Goal: Contribute content: Add original content to the website for others to see

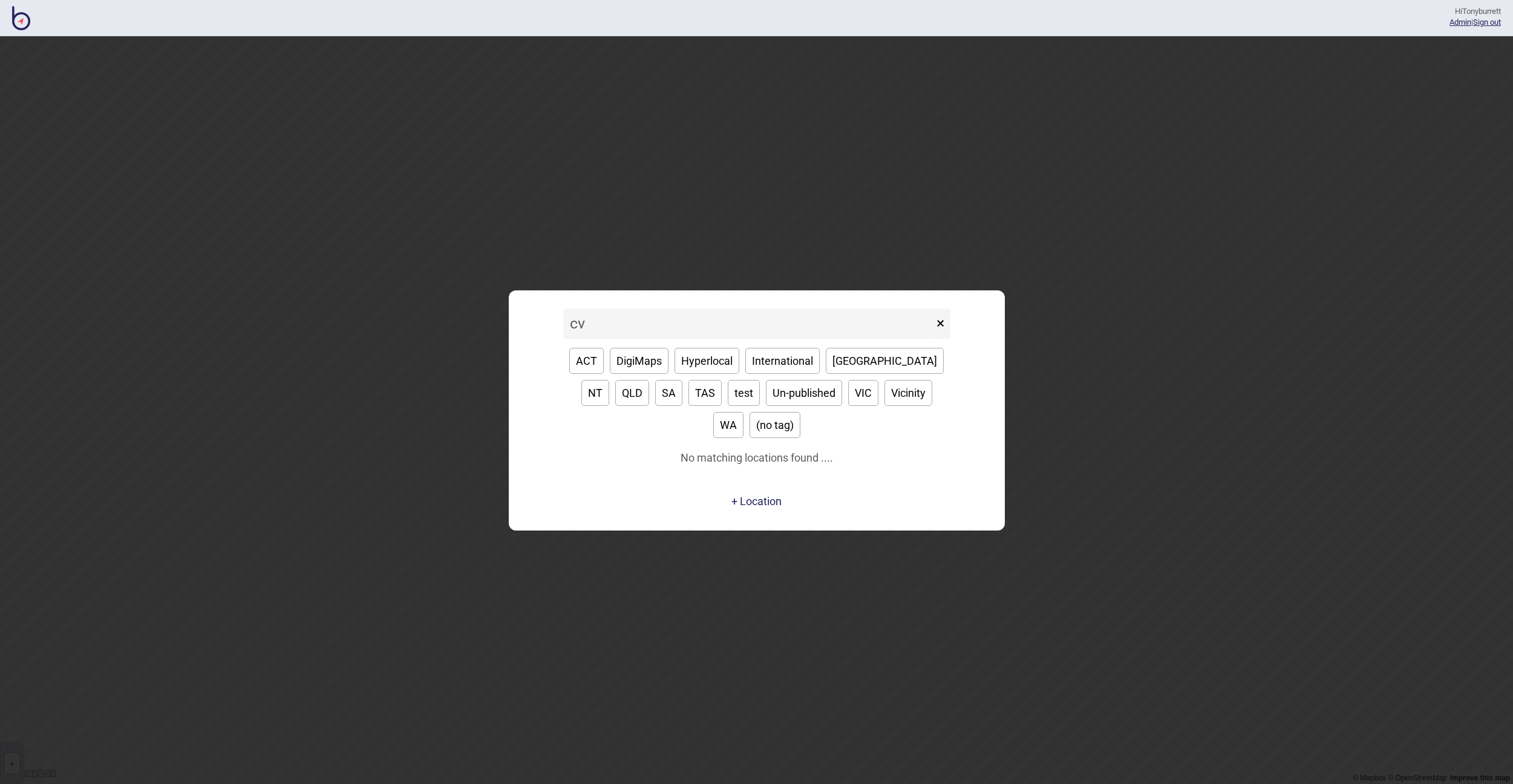
type input "c"
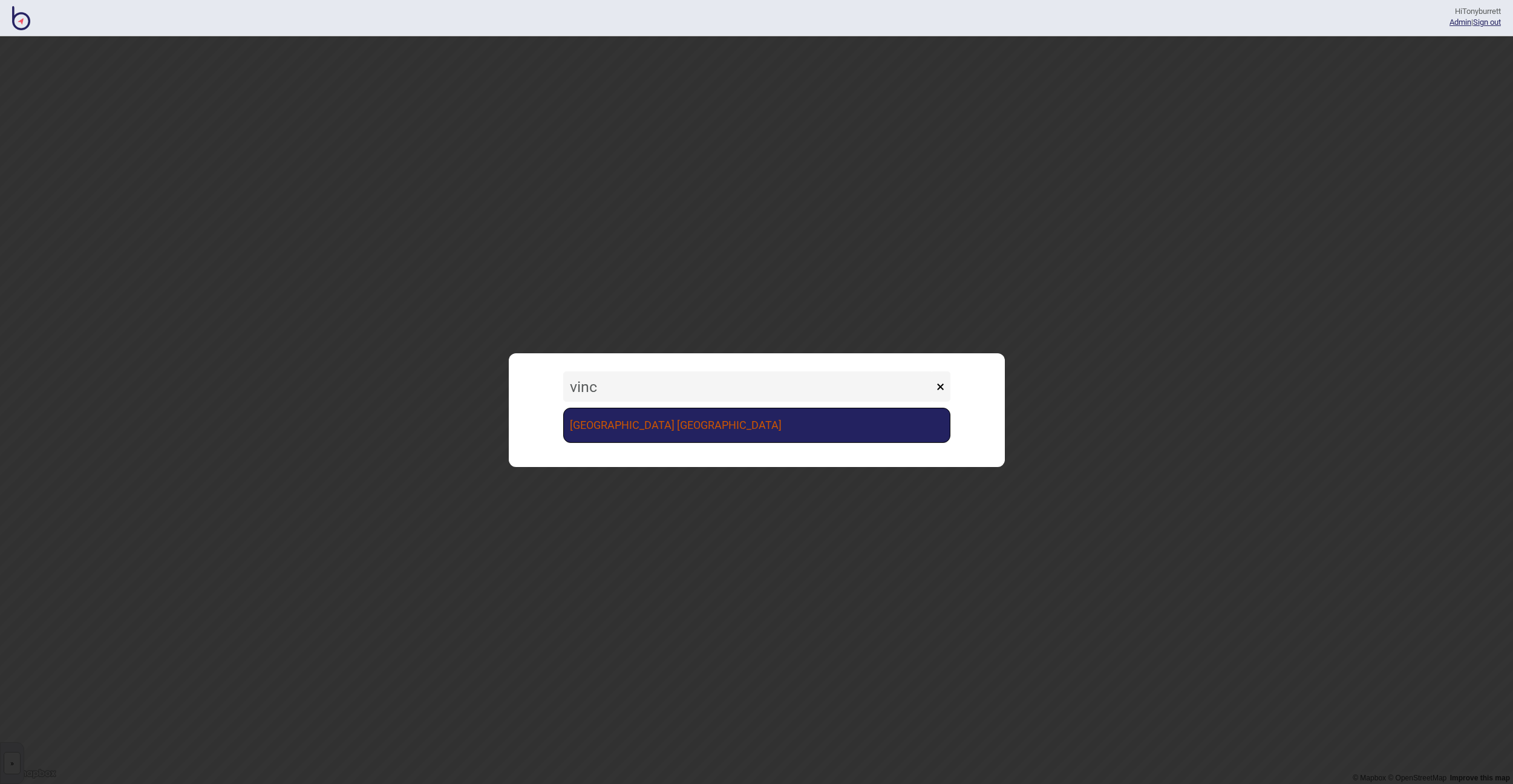
type input "vinc"
click at [617, 411] on link "[GEOGRAPHIC_DATA] [GEOGRAPHIC_DATA]" at bounding box center [756, 425] width 387 height 35
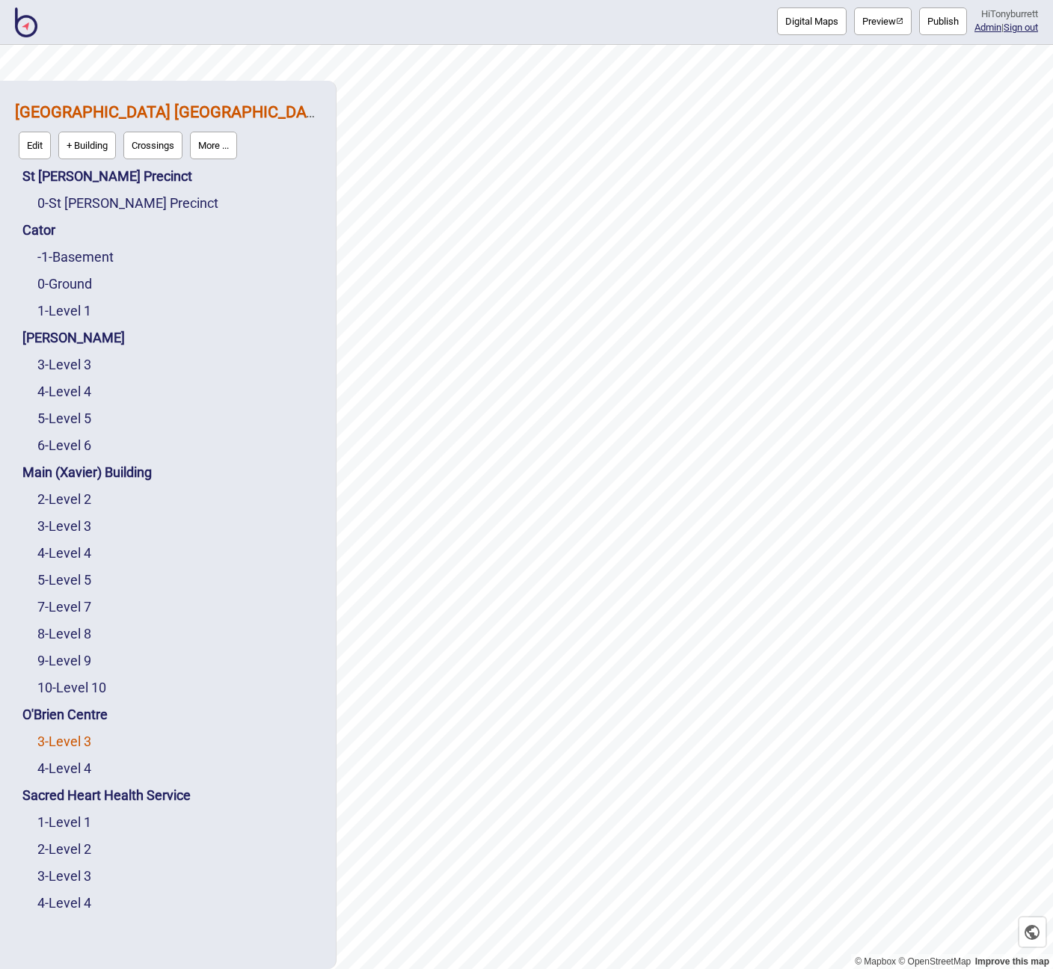
click at [78, 740] on link "3 - Level 3" at bounding box center [64, 741] width 54 height 16
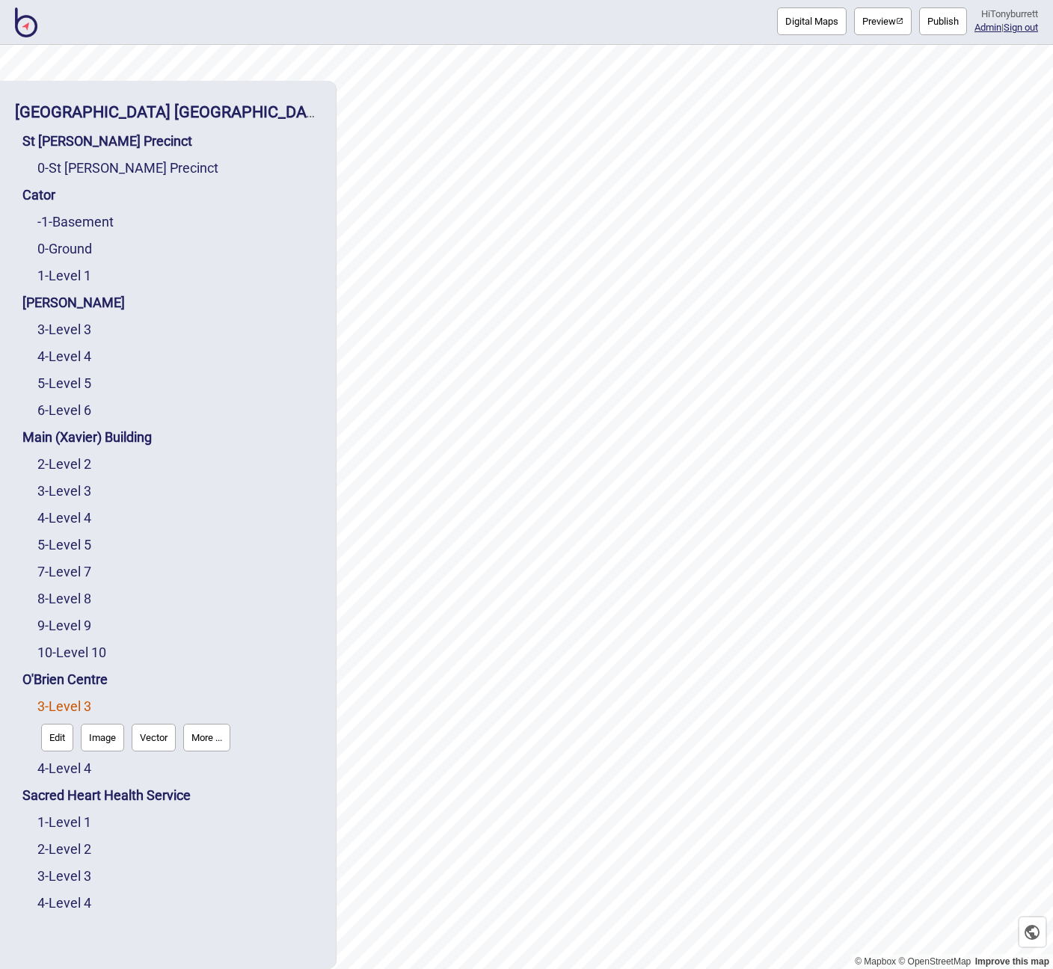
click at [64, 739] on button "Edit" at bounding box center [57, 738] width 32 height 28
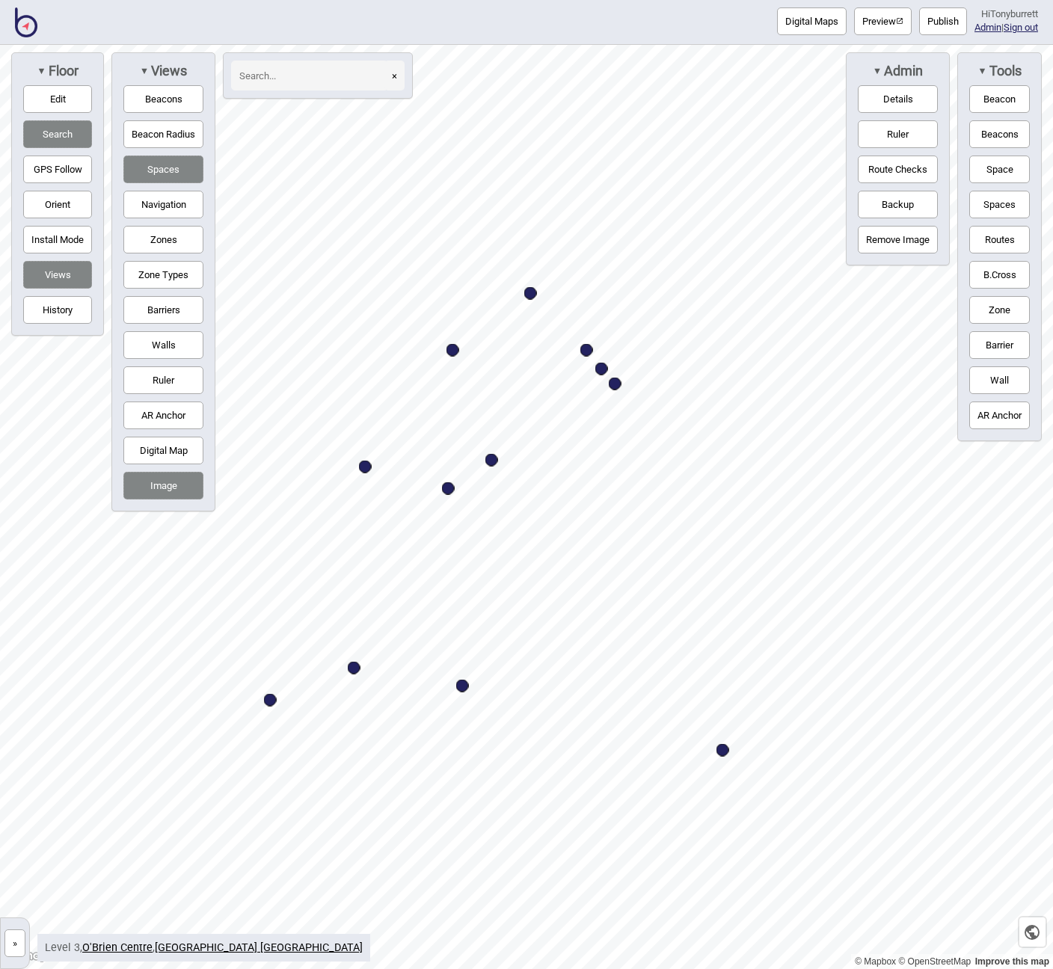
click at [616, 383] on div "Map marker" at bounding box center [615, 384] width 13 height 13
select select "Information and Assistance"
select select "Outpatients"
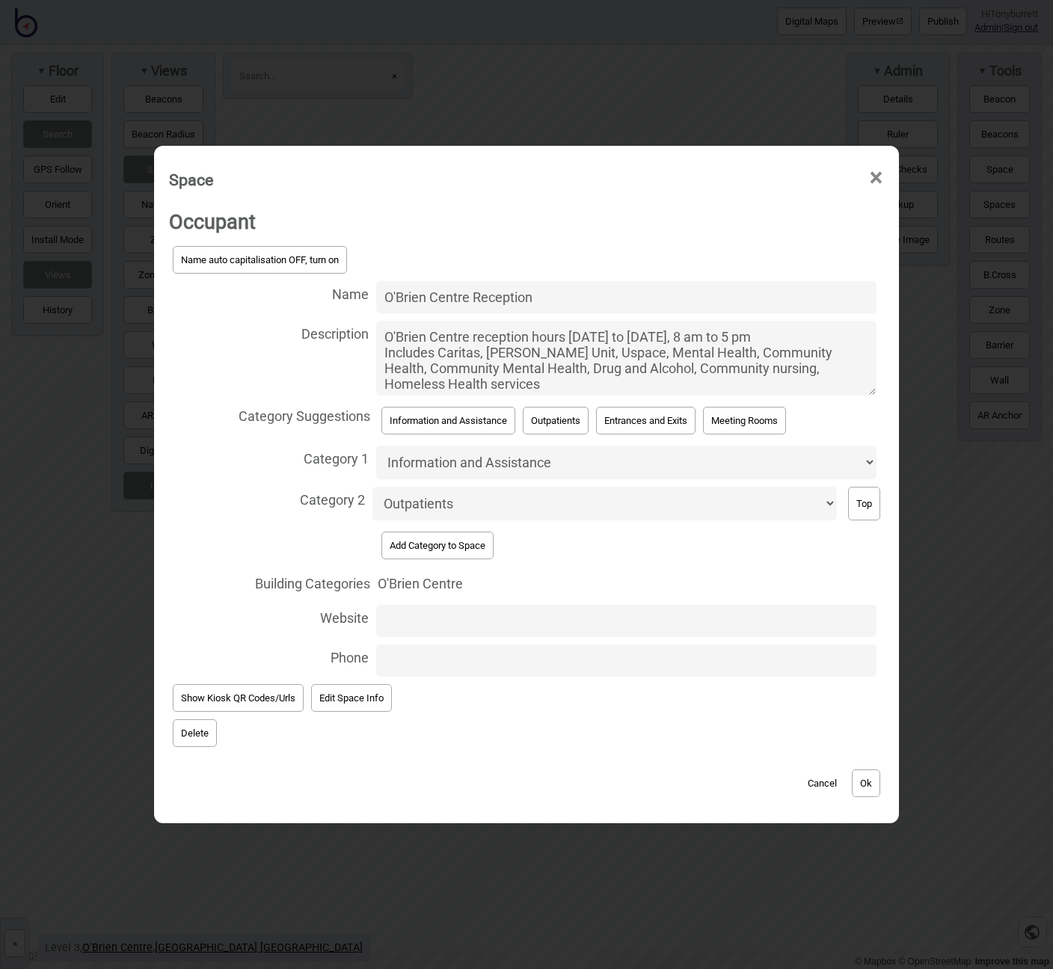
drag, startPoint x: 526, startPoint y: 398, endPoint x: 334, endPoint y: 307, distance: 212.7
click at [334, 307] on div "Name auto capitalisation OFF, turn on Name O'Brien Centre Reception Description…" at bounding box center [526, 461] width 715 height 438
paste textarea ", Safe Haven"
type textarea "O'Brien Centre reception hours [DATE] to [DATE], 8 am to 5 pm Includes Caritas,…"
click at [872, 780] on button "Ok" at bounding box center [865, 783] width 28 height 28
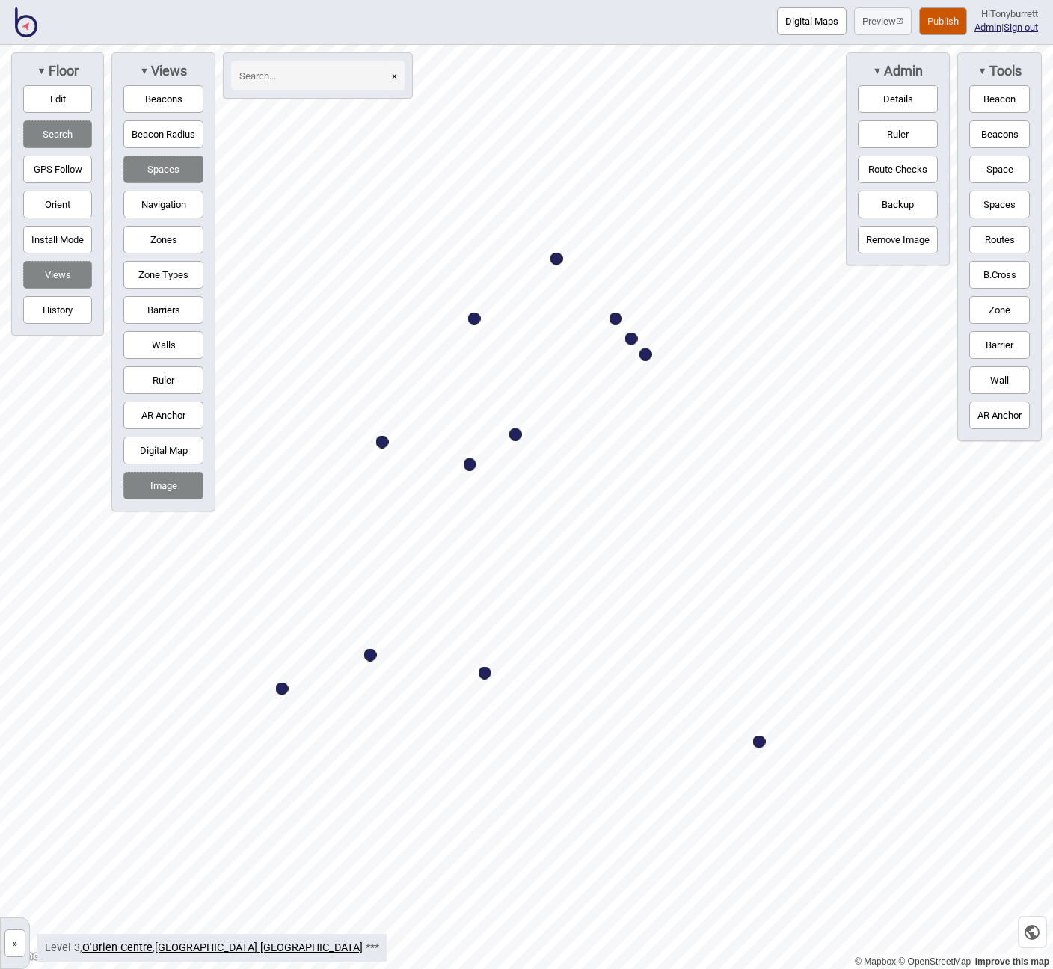
click at [17, 939] on button "»" at bounding box center [14, 943] width 21 height 28
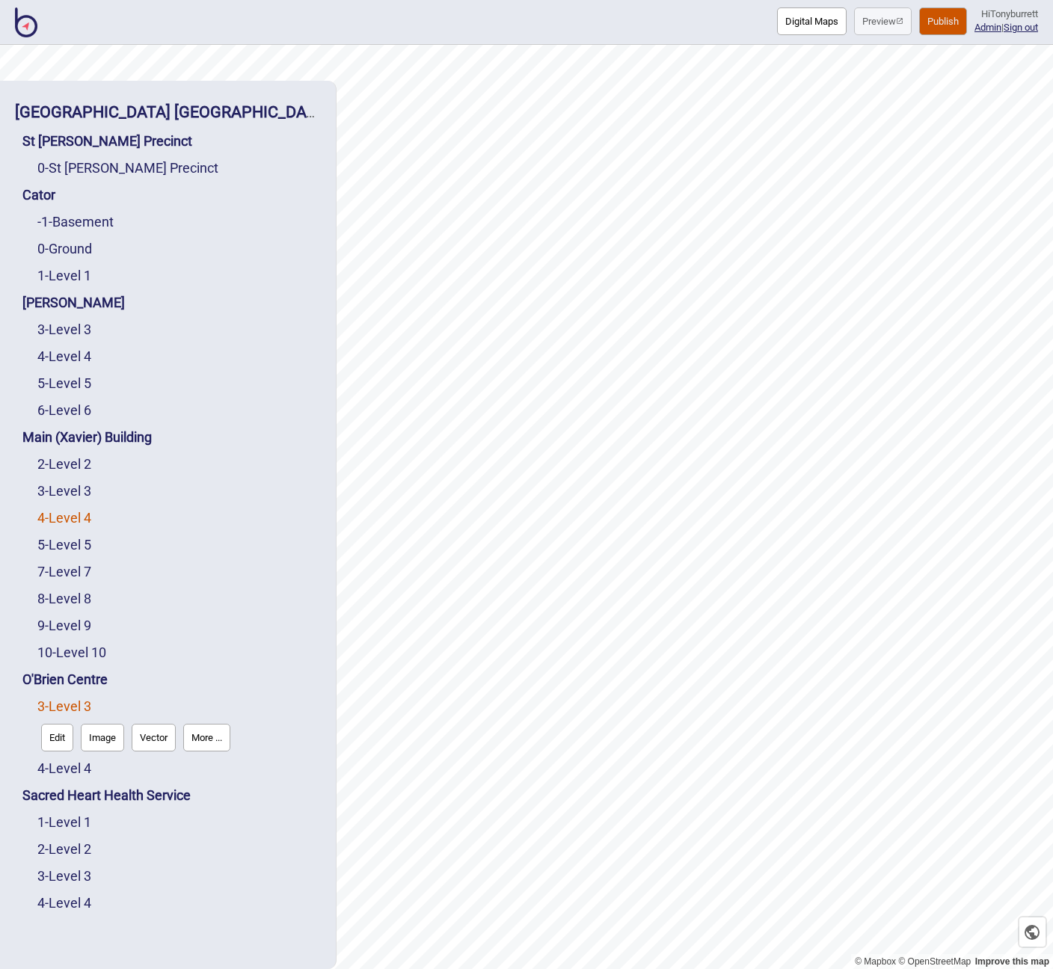
click at [73, 517] on link "4 - Level 4" at bounding box center [64, 518] width 54 height 16
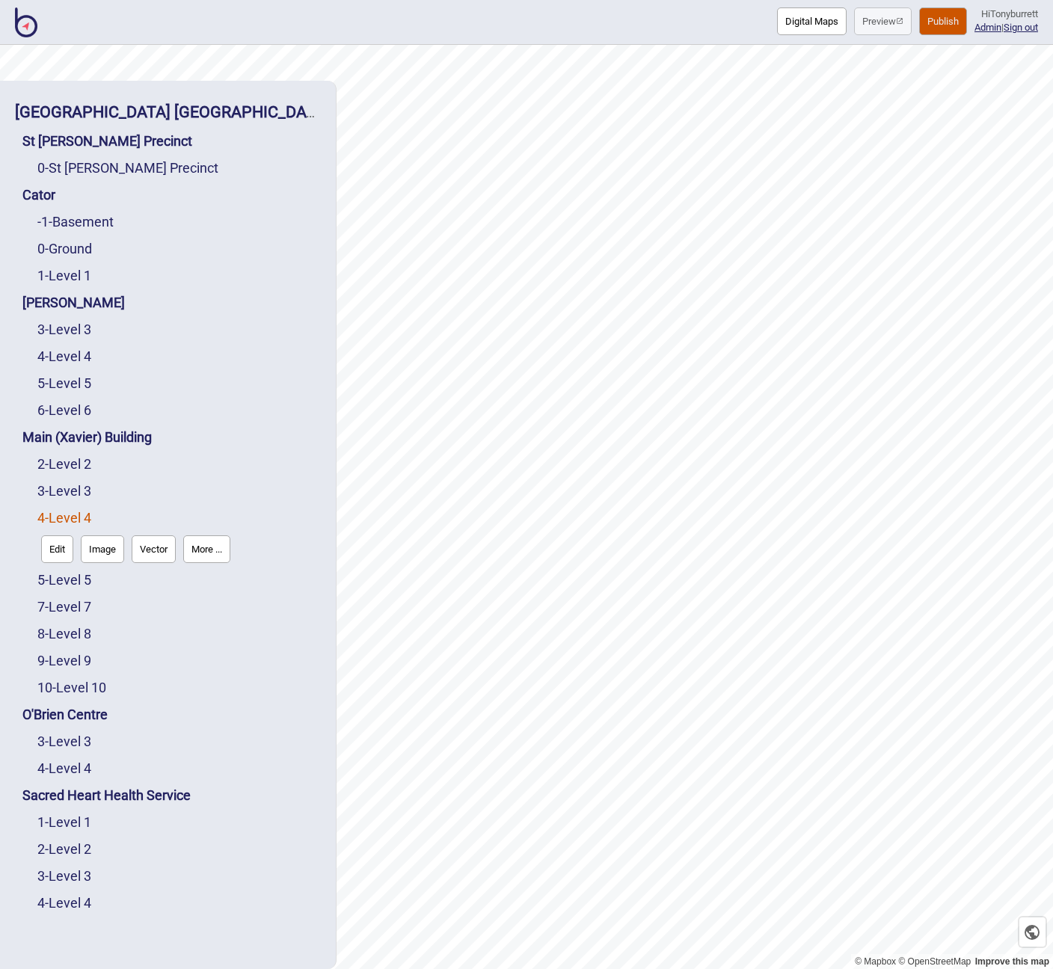
click at [55, 544] on button "Edit" at bounding box center [57, 549] width 32 height 28
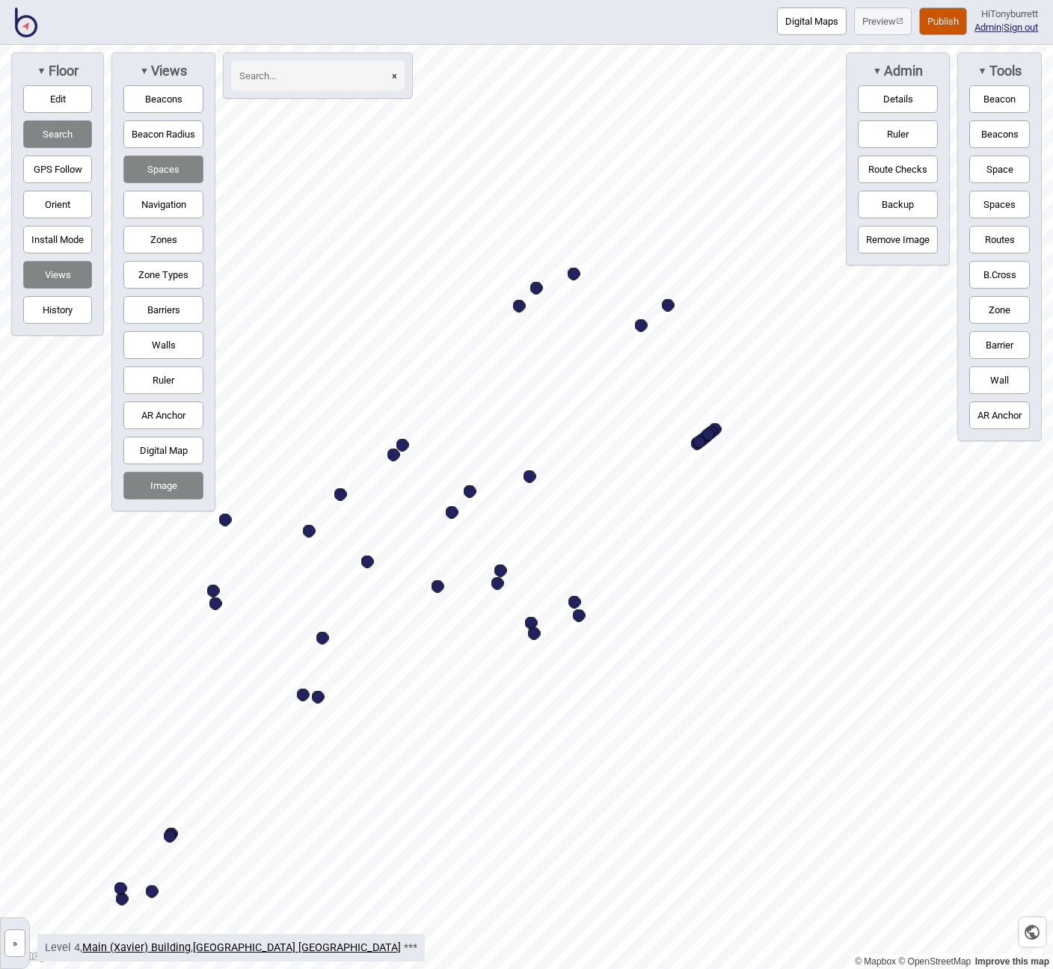
click at [575, 277] on div "Map marker" at bounding box center [573, 274] width 13 height 13
select select "Meeting Rooms"
select select "Aikenhead"
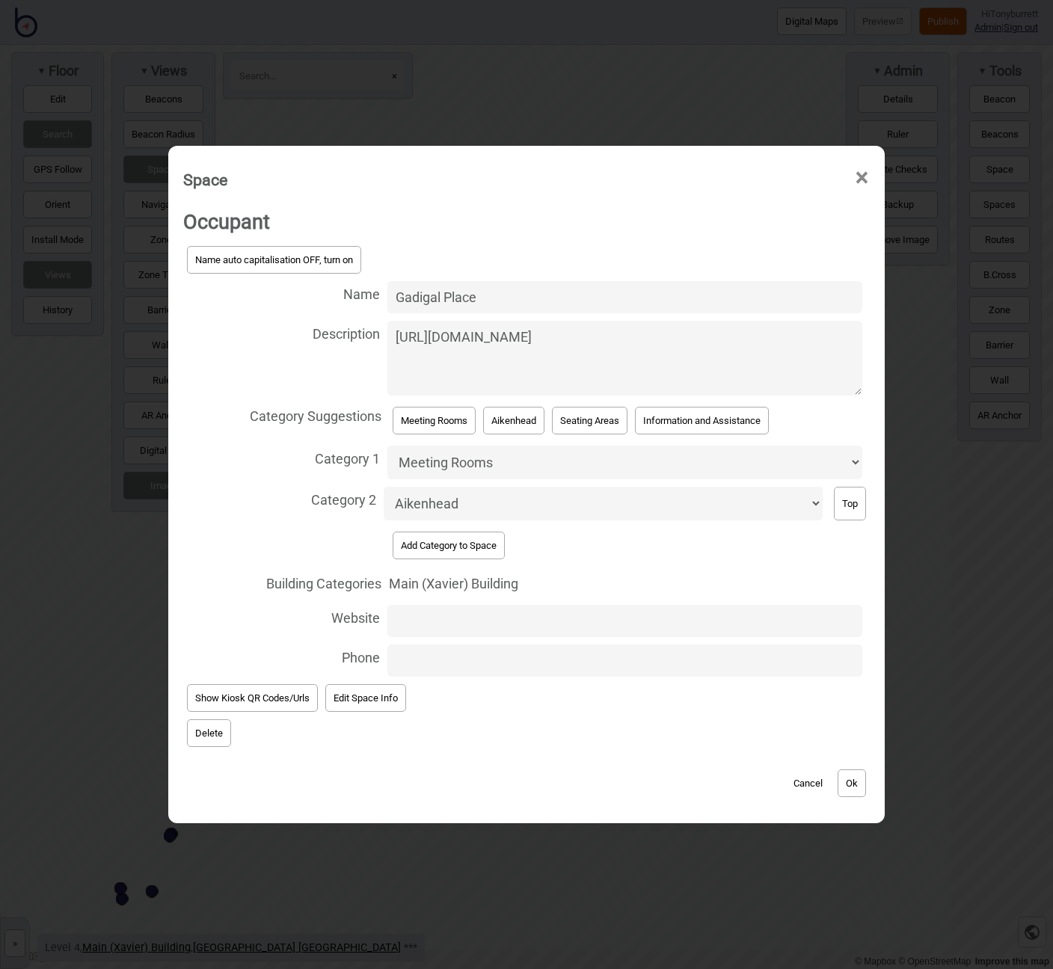
click at [392, 340] on textarea "[URL][DOMAIN_NAME]" at bounding box center [624, 358] width 475 height 75
paste textarea "A culturally safe and welcoming space for [DEMOGRAPHIC_DATA] and [PERSON_NAME][…"
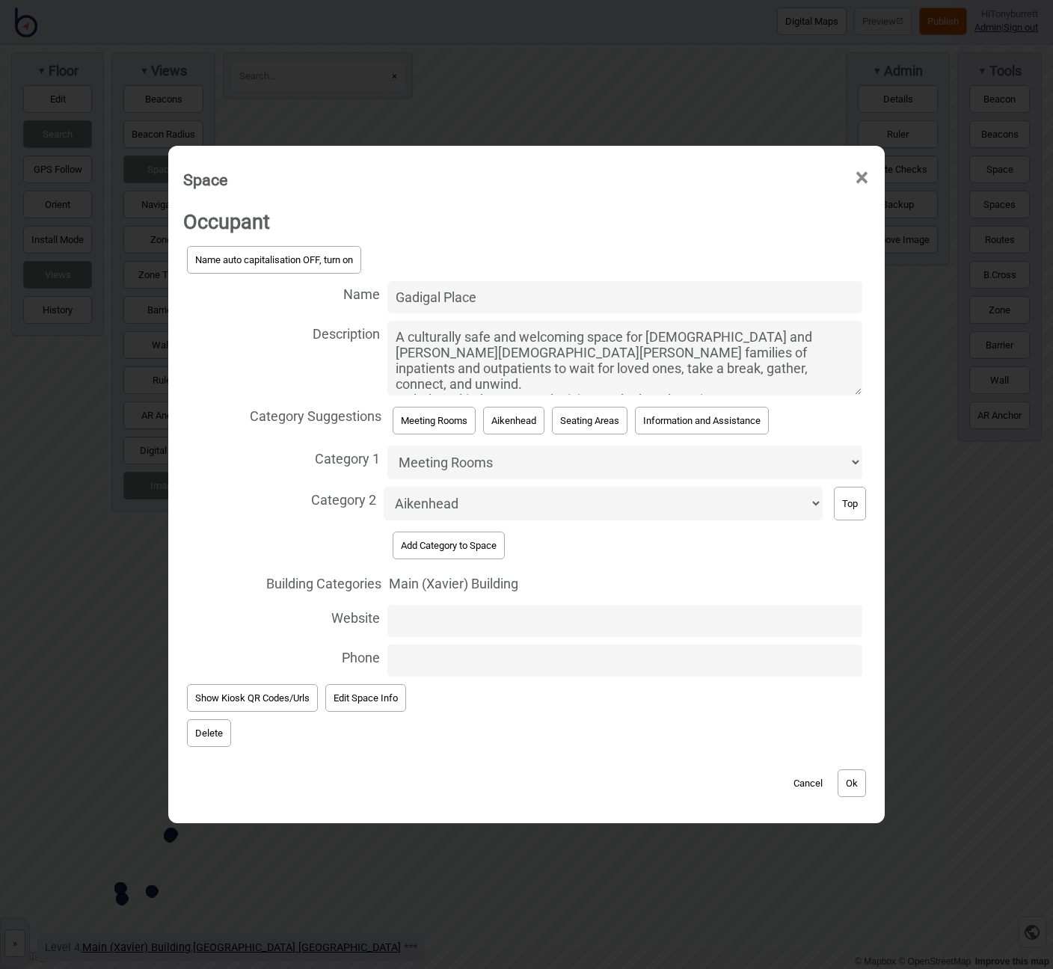
scroll to position [73, 0]
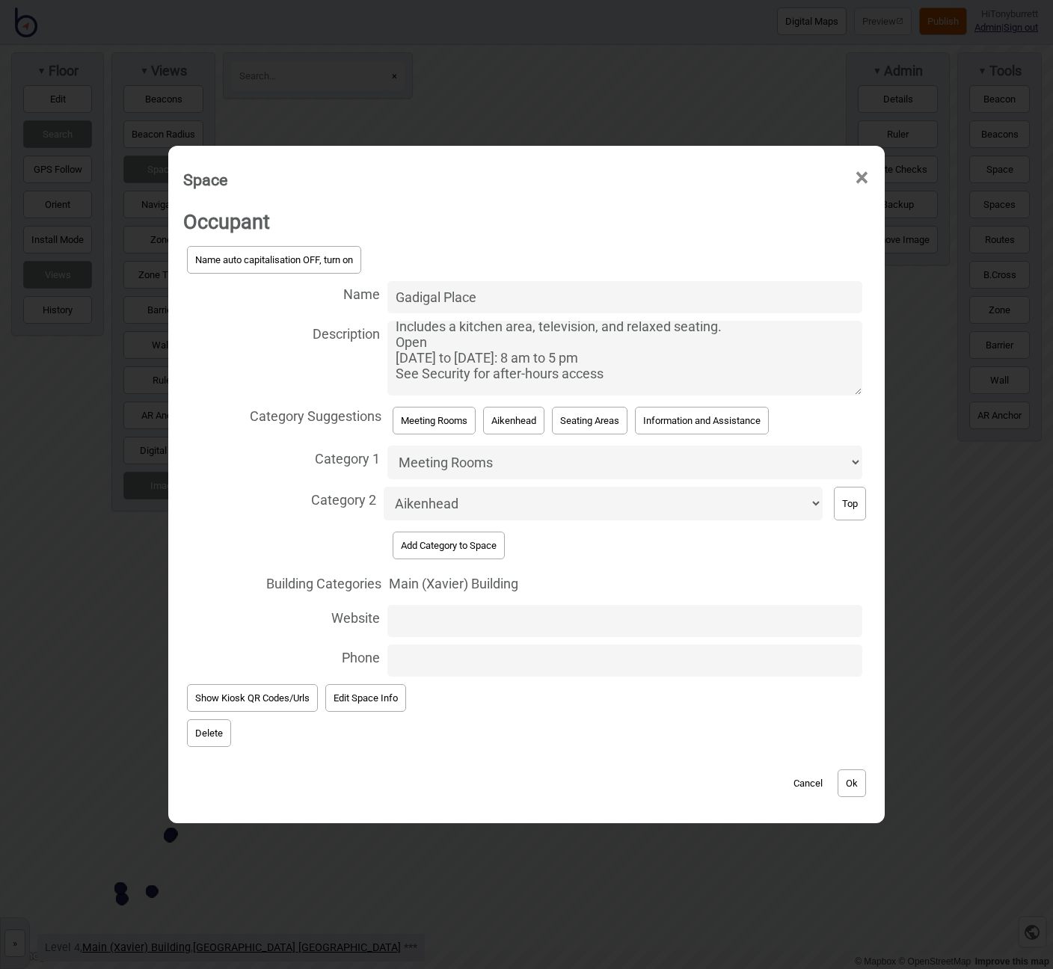
type textarea "A culturally safe and welcoming space for [DEMOGRAPHIC_DATA] and [PERSON_NAME][…"
click at [848, 772] on button "Ok" at bounding box center [851, 783] width 28 height 28
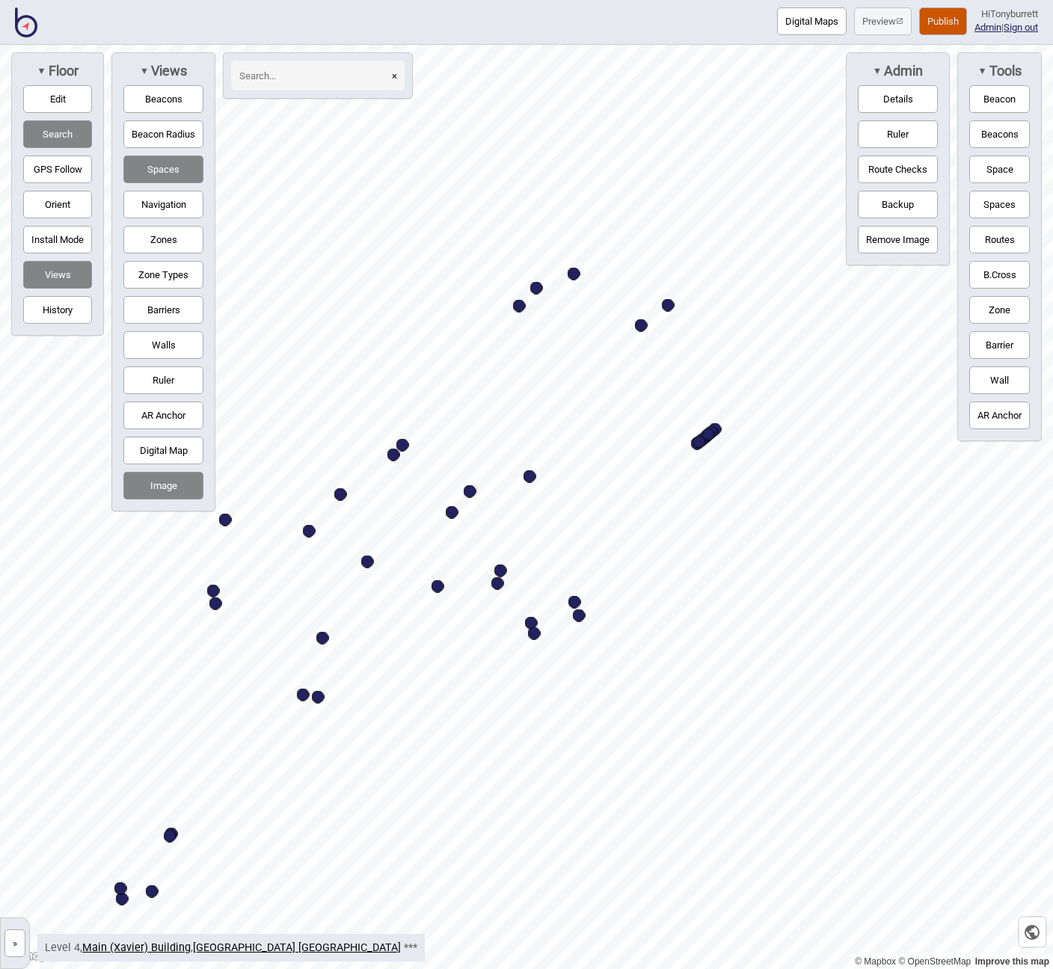
click at [10, 940] on button "»" at bounding box center [14, 943] width 21 height 28
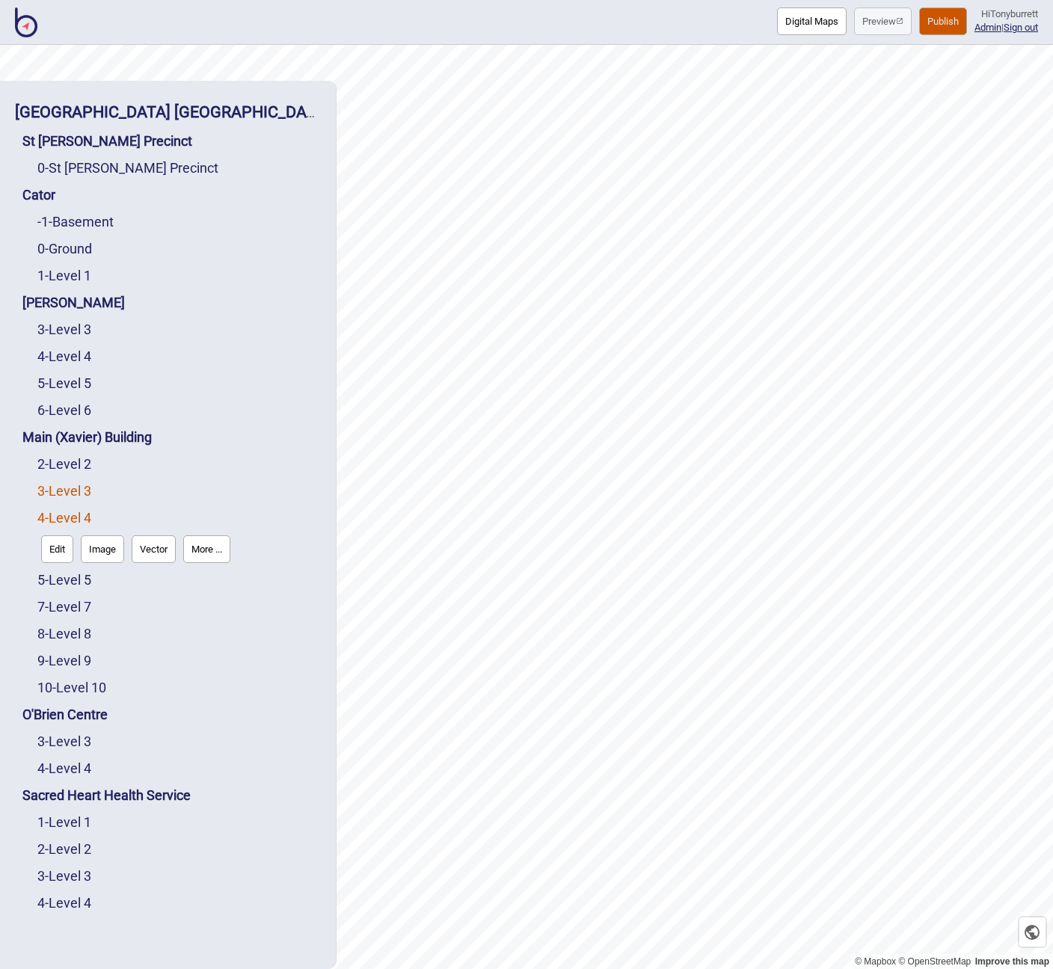
click at [61, 489] on link "3 - Level 3" at bounding box center [64, 491] width 54 height 16
click at [61, 511] on button "Edit" at bounding box center [57, 522] width 32 height 28
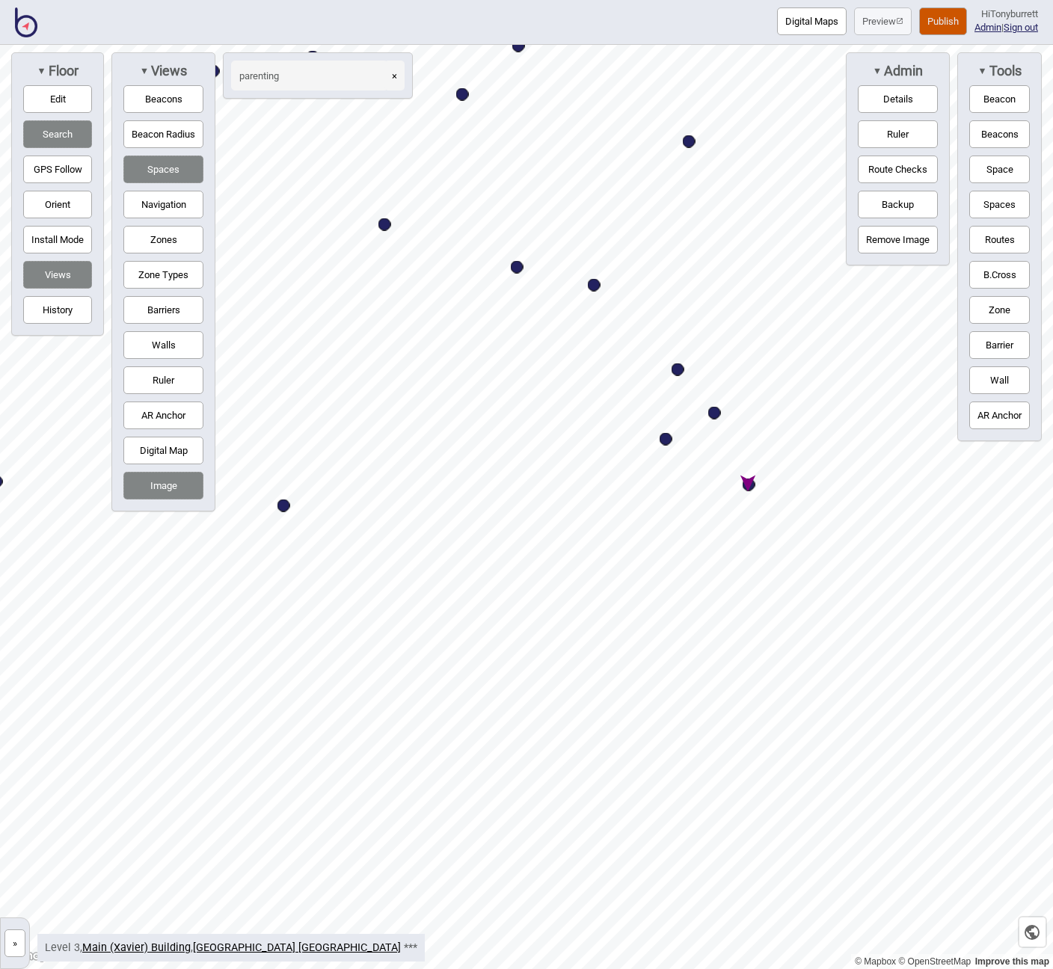
click at [751, 485] on div "Map marker" at bounding box center [748, 484] width 13 height 13
type input "parenting"
select select "Parent Rooms"
select select "Bathrooms"
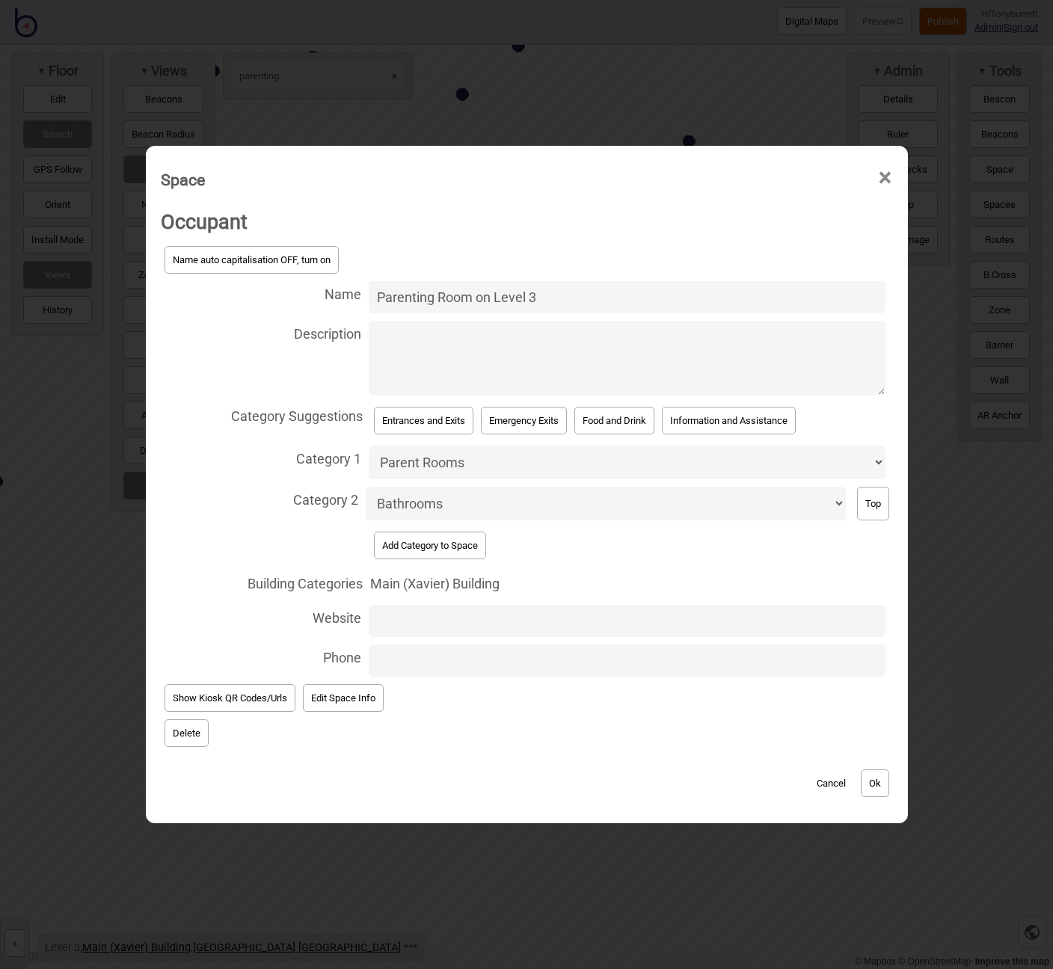
click at [398, 347] on textarea "Description" at bounding box center [627, 358] width 516 height 75
paste textarea "Includes breastfeeding chairs, fridge, change tables. See Security for access."
type textarea "Includes breastfeeding chairs, fridge, change tables. See Security for access."
click at [880, 783] on button "Ok" at bounding box center [874, 783] width 28 height 28
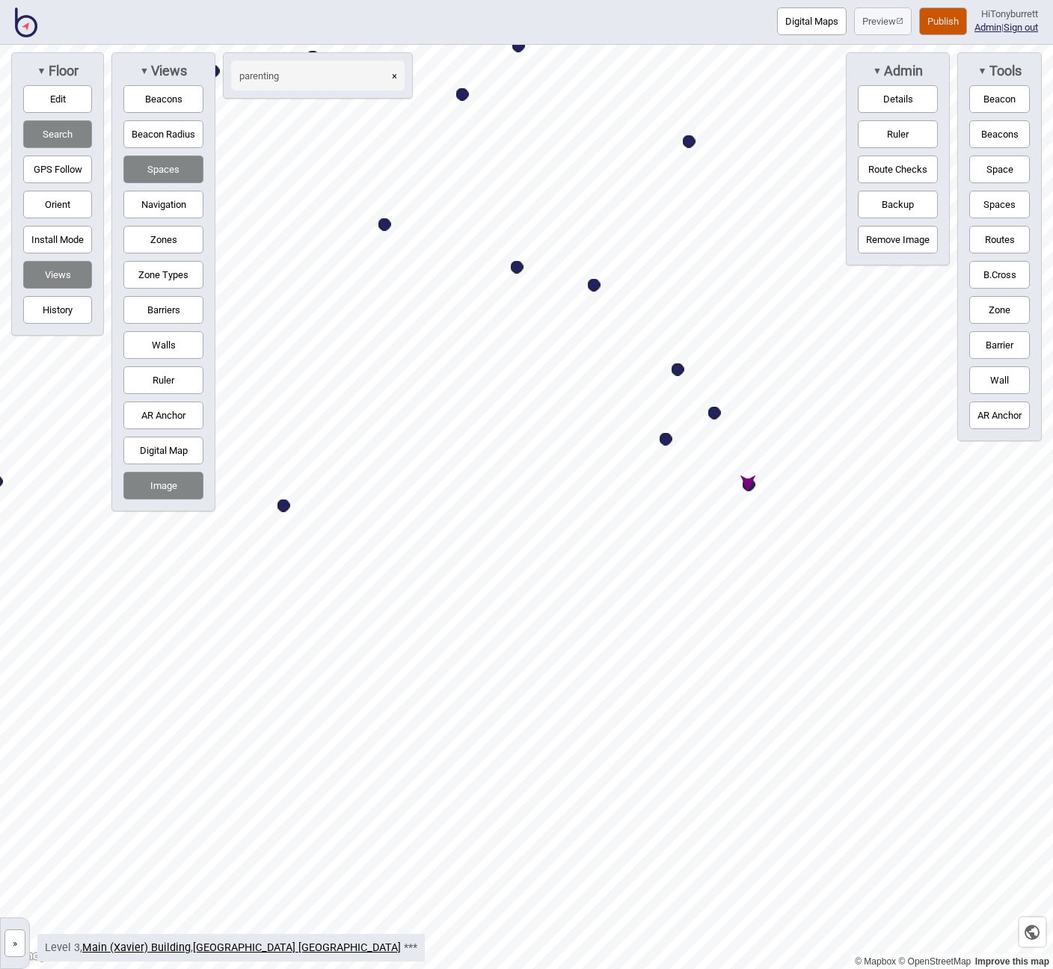
click at [13, 943] on button "»" at bounding box center [14, 943] width 21 height 28
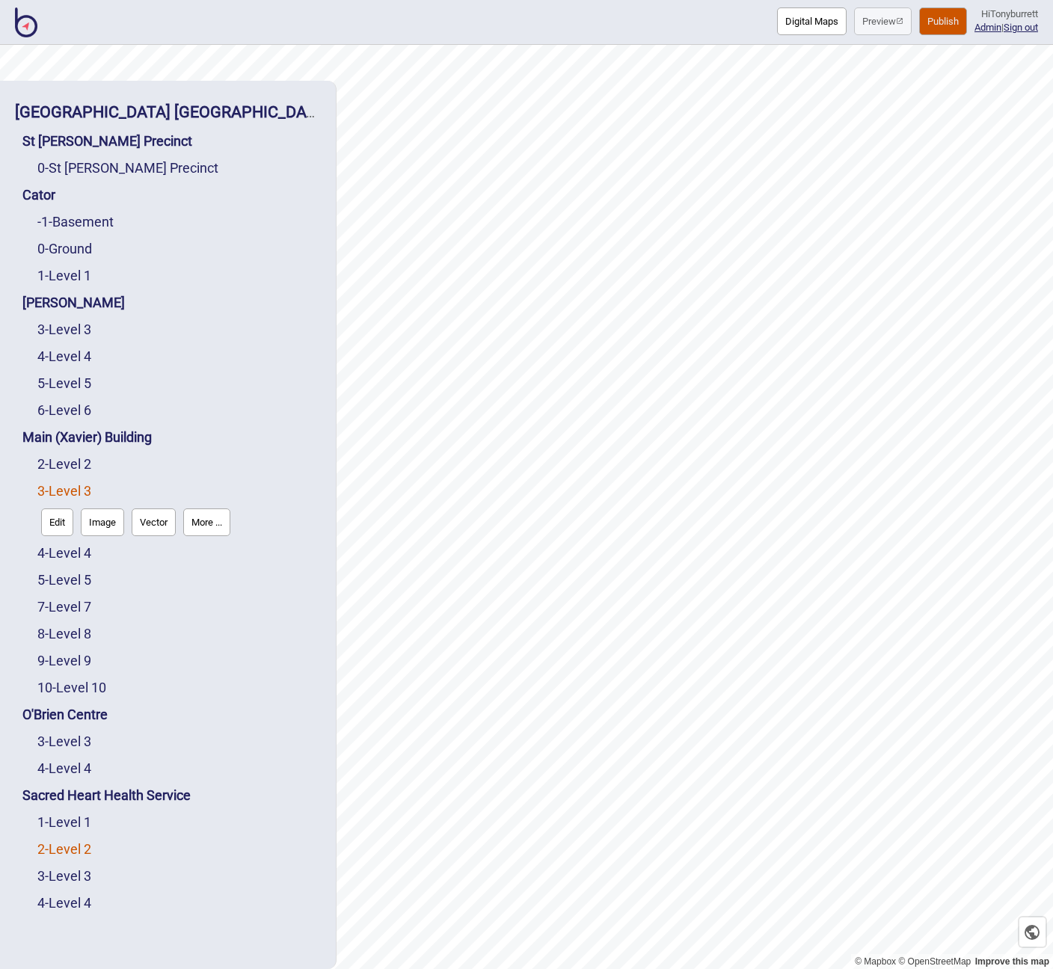
click at [60, 845] on link "2 - Level 2" at bounding box center [64, 849] width 54 height 16
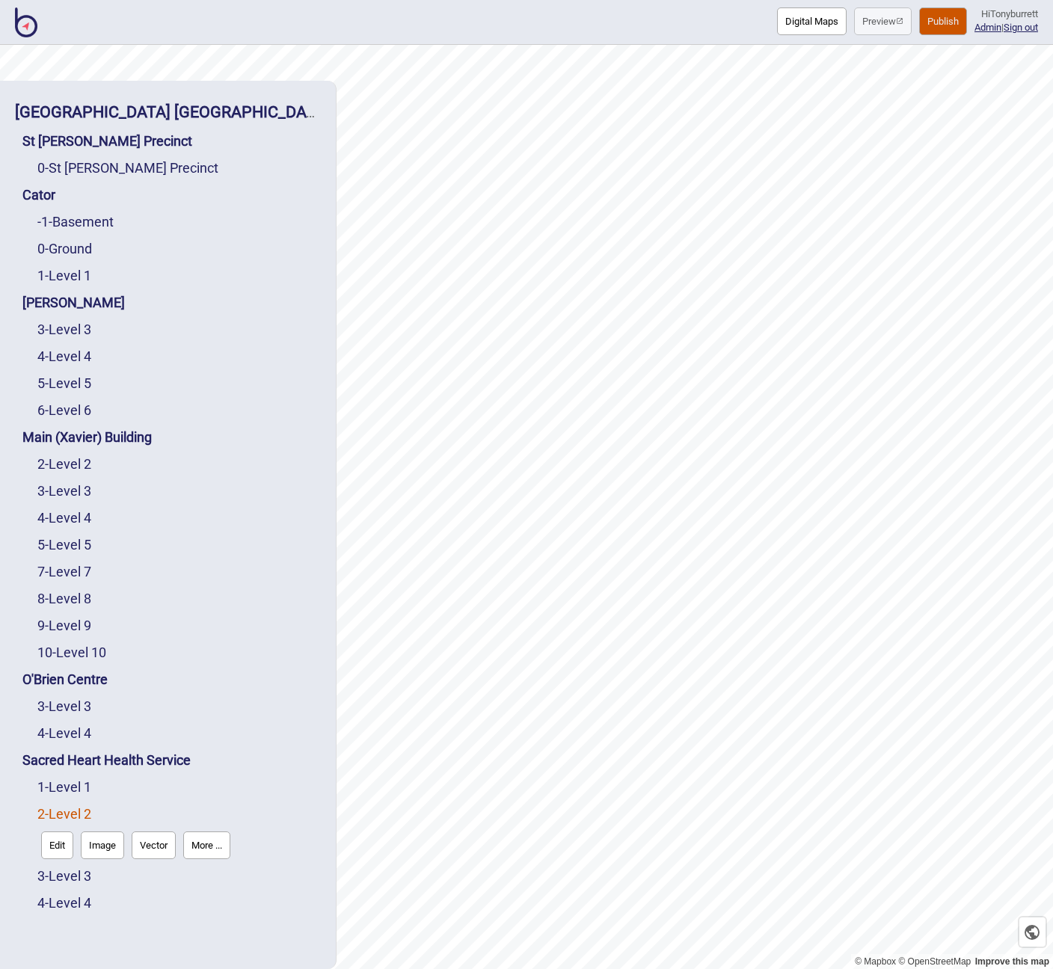
click at [60, 845] on button "Edit" at bounding box center [57, 845] width 32 height 28
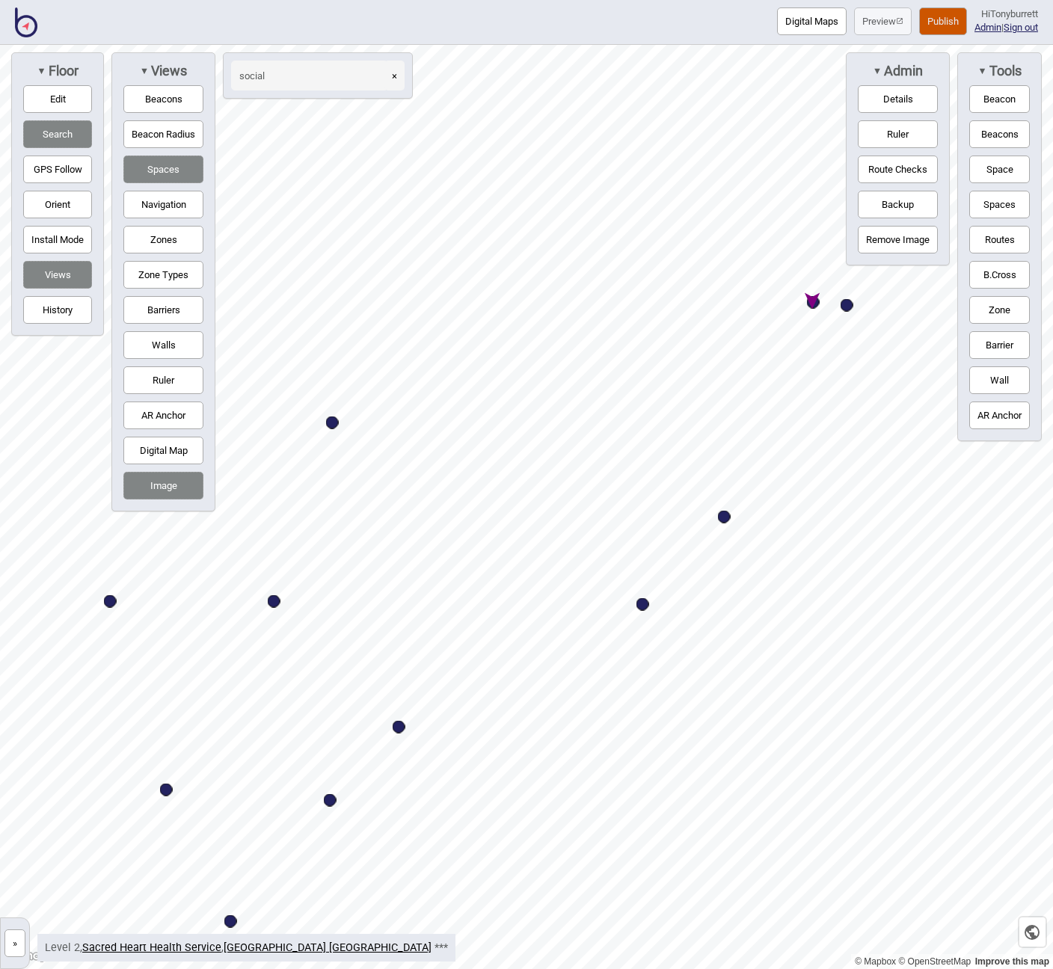
click at [810, 303] on div "Map marker" at bounding box center [813, 302] width 13 height 13
type input "social"
select select "Allied Health"
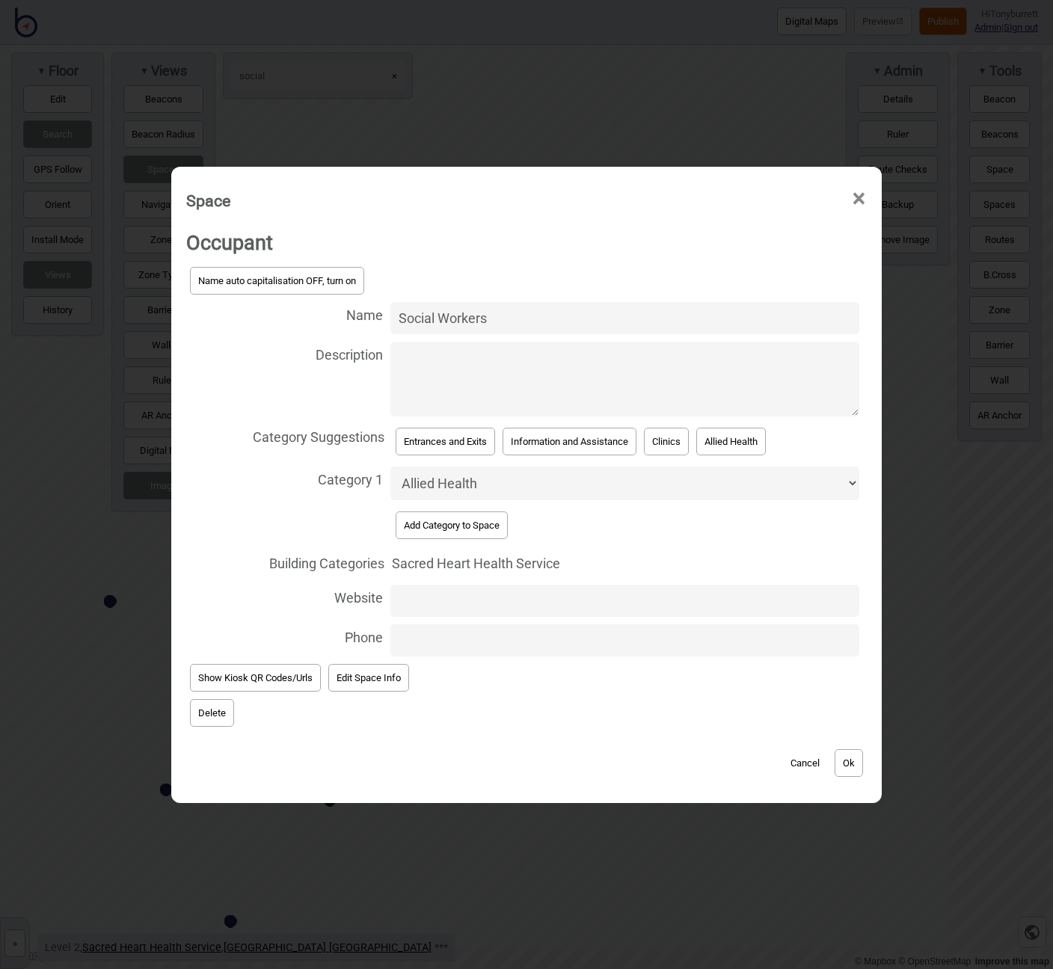
click at [431, 386] on textarea "Description" at bounding box center [624, 379] width 469 height 75
paste textarea "Includes breastfeeding chairs, fridge, change tables. See Security for access."
type textarea "Includes breastfeeding chairs, fridge, change tables. See Security for access."
click at [217, 704] on button "Delete" at bounding box center [212, 713] width 44 height 28
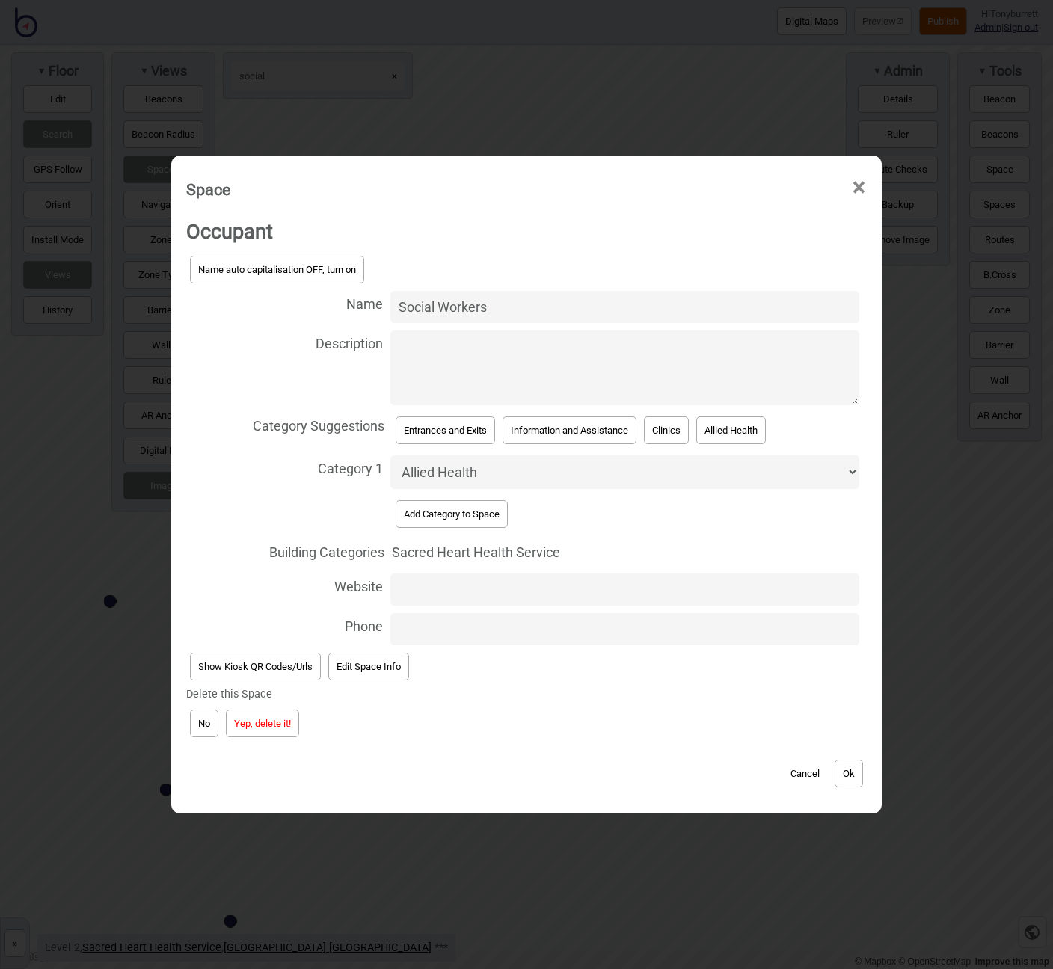
click at [251, 721] on button "Yep, delete it!" at bounding box center [262, 723] width 73 height 28
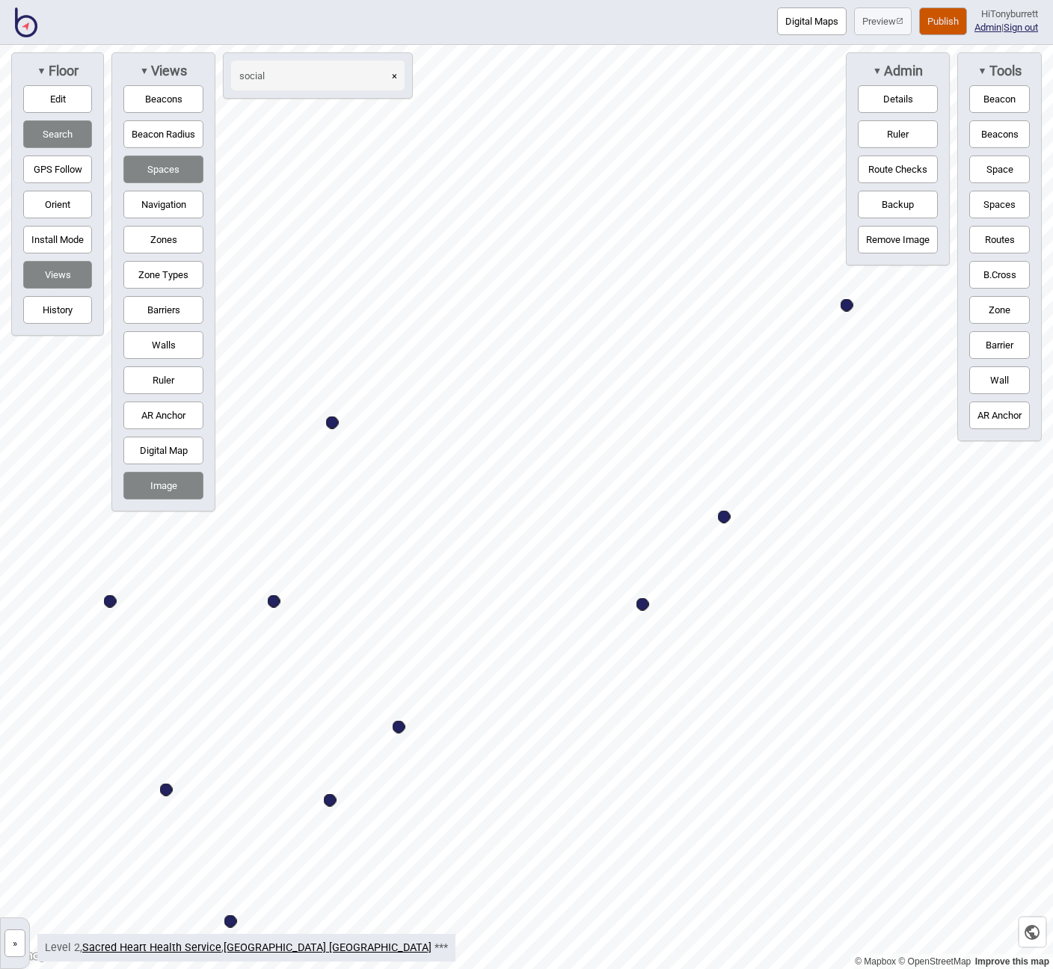
click at [8, 928] on div "»" at bounding box center [11, 942] width 21 height 35
click at [11, 943] on button "»" at bounding box center [14, 943] width 21 height 28
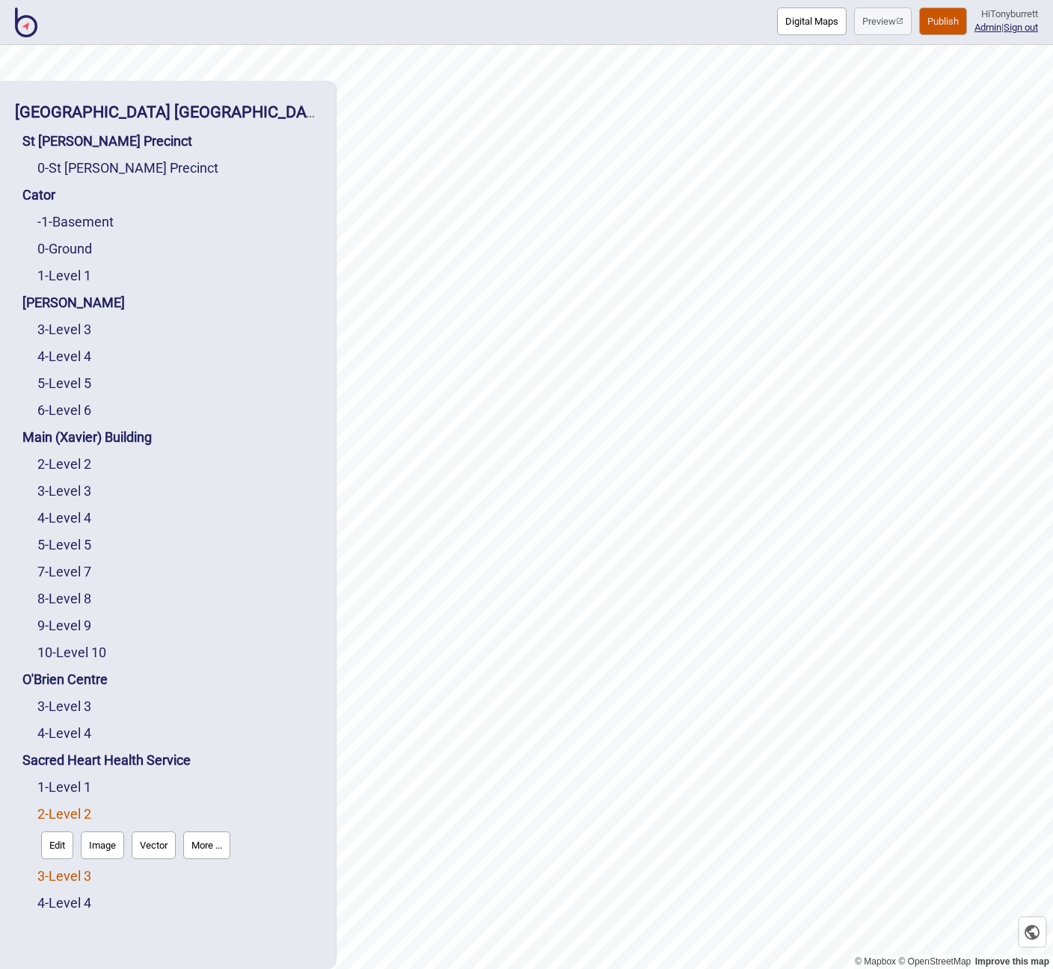
click at [61, 872] on link "3 - Level 3" at bounding box center [64, 876] width 54 height 16
click at [61, 872] on button "Edit" at bounding box center [57, 872] width 32 height 28
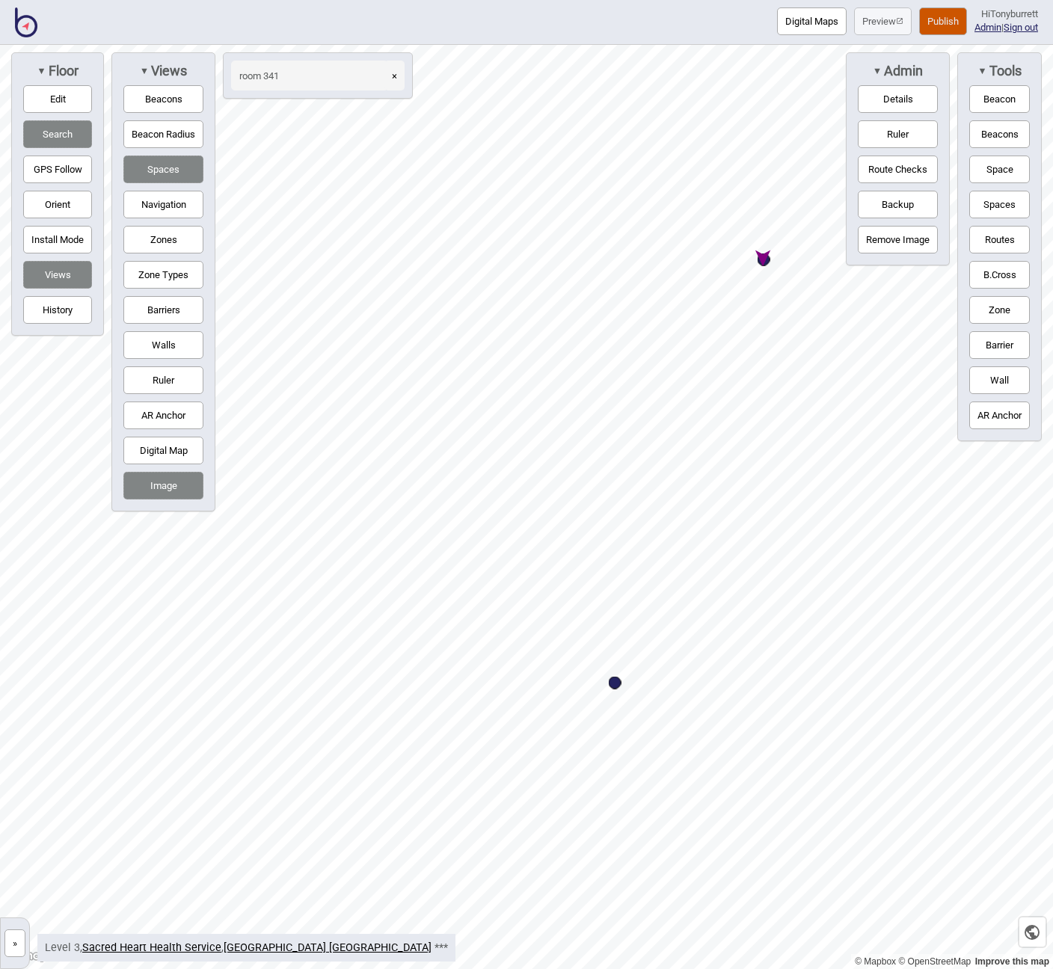
type input "room 341"
click at [658, 291] on div "Map marker" at bounding box center [657, 289] width 13 height 13
select select "Allied Health"
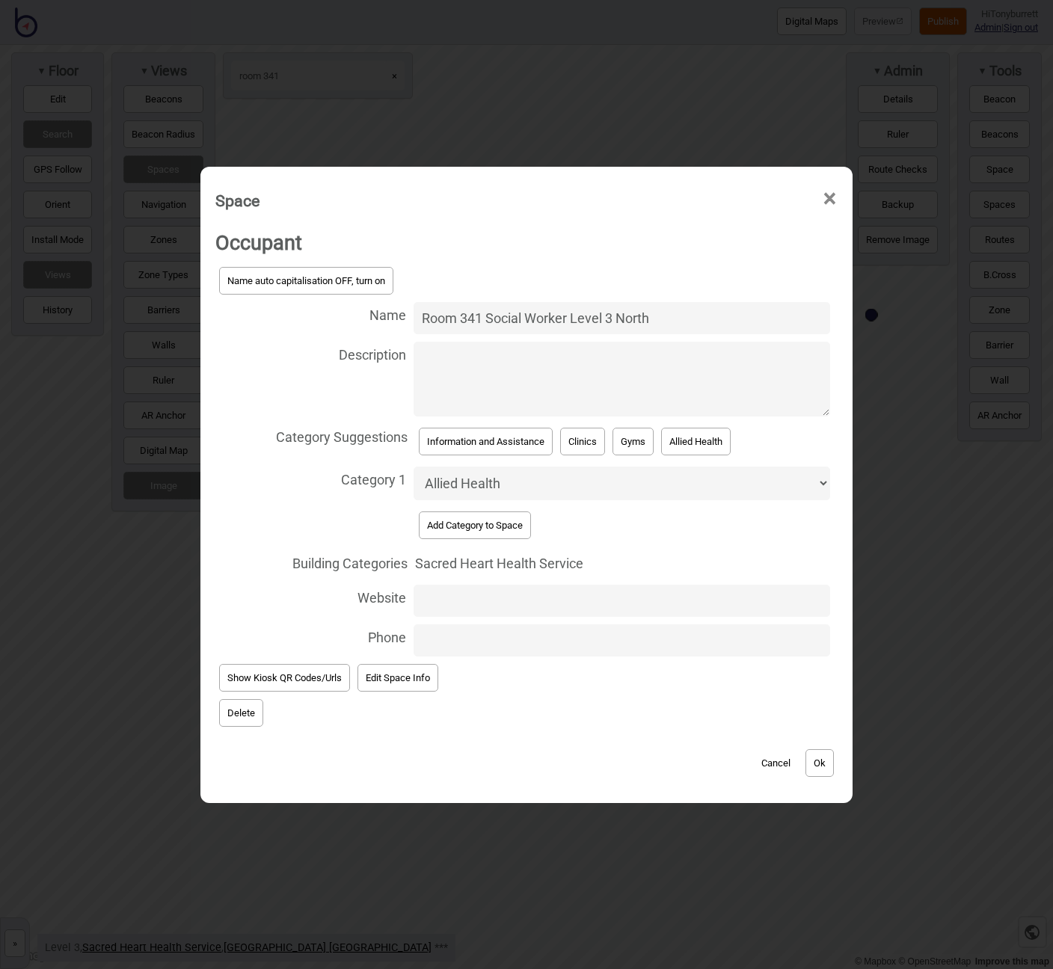
drag, startPoint x: 677, startPoint y: 326, endPoint x: 270, endPoint y: 320, distance: 407.5
click at [269, 321] on label "Name Room 341 Social Worker Level 3 North" at bounding box center [526, 318] width 622 height 40
click at [413, 321] on input "Room 341 Social Worker Level 3 North" at bounding box center [621, 318] width 416 height 32
type input "Room 341, Level 3 North"
click at [828, 766] on button "Ok" at bounding box center [819, 763] width 28 height 28
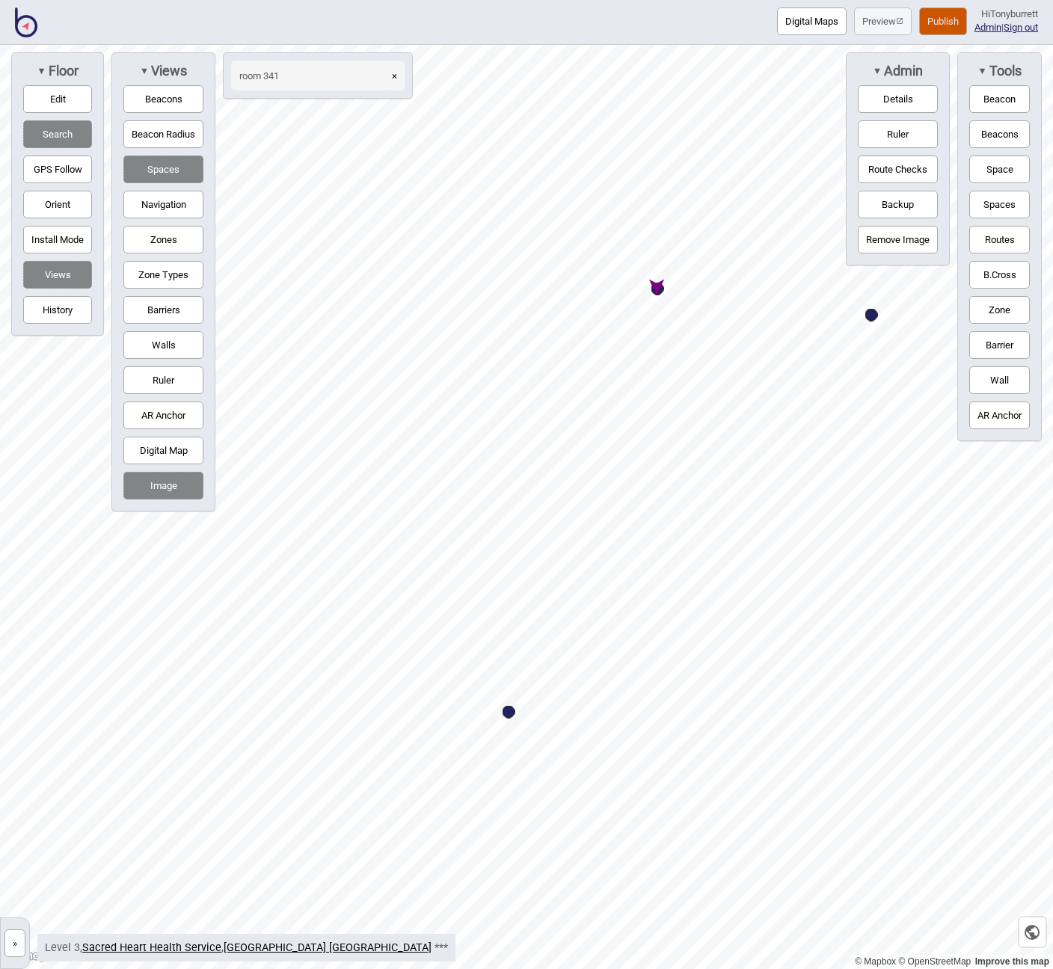
click at [13, 943] on button "»" at bounding box center [14, 943] width 21 height 28
click at [0, 0] on div "[GEOGRAPHIC_DATA] [GEOGRAPHIC_DATA] [GEOGRAPHIC_DATA] 0 - [GEOGRAPHIC_DATA] Cat…" at bounding box center [0, 0] width 0 height 0
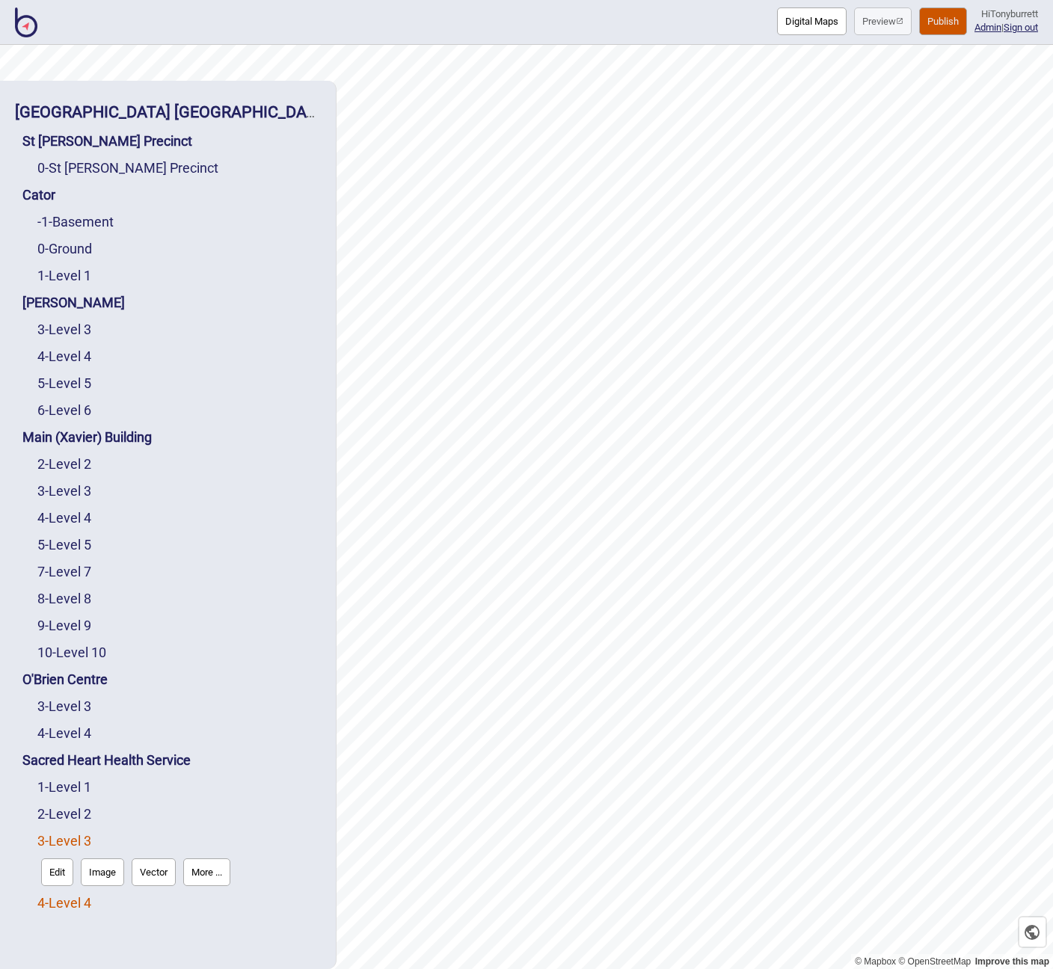
click at [56, 901] on link "4 - Level 4" at bounding box center [64, 903] width 54 height 16
click at [51, 899] on button "Edit" at bounding box center [57, 899] width 32 height 28
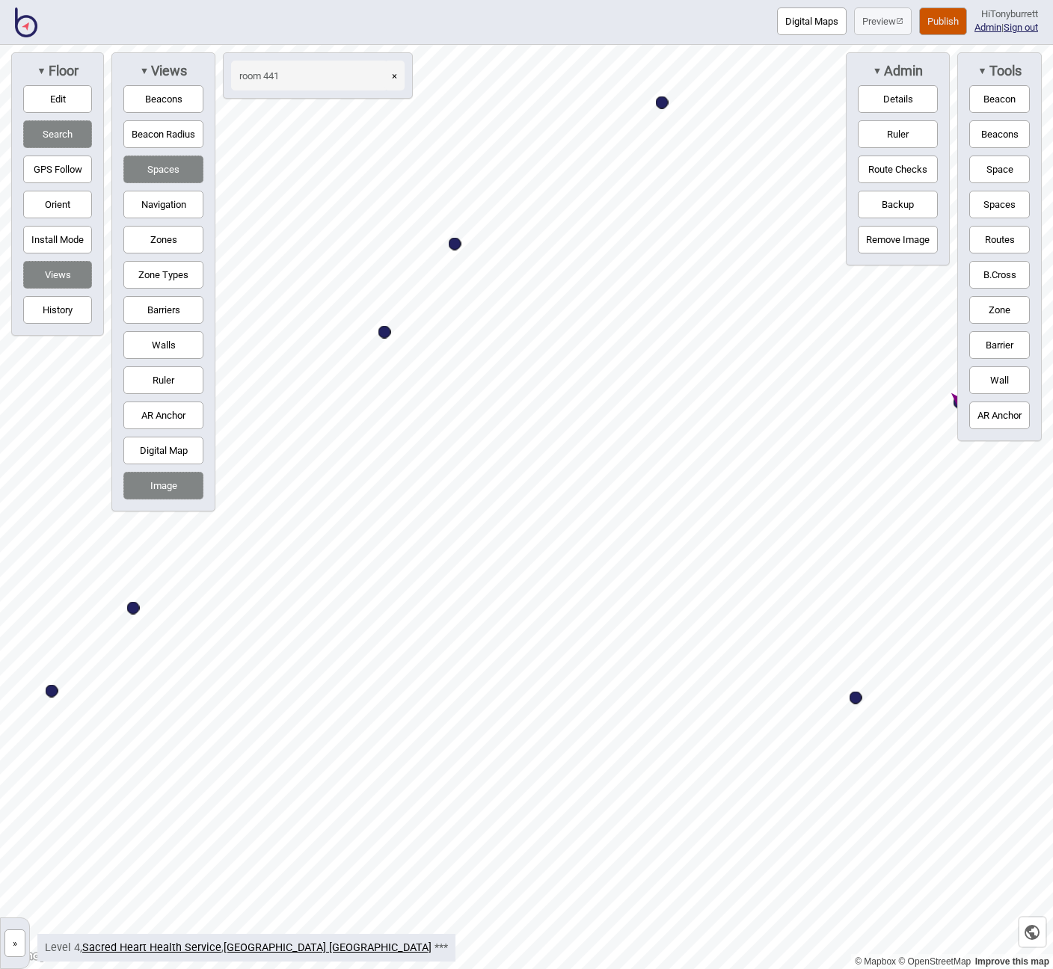
type input "room 441"
click at [588, 363] on div "Map marker" at bounding box center [585, 363] width 13 height 13
select select "Offices"
select select "Allied Health"
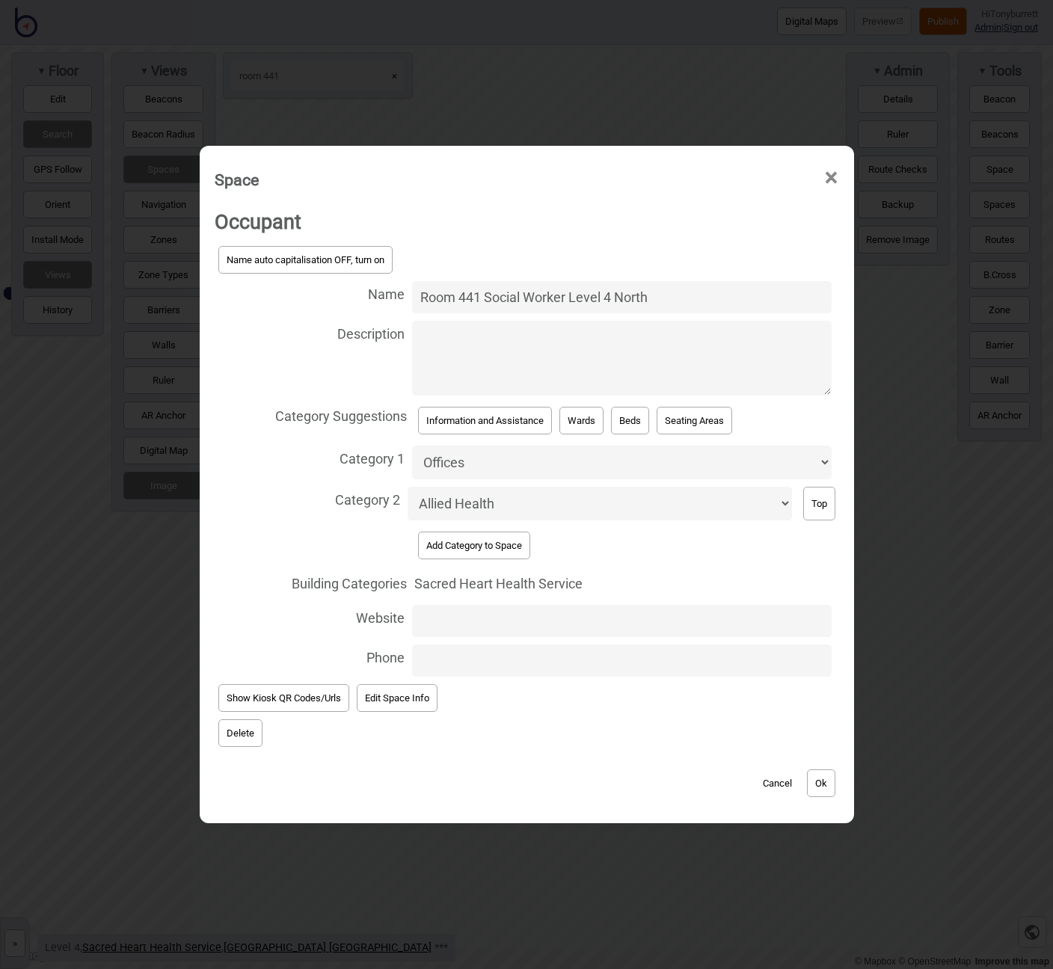
drag, startPoint x: 512, startPoint y: 302, endPoint x: 313, endPoint y: 292, distance: 199.1
click at [313, 292] on label "Name Room 441 Social Worker Level 4 North" at bounding box center [527, 297] width 624 height 40
click at [412, 292] on input "Room 441 Social Worker Level 4 North" at bounding box center [621, 297] width 419 height 32
type input "Room 441, Level 4 South"
click at [826, 769] on button "Ok" at bounding box center [821, 783] width 28 height 28
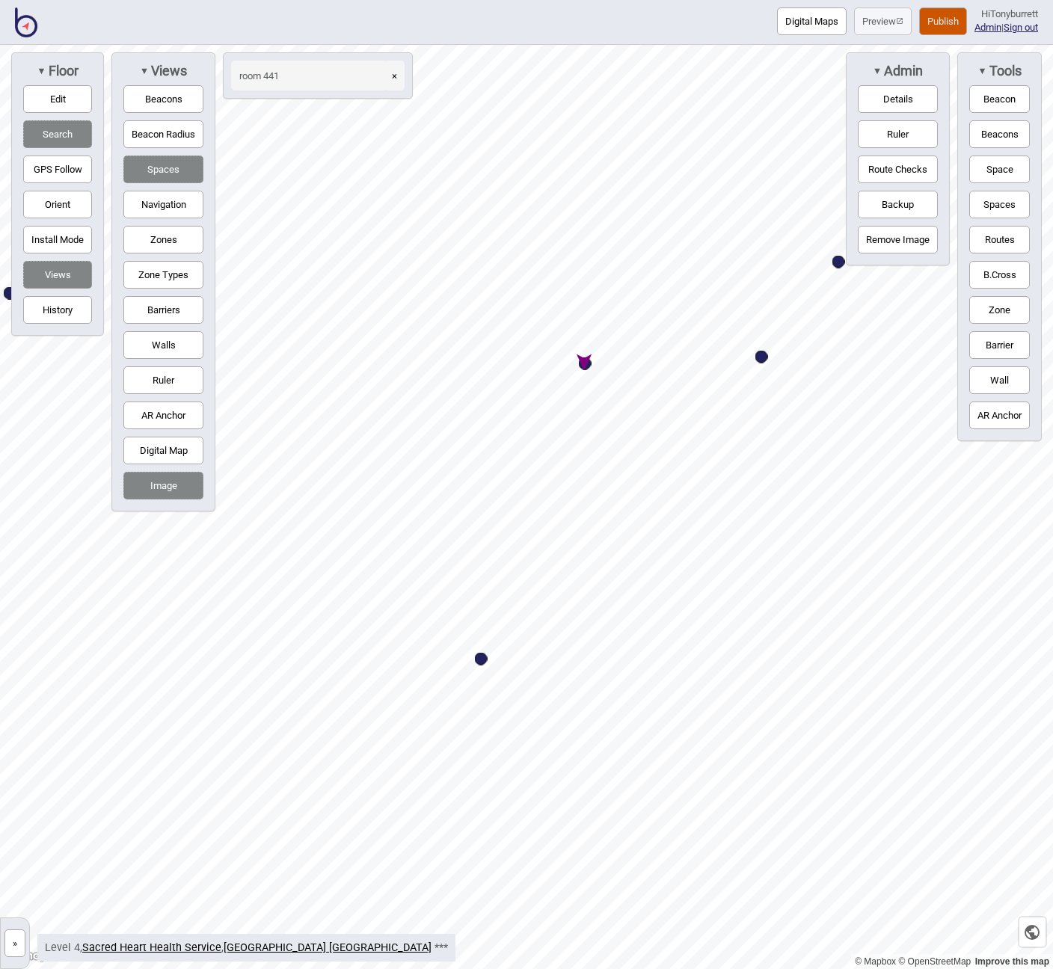
click at [13, 944] on button "»" at bounding box center [14, 943] width 21 height 28
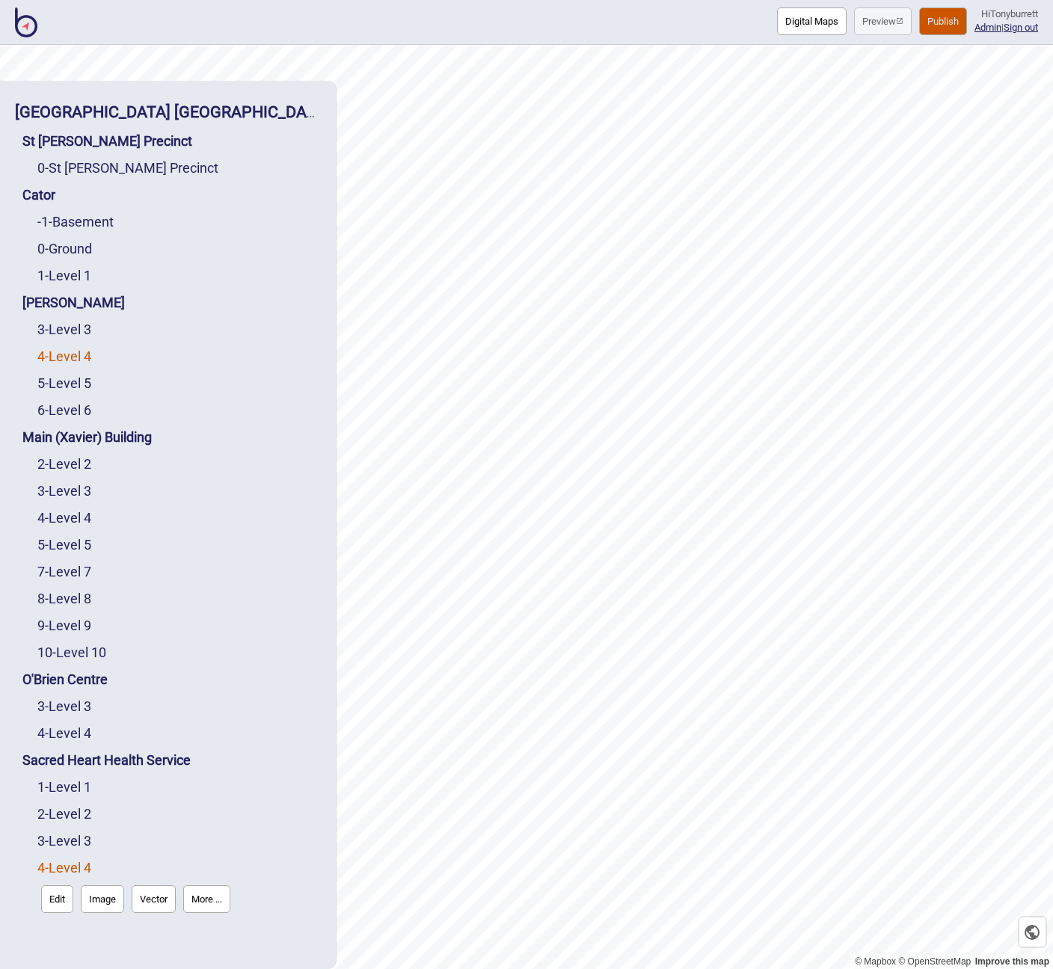
click at [58, 360] on link "4 - Level 4" at bounding box center [64, 356] width 54 height 16
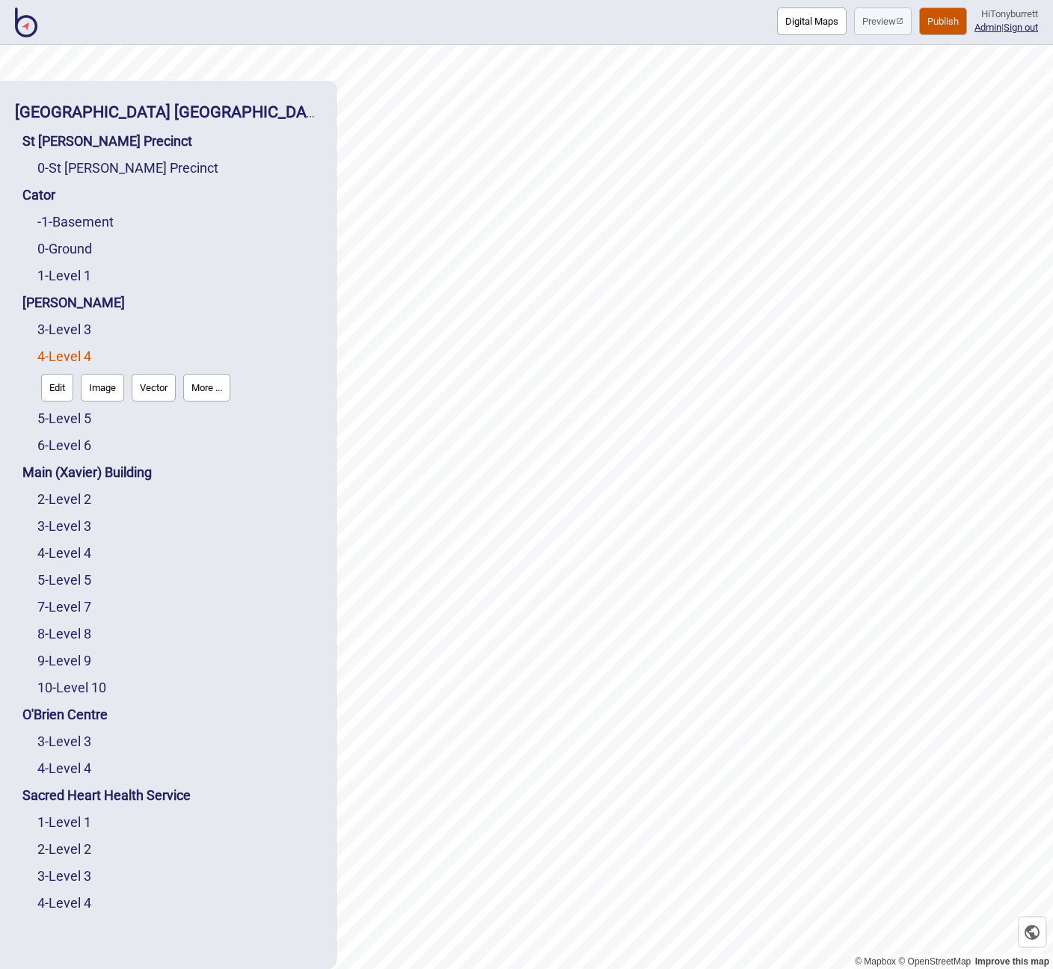
click at [55, 392] on button "Edit" at bounding box center [57, 388] width 32 height 28
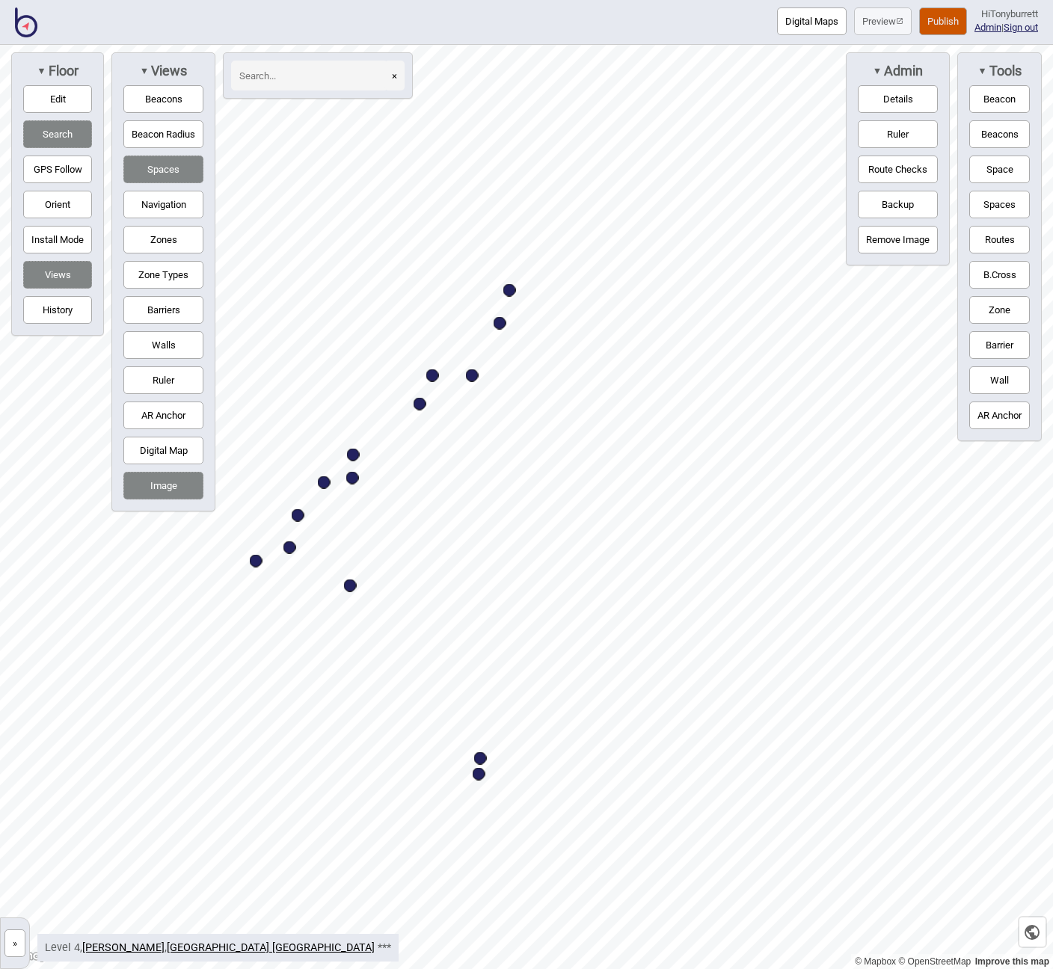
click at [12, 945] on button "»" at bounding box center [14, 943] width 21 height 28
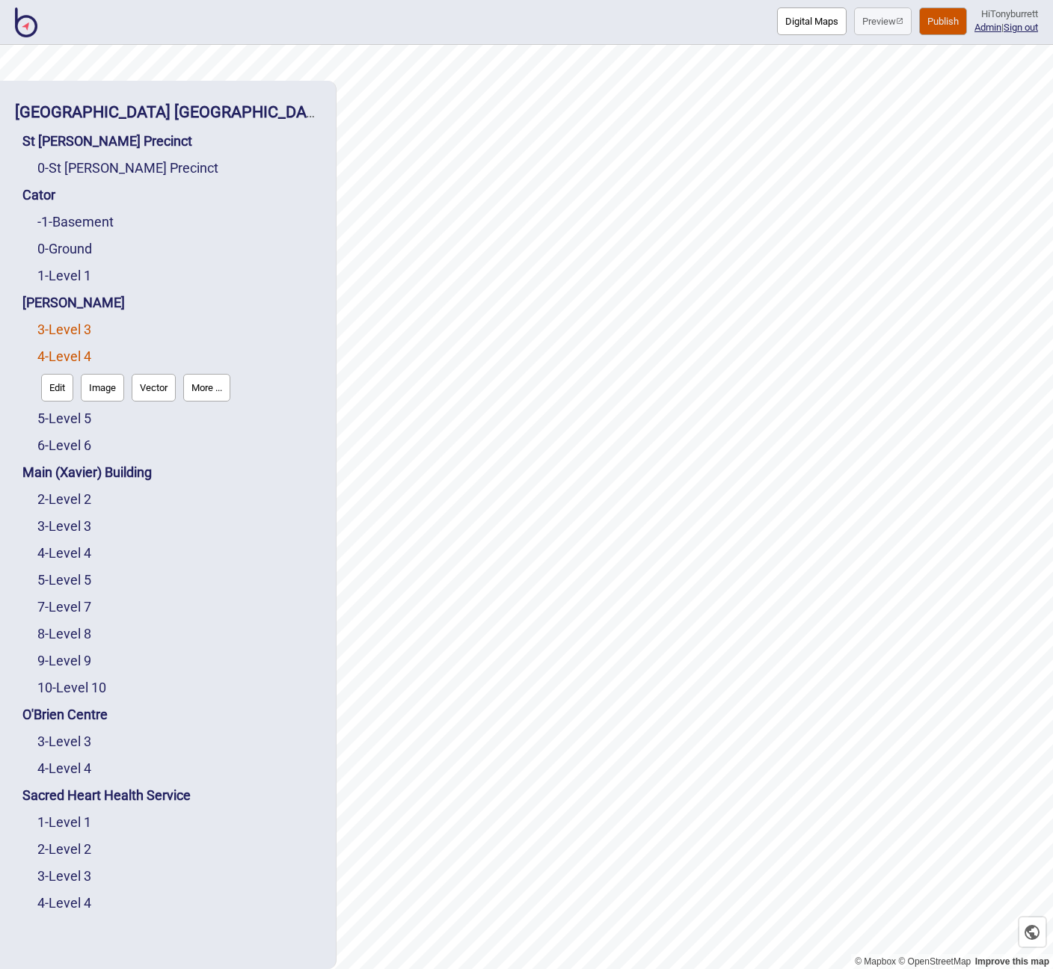
click at [71, 327] on link "3 - Level 3" at bounding box center [64, 329] width 54 height 16
click at [56, 367] on button "Edit" at bounding box center [57, 361] width 32 height 28
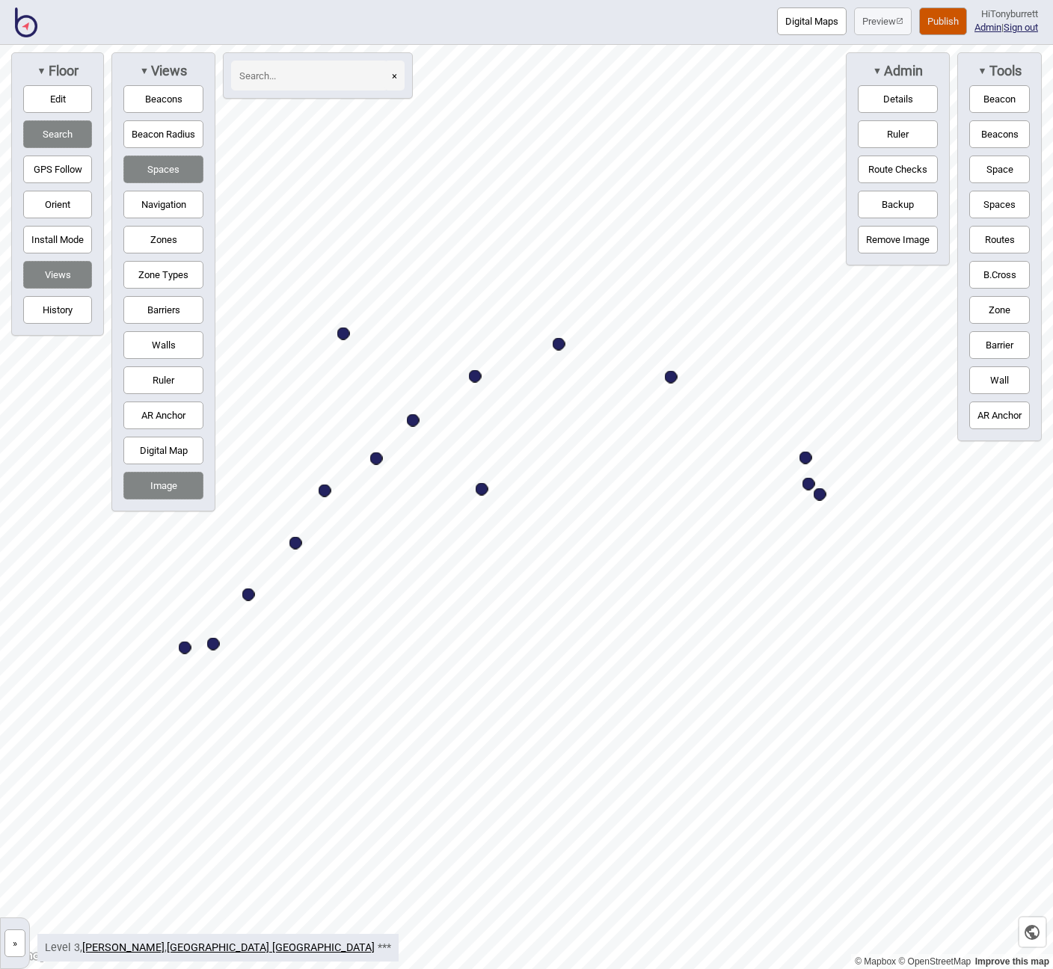
click at [804, 458] on div "Map marker" at bounding box center [805, 458] width 13 height 13
select select "Offices"
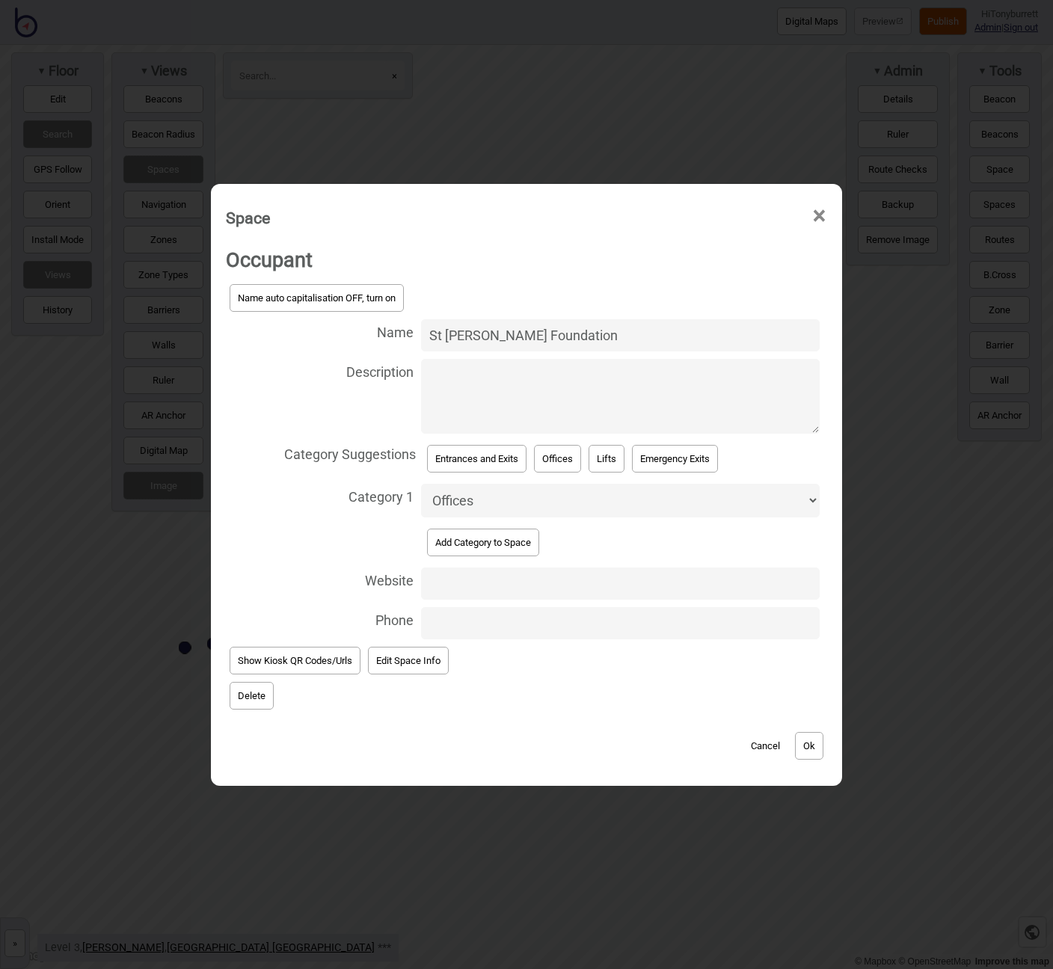
drag, startPoint x: 535, startPoint y: 340, endPoint x: 576, endPoint y: 339, distance: 40.4
click at [539, 339] on input "St [PERSON_NAME] Foundation" at bounding box center [620, 335] width 398 height 32
type input "St [PERSON_NAME] Foundation"
click at [561, 680] on span "Delete" at bounding box center [526, 695] width 601 height 35
click at [808, 736] on button "Ok" at bounding box center [809, 746] width 28 height 28
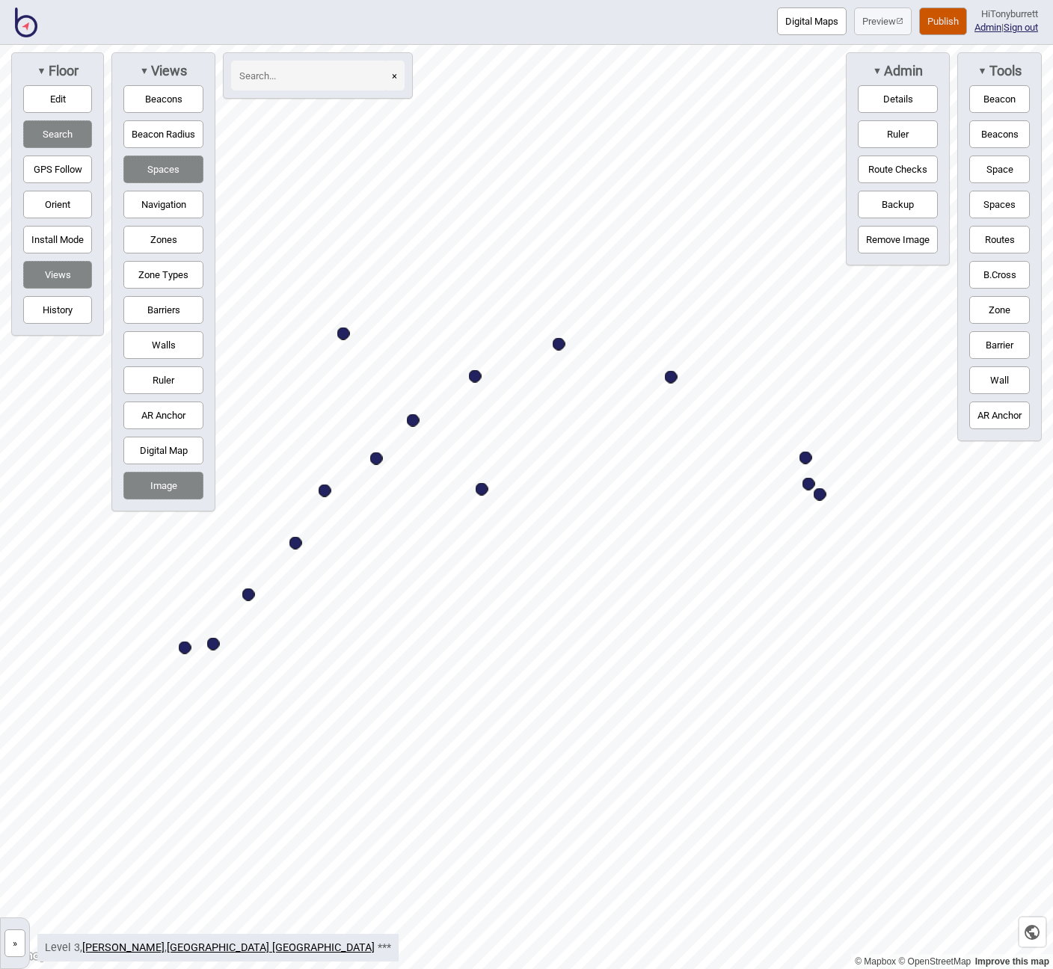
click at [14, 944] on button "»" at bounding box center [14, 943] width 21 height 28
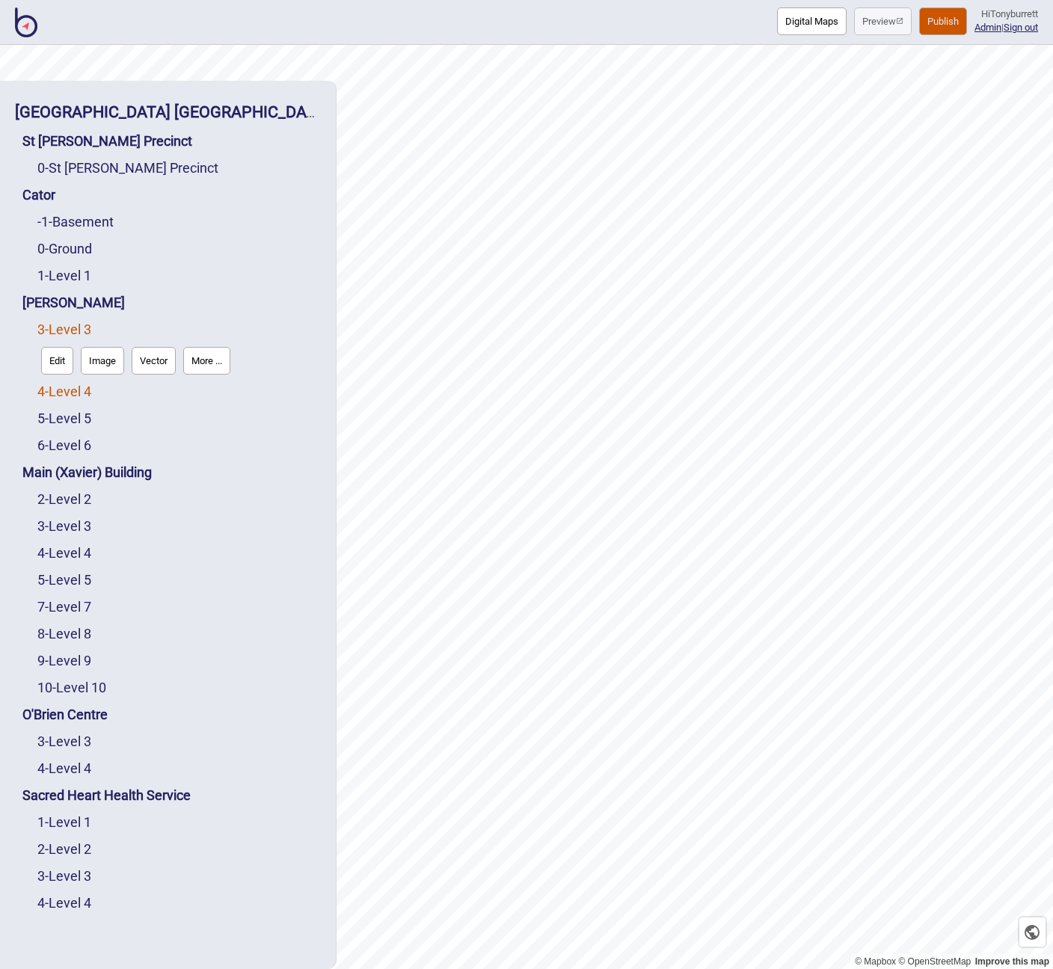
click at [64, 390] on link "4 - Level 4" at bounding box center [64, 391] width 54 height 16
click at [58, 389] on button "Edit" at bounding box center [57, 388] width 32 height 28
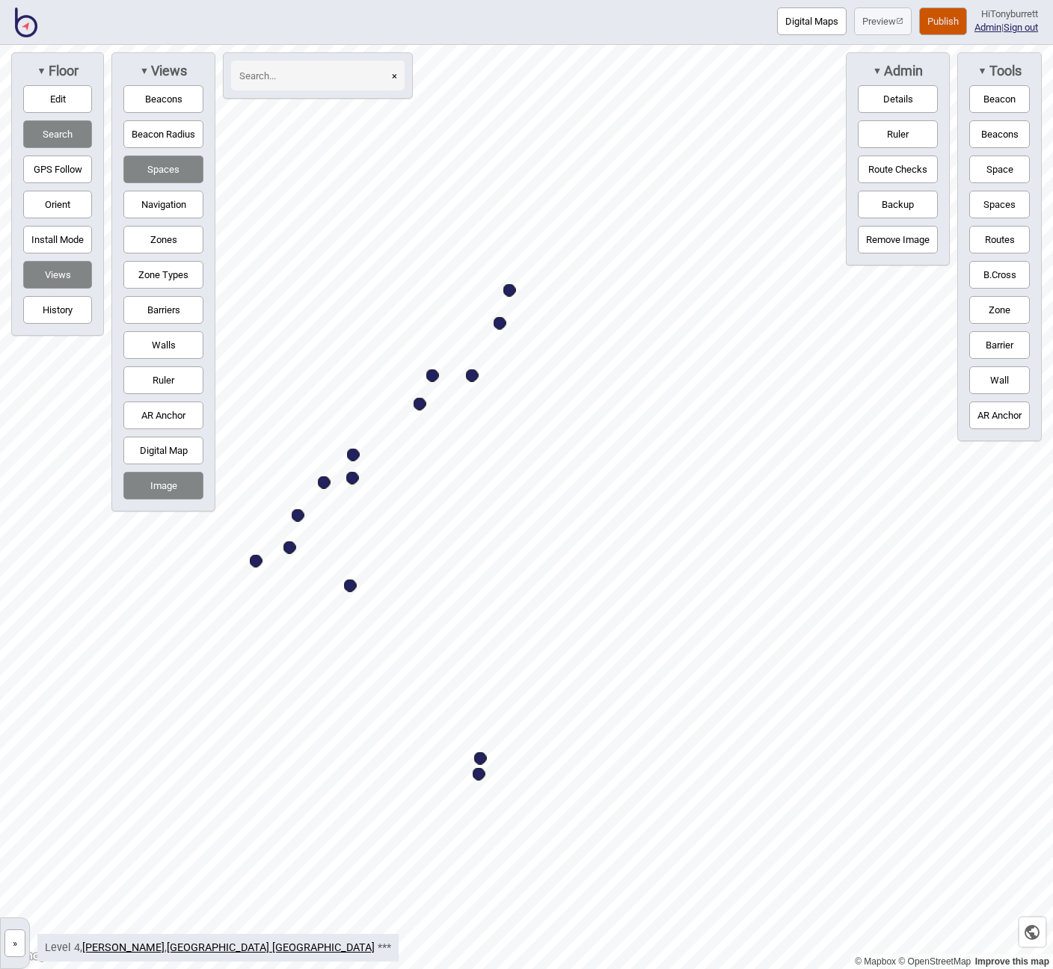
click at [256, 564] on div "Map marker" at bounding box center [256, 561] width 13 height 13
select select "Allied Health"
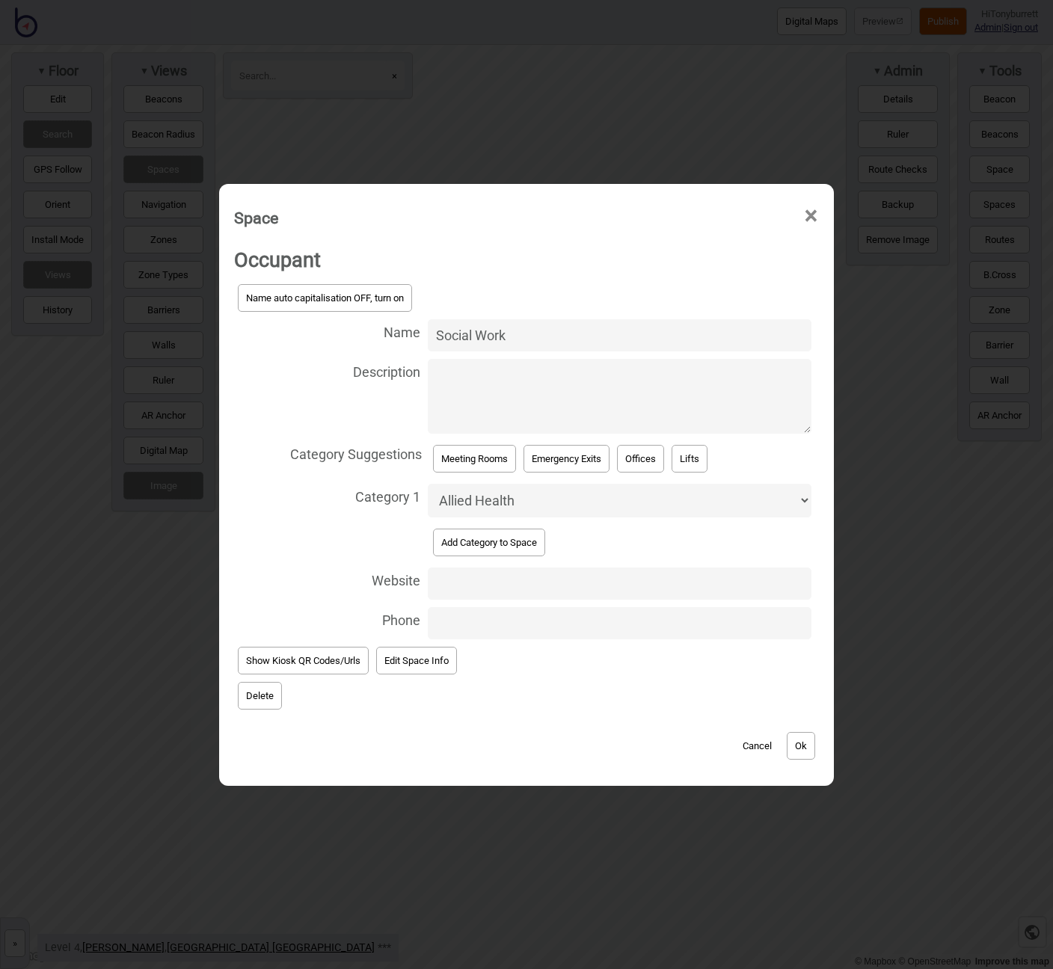
click at [267, 682] on button "Delete" at bounding box center [260, 696] width 44 height 28
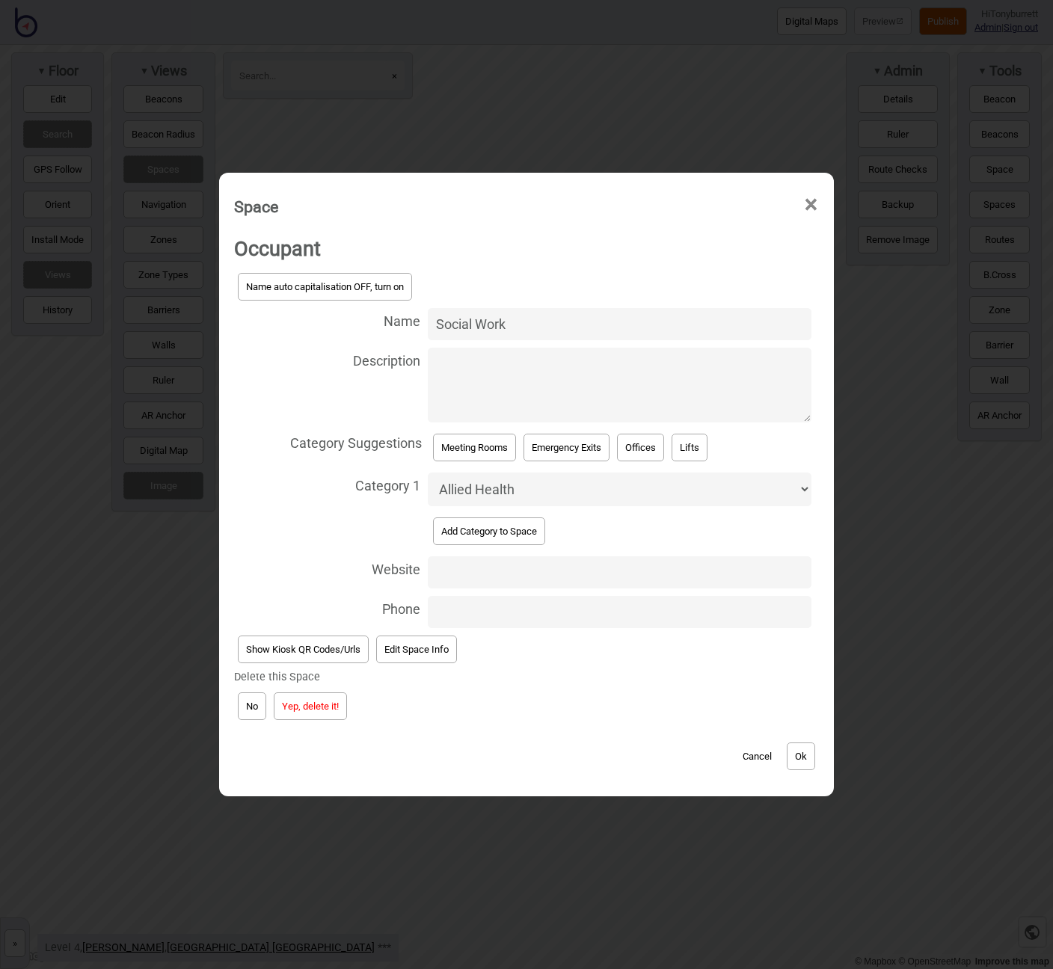
click at [332, 697] on button "Yep, delete it!" at bounding box center [310, 706] width 73 height 28
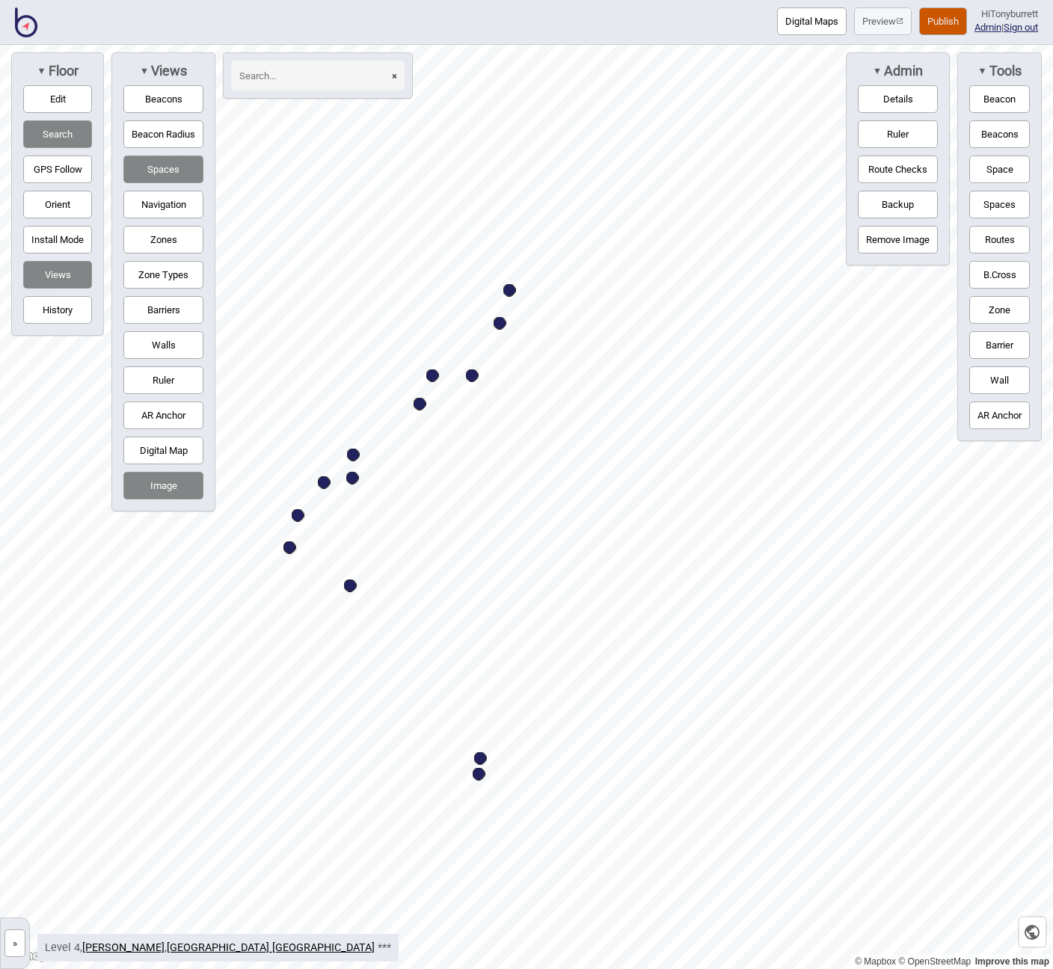
click at [352, 455] on div "Map marker" at bounding box center [353, 455] width 13 height 13
select select "Offices"
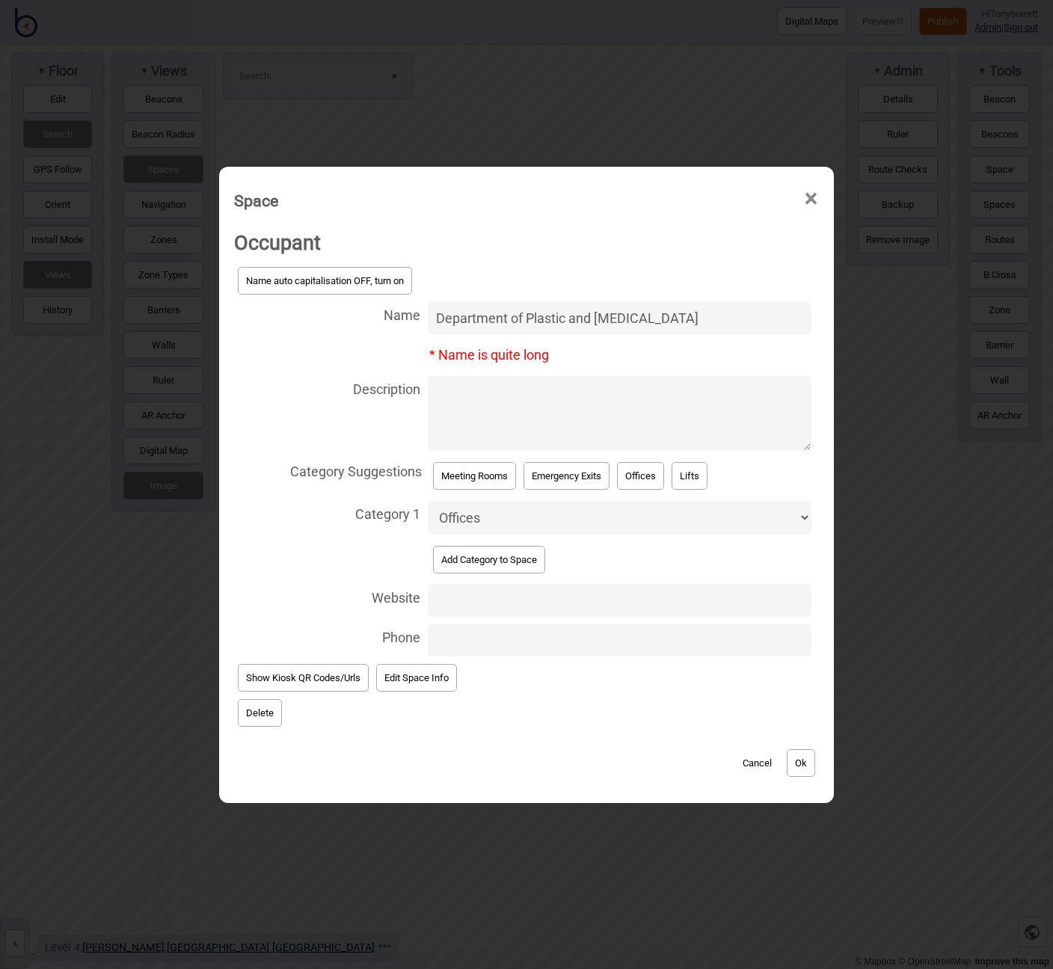
click at [259, 708] on button "Delete" at bounding box center [260, 713] width 44 height 28
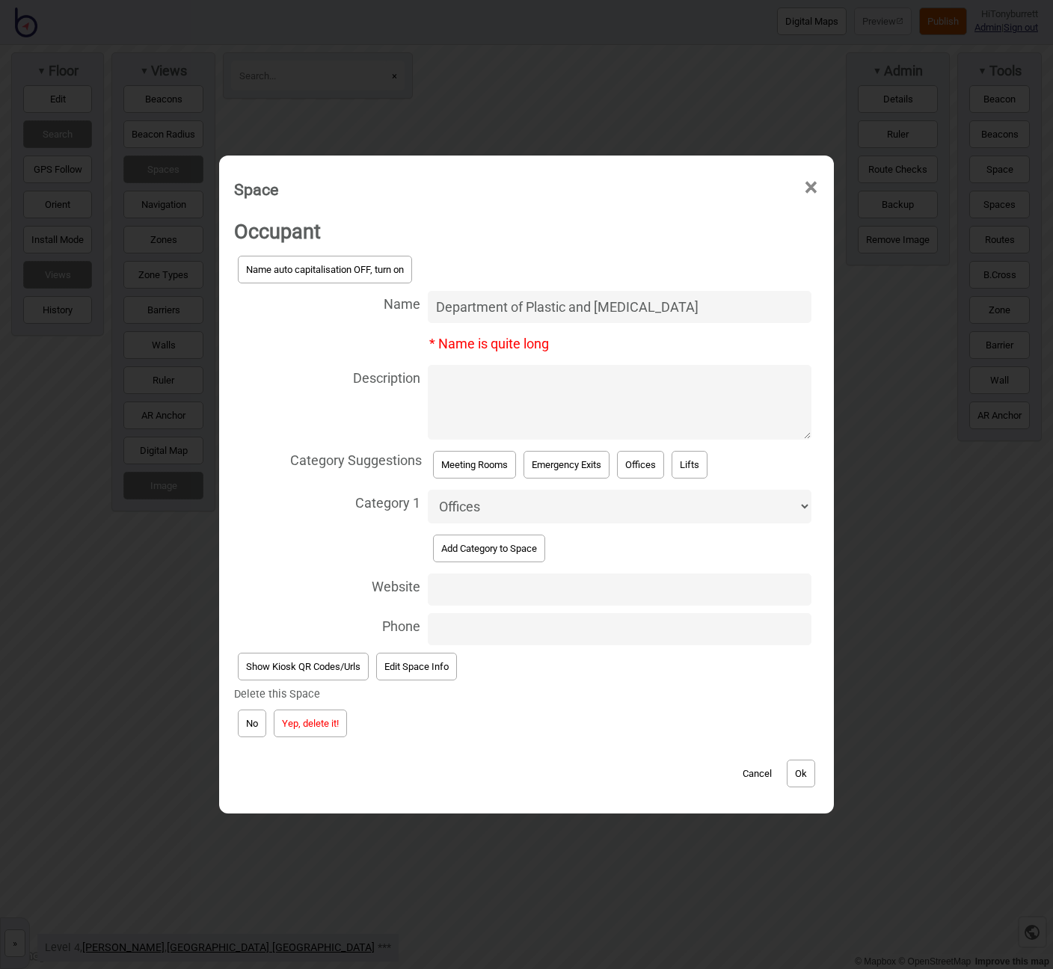
click at [318, 717] on button "Yep, delete it!" at bounding box center [310, 723] width 73 height 28
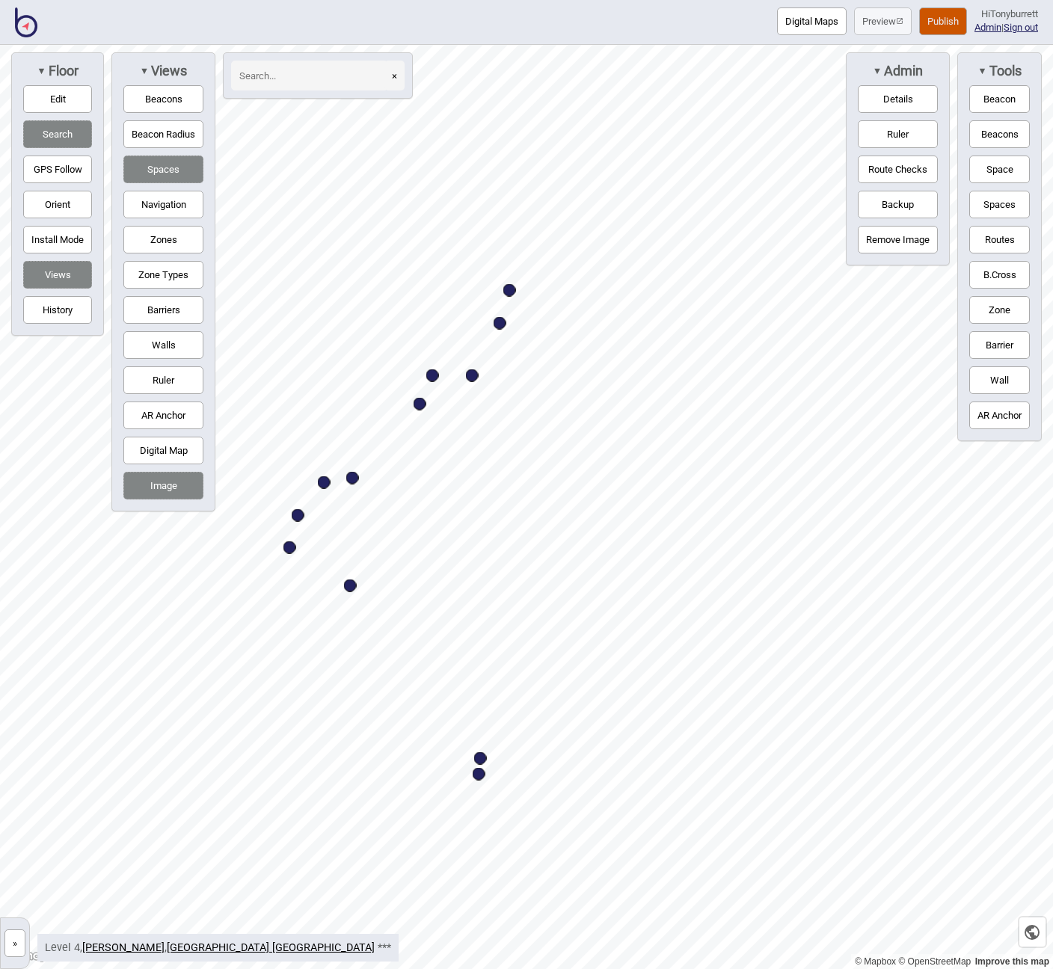
click at [250, 76] on input at bounding box center [309, 76] width 157 height 30
click at [514, 294] on div "Map marker" at bounding box center [509, 290] width 13 height 13
type input "finance"
select select "Offices"
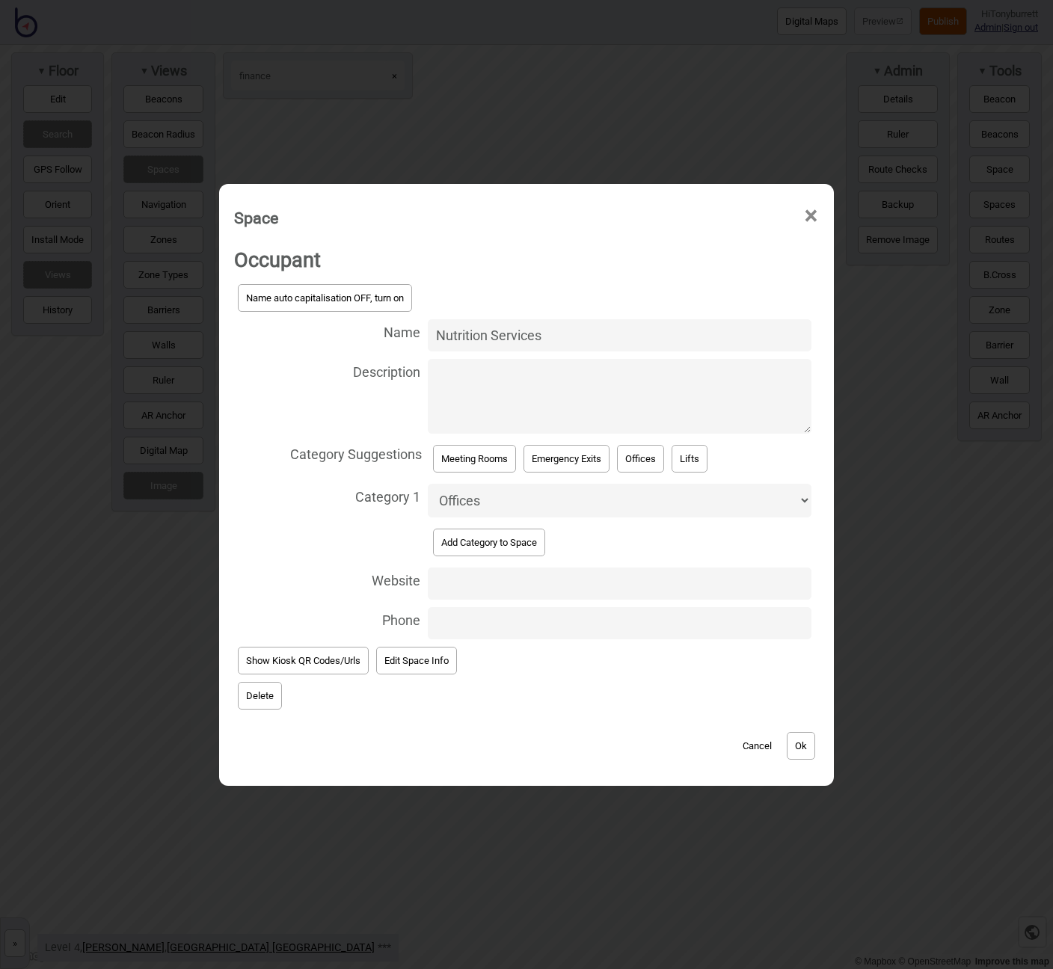
click at [242, 688] on button "Delete" at bounding box center [260, 696] width 44 height 28
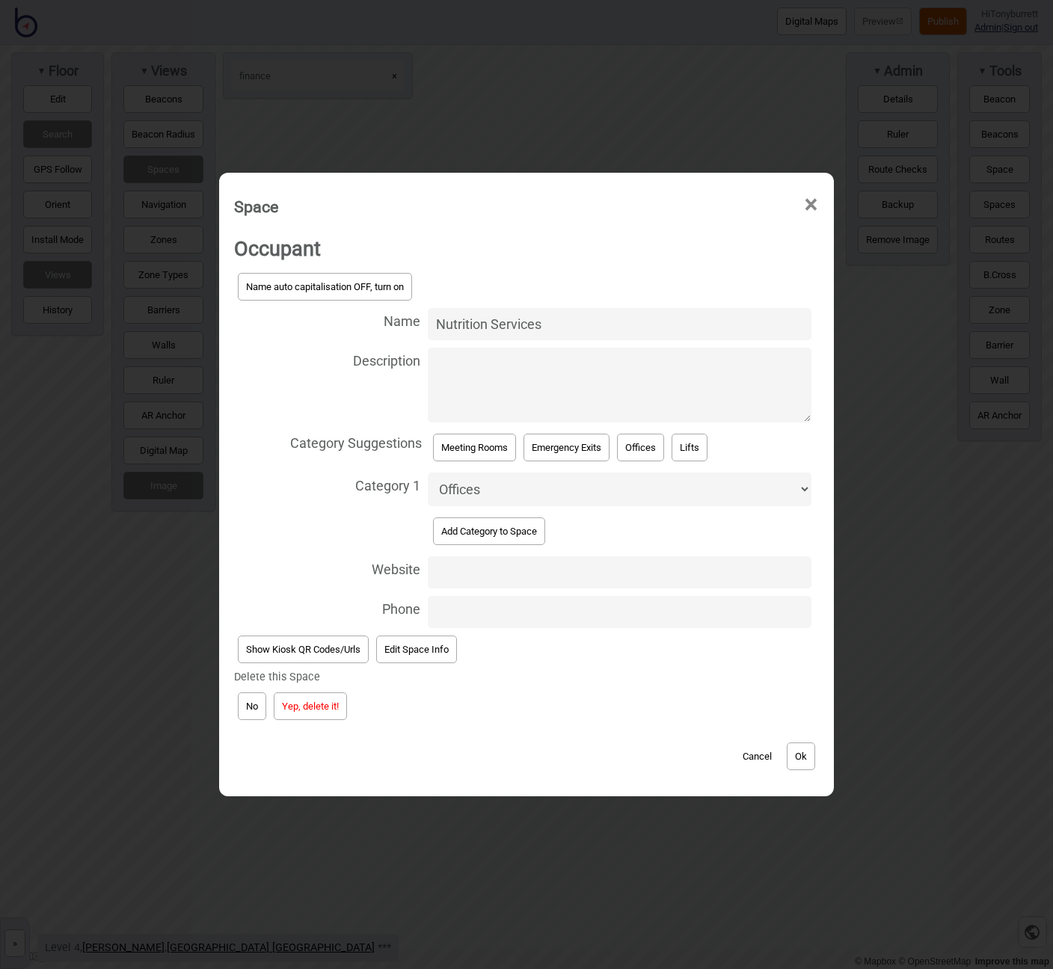
click at [289, 702] on button "Yep, delete it!" at bounding box center [310, 706] width 73 height 28
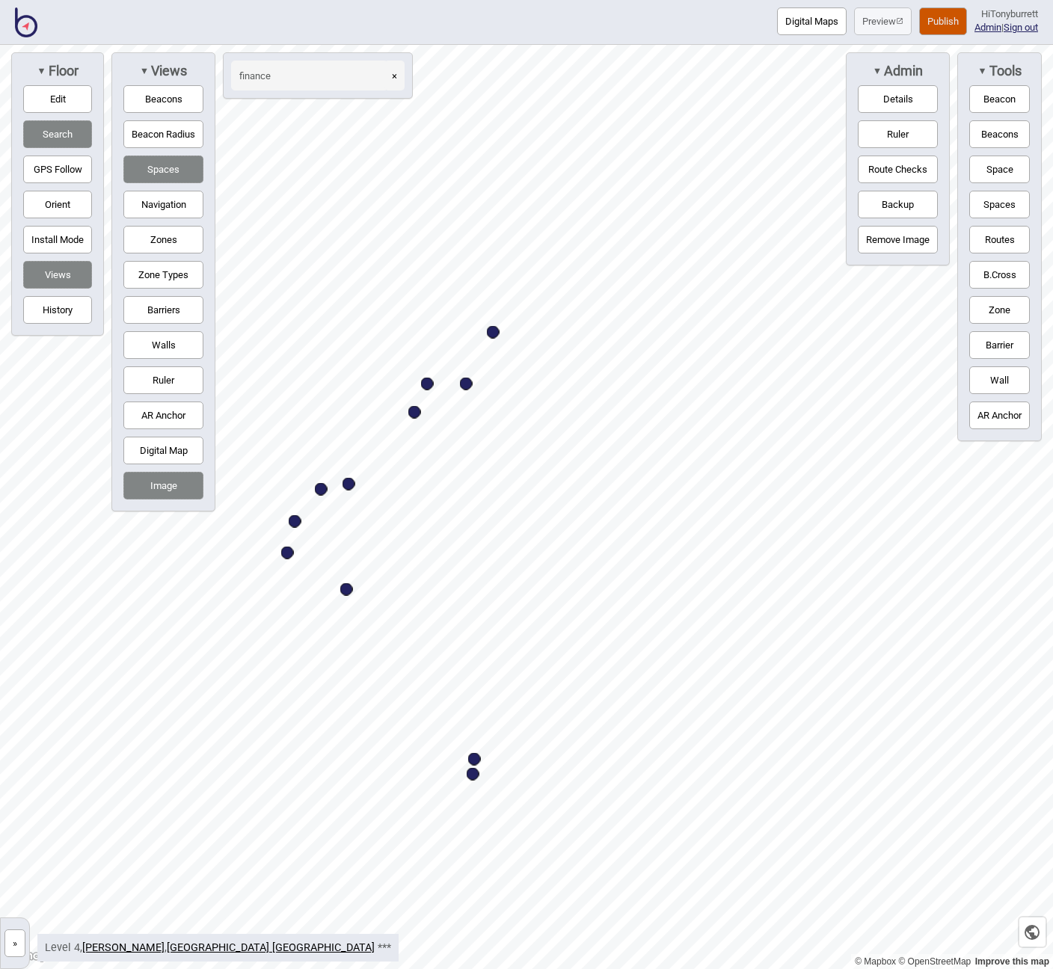
click at [9, 943] on button "»" at bounding box center [14, 943] width 21 height 28
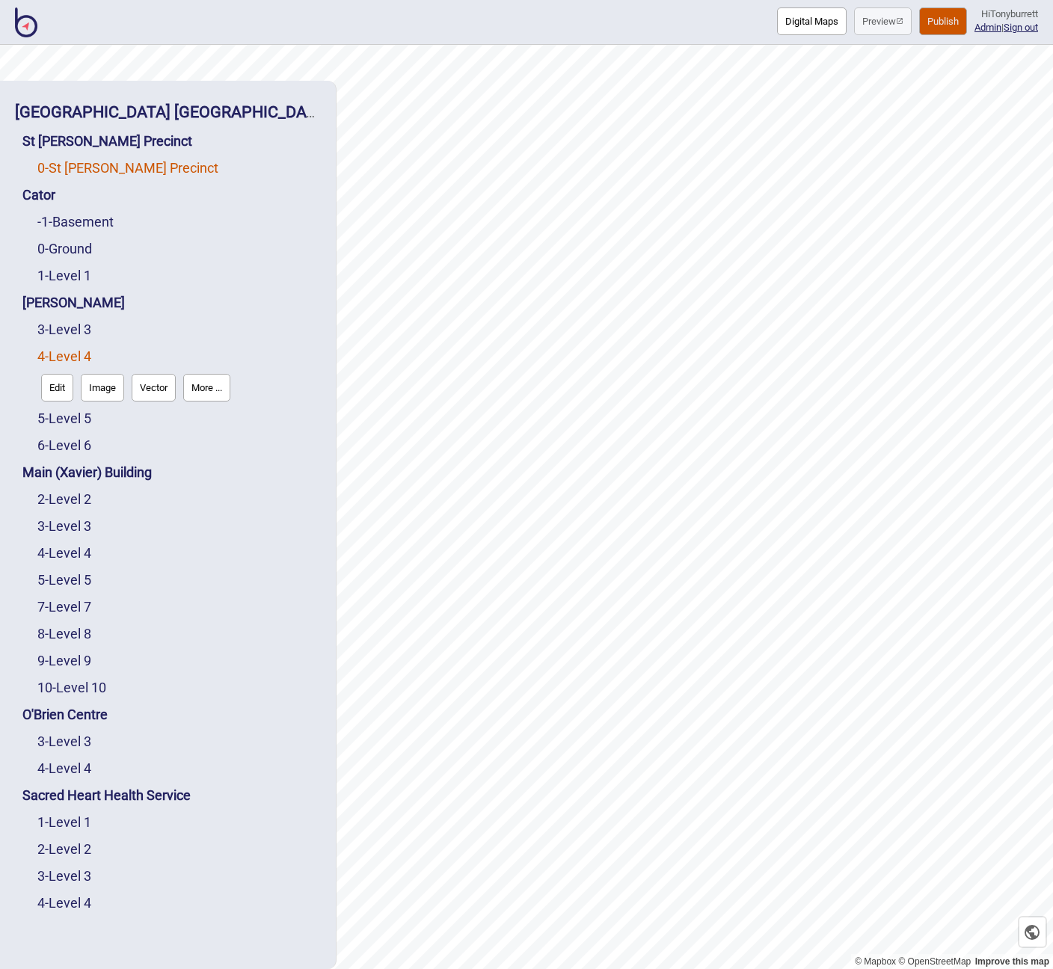
click at [85, 167] on link "0 - St Vincent's Precinct" at bounding box center [127, 168] width 181 height 16
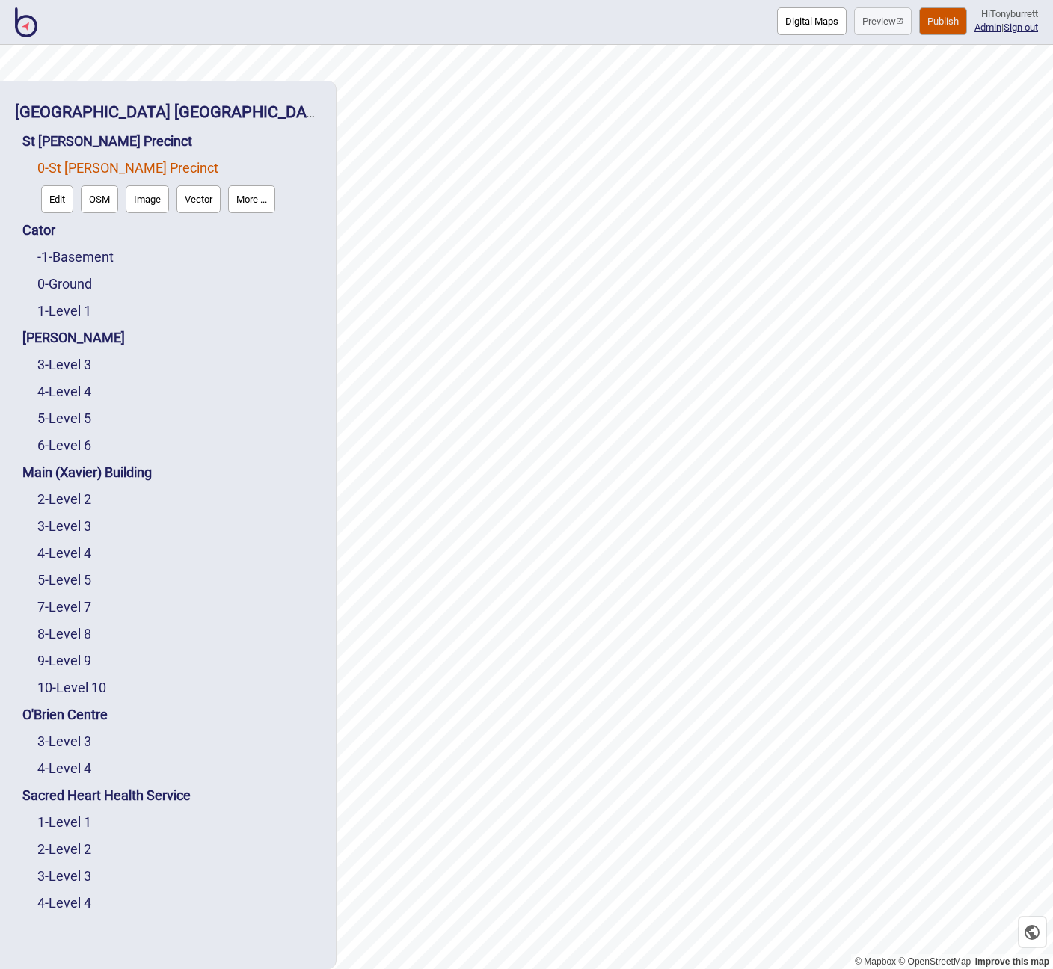
click at [43, 200] on button "Edit" at bounding box center [57, 199] width 32 height 28
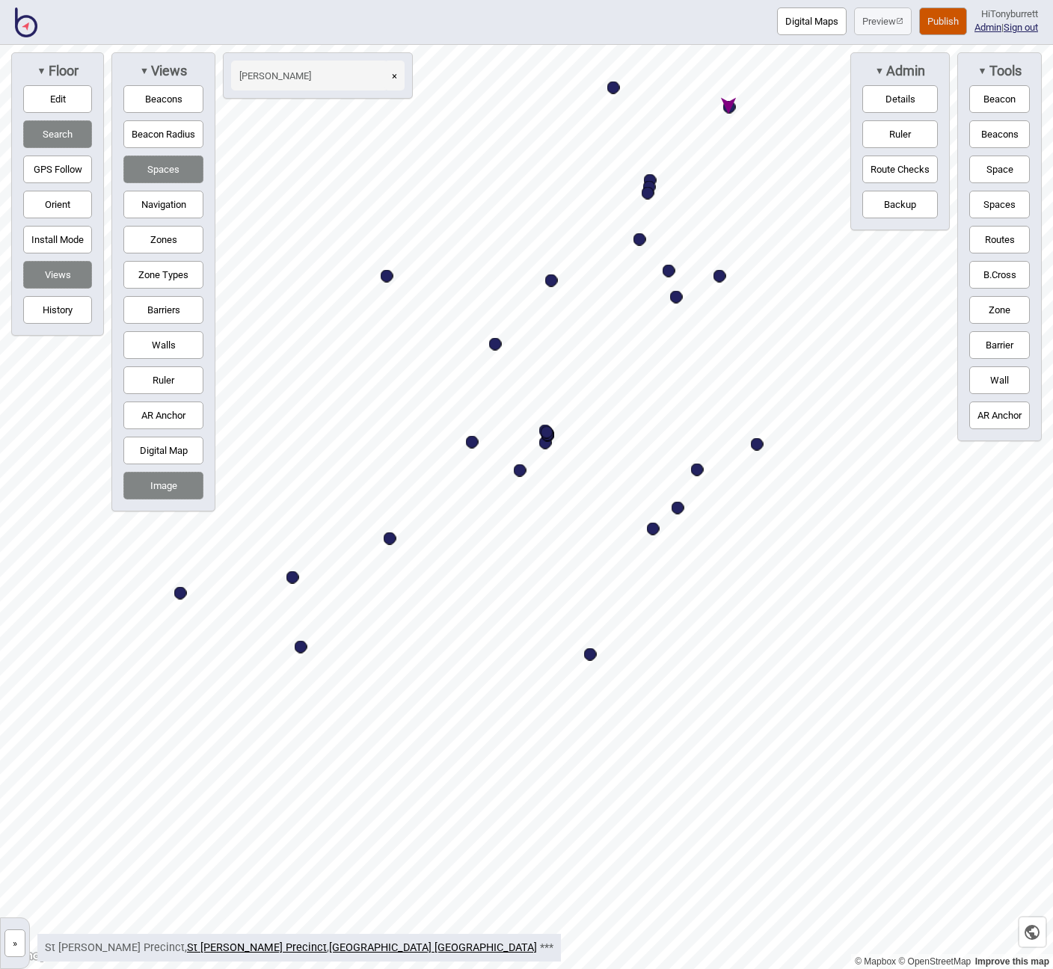
type input "[PERSON_NAME]"
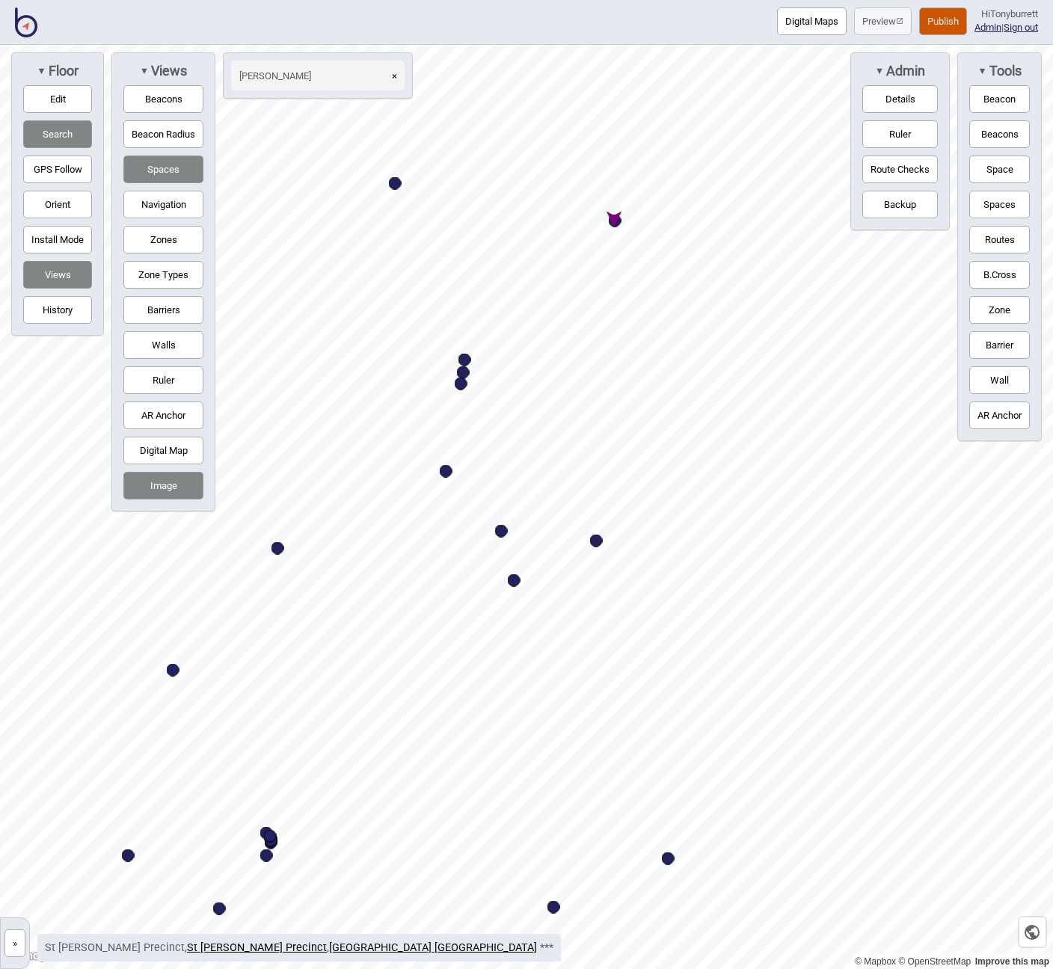
click at [617, 223] on div "Map marker" at bounding box center [615, 221] width 13 height 13
select select "Points of Interest"
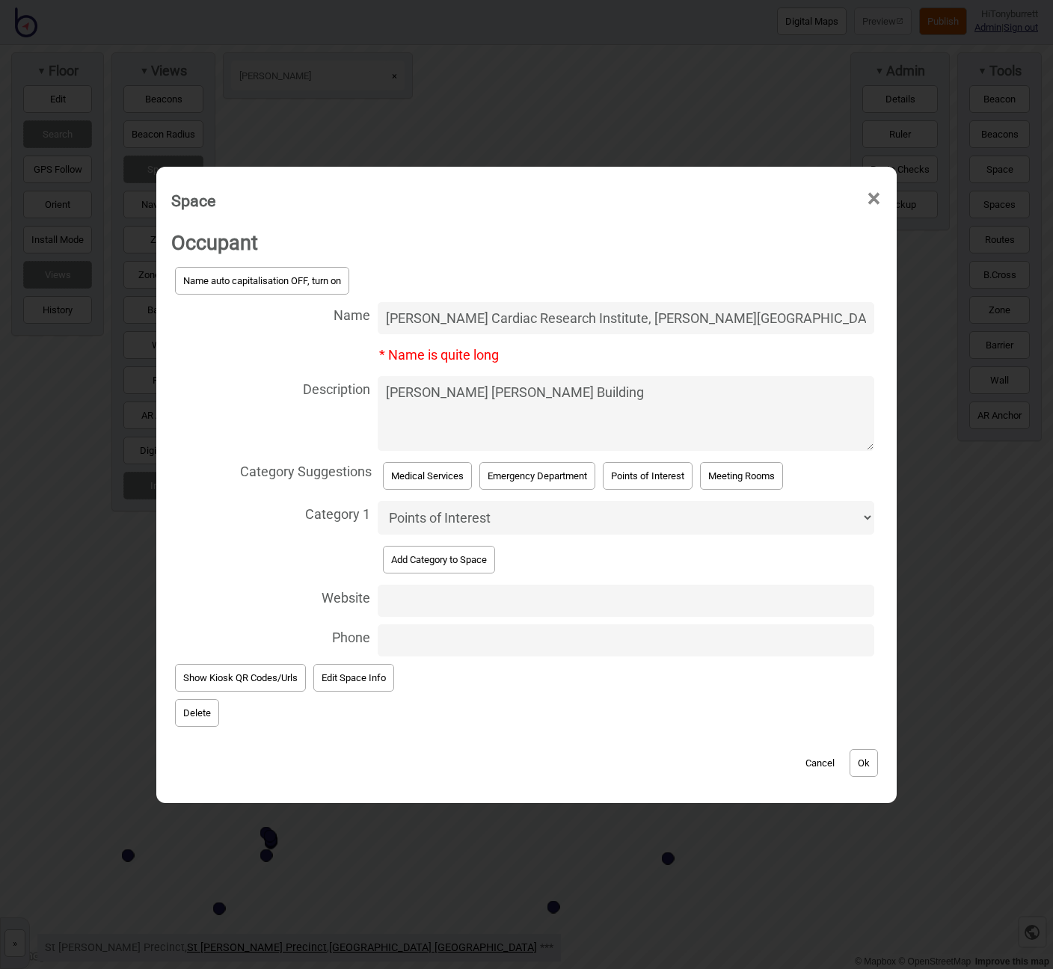
drag, startPoint x: 783, startPoint y: 324, endPoint x: 235, endPoint y: 301, distance: 547.7
click at [235, 301] on div "Name auto capitalisation OFF, turn on Name [PERSON_NAME] Cardiac Research Insti…" at bounding box center [526, 461] width 710 height 397
type input "[PERSON_NAME] Cardiac Research Institute (VCCRI), [PERSON_NAME] [PERSON_NAME] B…"
click at [860, 760] on button "Ok" at bounding box center [863, 763] width 28 height 28
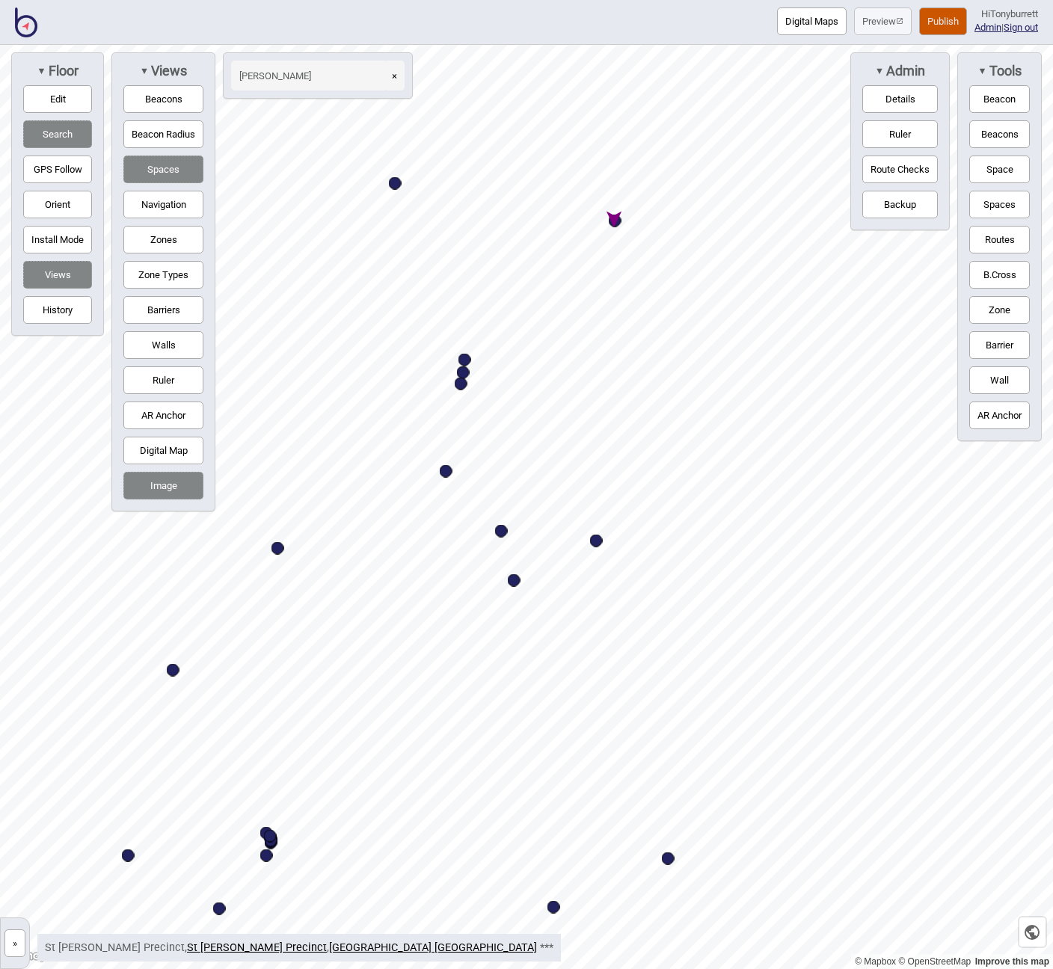
click at [616, 217] on div "Map marker" at bounding box center [615, 221] width 13 height 13
select select "Points of Interest"
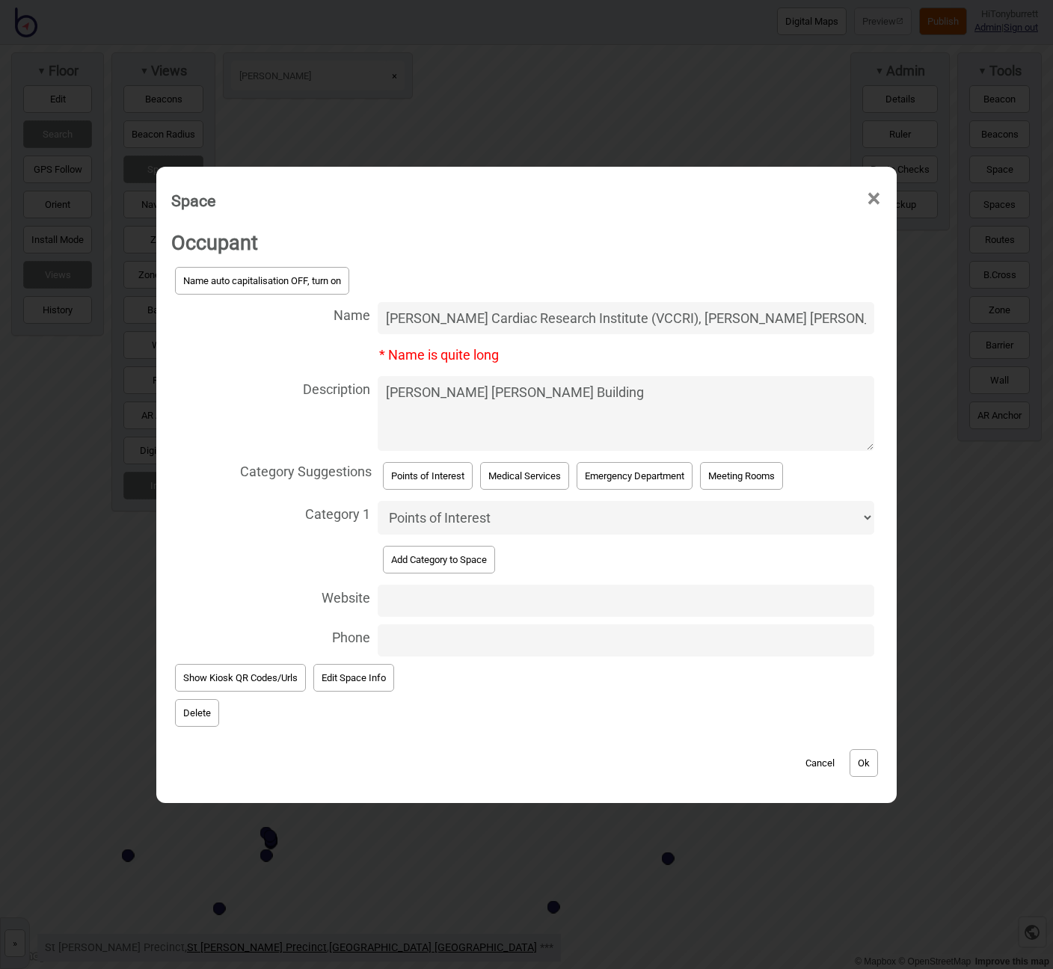
scroll to position [0, 203]
click at [862, 761] on button "Ok" at bounding box center [863, 763] width 28 height 28
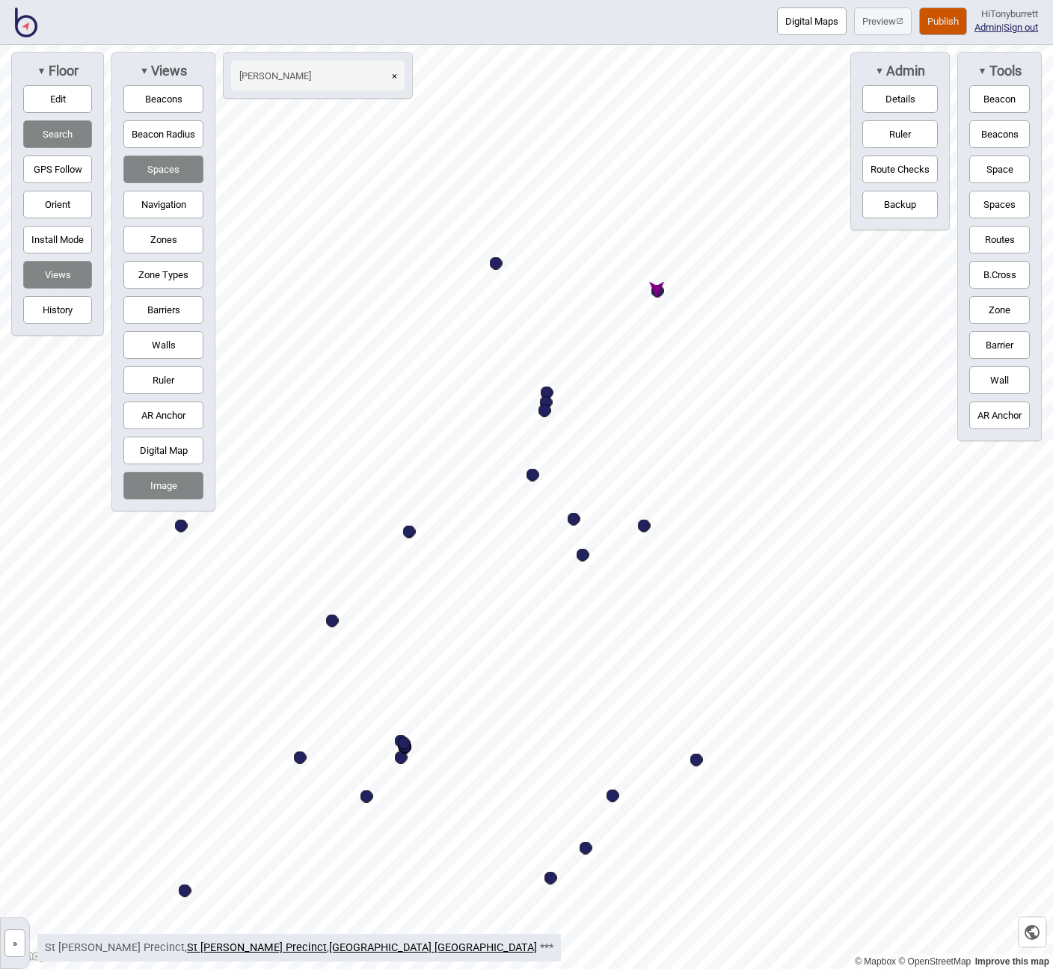
click at [655, 287] on div "Map marker" at bounding box center [657, 291] width 13 height 13
select select "Points of Interest"
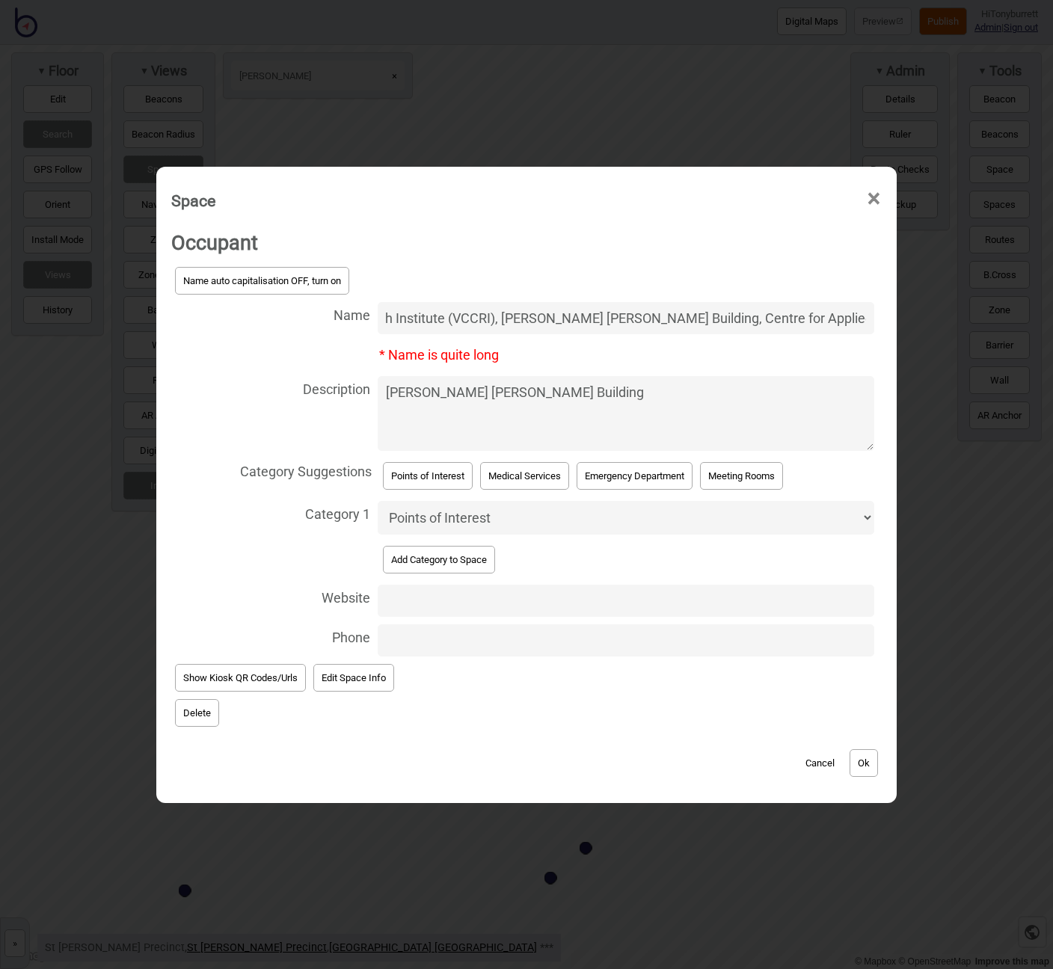
click at [475, 323] on input "[PERSON_NAME] Cardiac Research Institute (VCCRI), [PERSON_NAME] [PERSON_NAME] B…" at bounding box center [626, 318] width 496 height 32
click at [467, 321] on input "[PERSON_NAME] Cardiac Research Institute (VCCRI), [PERSON_NAME] [PERSON_NAME] B…" at bounding box center [626, 318] width 496 height 32
drag, startPoint x: 474, startPoint y: 324, endPoint x: 917, endPoint y: 359, distance: 443.9
click at [917, 359] on div "Space × Occupant Name auto capitalisation OFF, turn on Name [PERSON_NAME] Cardi…" at bounding box center [526, 484] width 1053 height 969
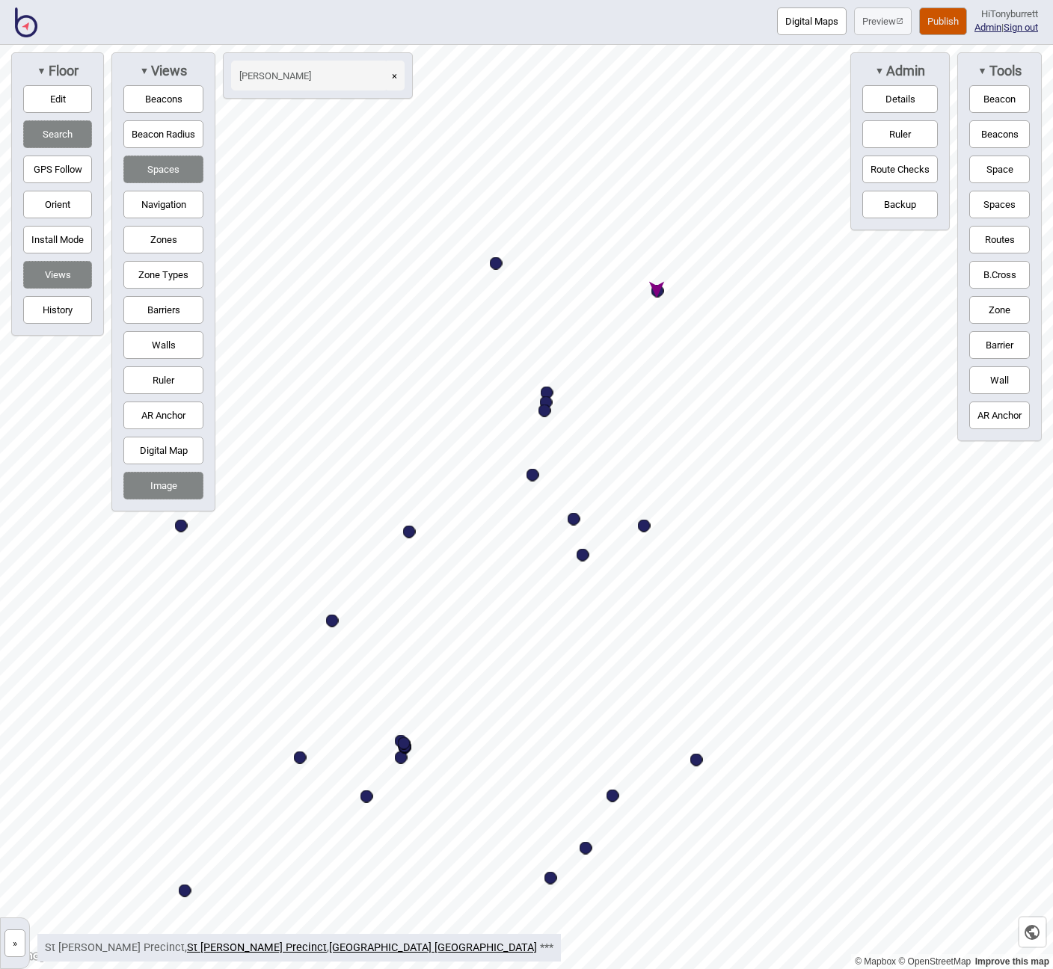
click at [657, 293] on div "Map marker" at bounding box center [657, 291] width 13 height 13
select select "Points of Interest"
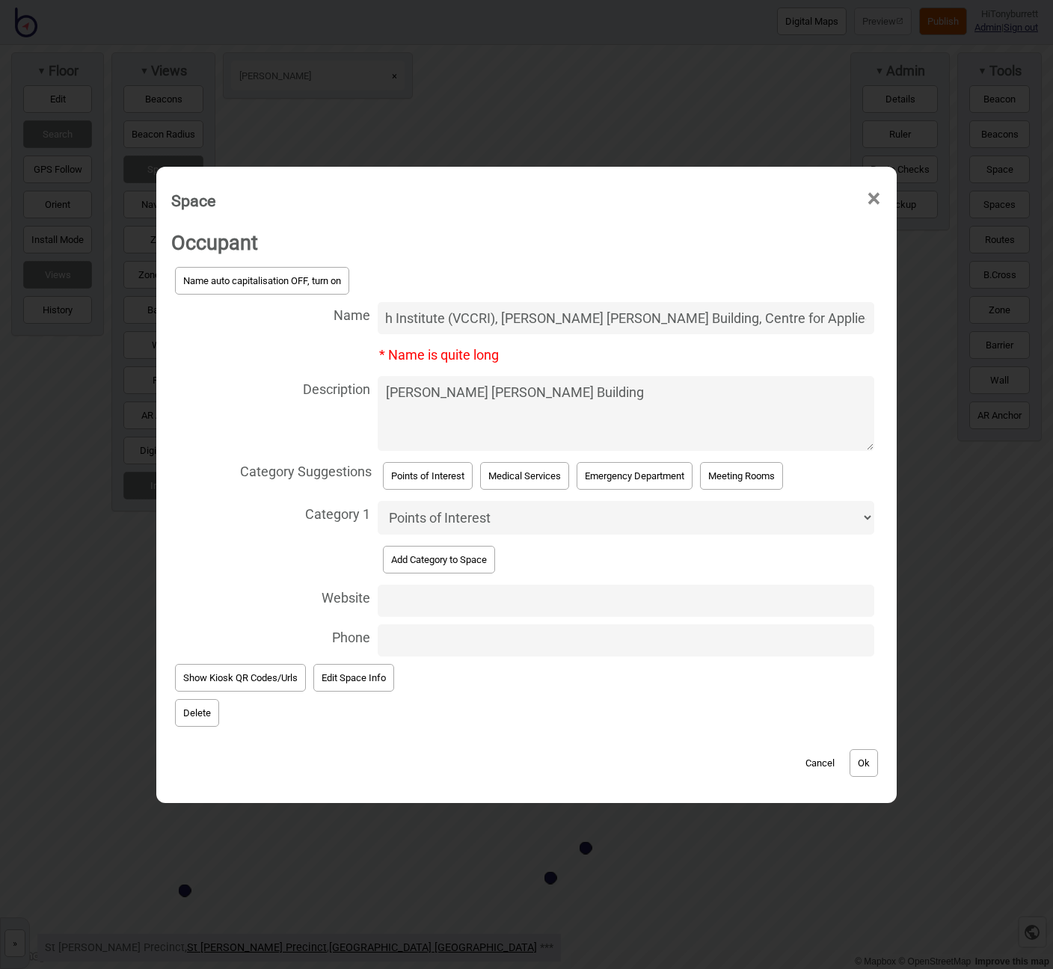
drag, startPoint x: 475, startPoint y: 323, endPoint x: 809, endPoint y: 346, distance: 335.0
click at [809, 346] on div "Name auto capitalisation OFF, turn on Name [PERSON_NAME] Cardiac Research Insti…" at bounding box center [526, 461] width 710 height 397
type input "[PERSON_NAME] Cardiac Research Institute (VCCRI)"
drag, startPoint x: 544, startPoint y: 402, endPoint x: 309, endPoint y: 381, distance: 235.7
click at [309, 381] on label "Description [PERSON_NAME] [PERSON_NAME] Building" at bounding box center [526, 413] width 710 height 82
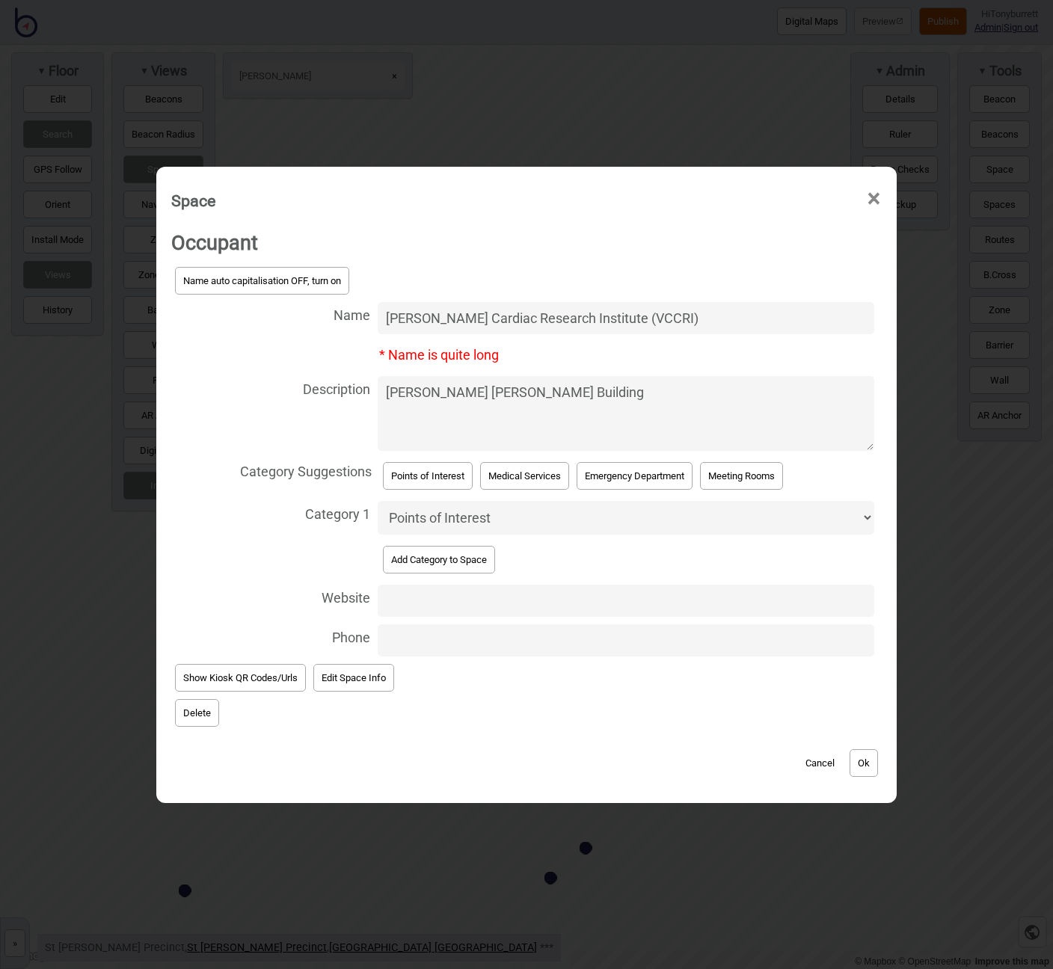
click at [378, 381] on textarea "[PERSON_NAME] [PERSON_NAME] Building" at bounding box center [626, 413] width 496 height 75
paste textarea ", Centre for Applied Medical Research (AMR)"
type textarea "[PERSON_NAME] [PERSON_NAME] Building, Centre for Applied Medical Research (AMR)"
click at [857, 754] on button "Ok" at bounding box center [863, 763] width 28 height 28
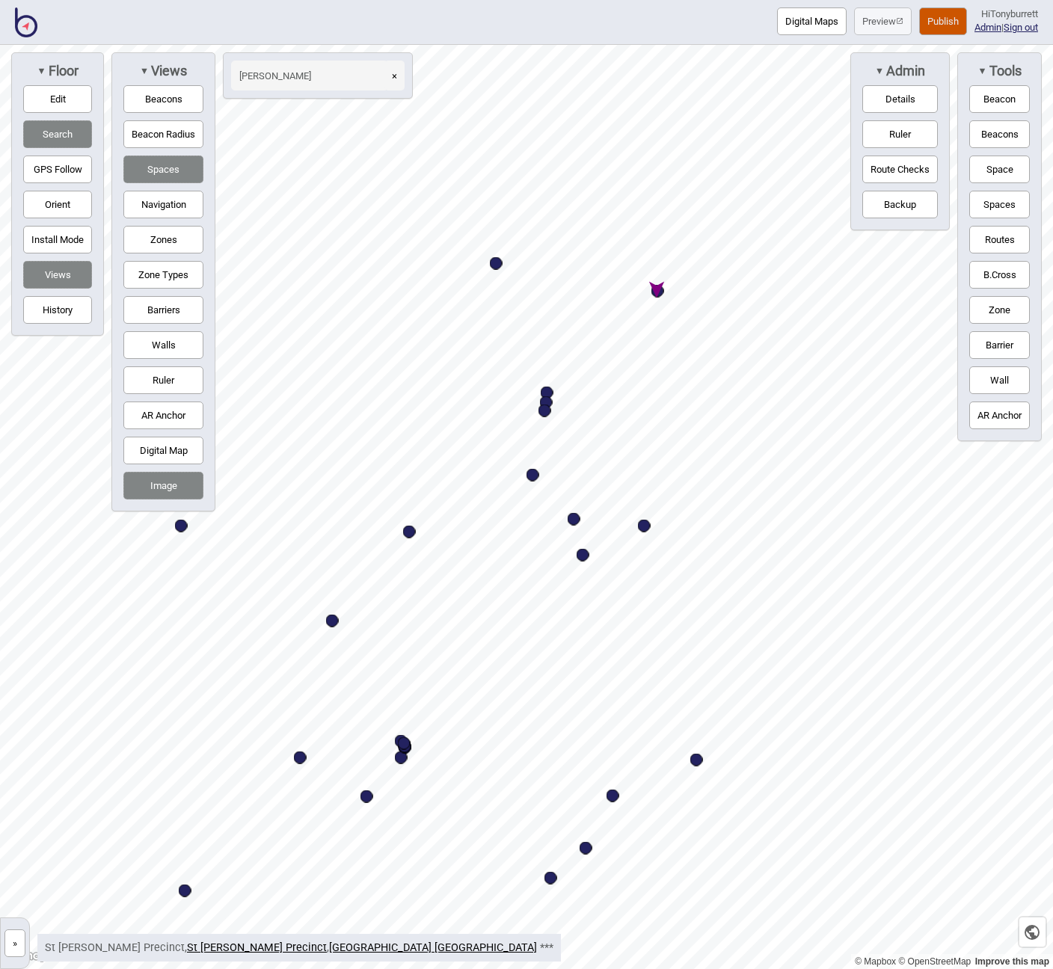
click at [395, 76] on button "×" at bounding box center [394, 76] width 20 height 30
click at [315, 70] on input at bounding box center [309, 76] width 157 height 30
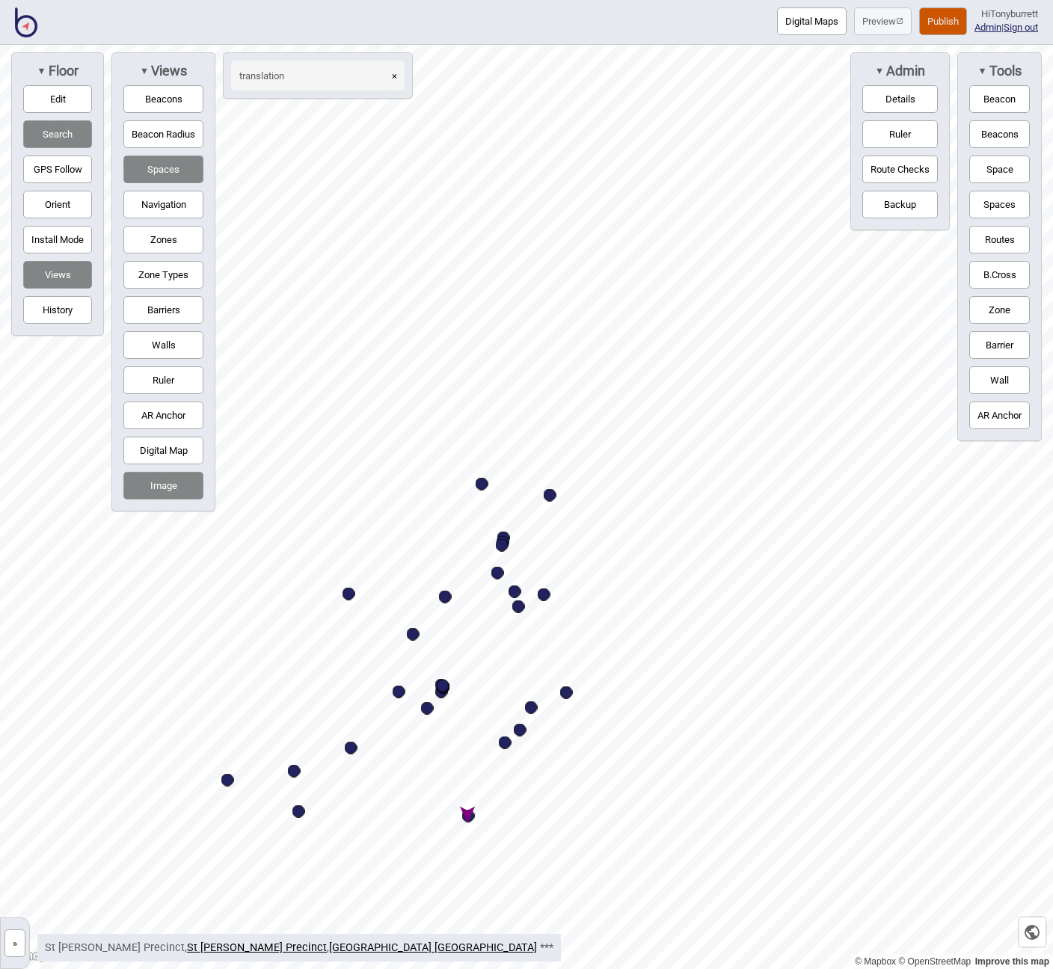
click at [469, 819] on div "Map marker" at bounding box center [468, 816] width 13 height 13
type input "translation"
select select "Points of Interest"
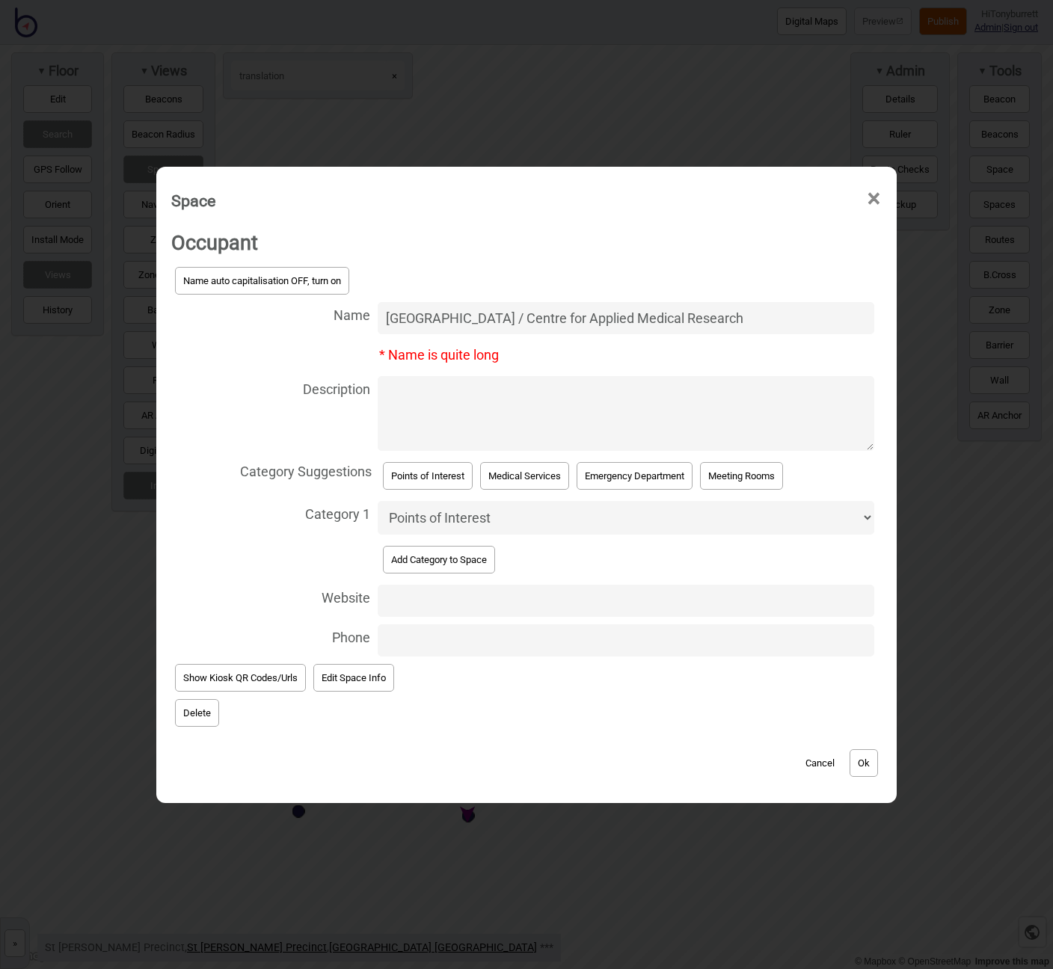
click at [412, 391] on textarea "Description" at bounding box center [626, 413] width 496 height 75
paste textarea "Centre for Immunology (CFI) building"
type textarea "Centre for Immunology (CFI) building"
click at [848, 0] on body "Digital Maps Preview Publish Hi Tonyburrett Admin | Sign out © Mapbox © OpenStr…" at bounding box center [526, 0] width 1053 height 0
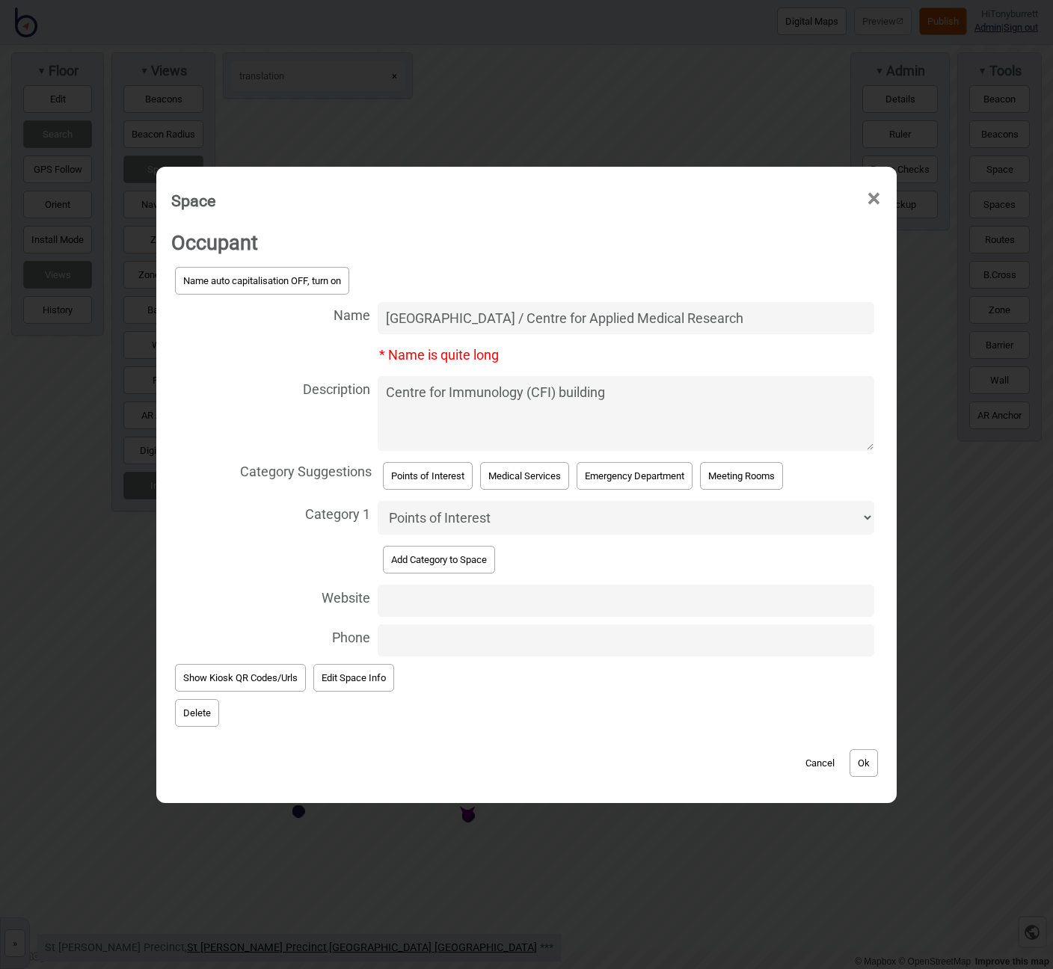
click at [870, 766] on button "Ok" at bounding box center [863, 763] width 28 height 28
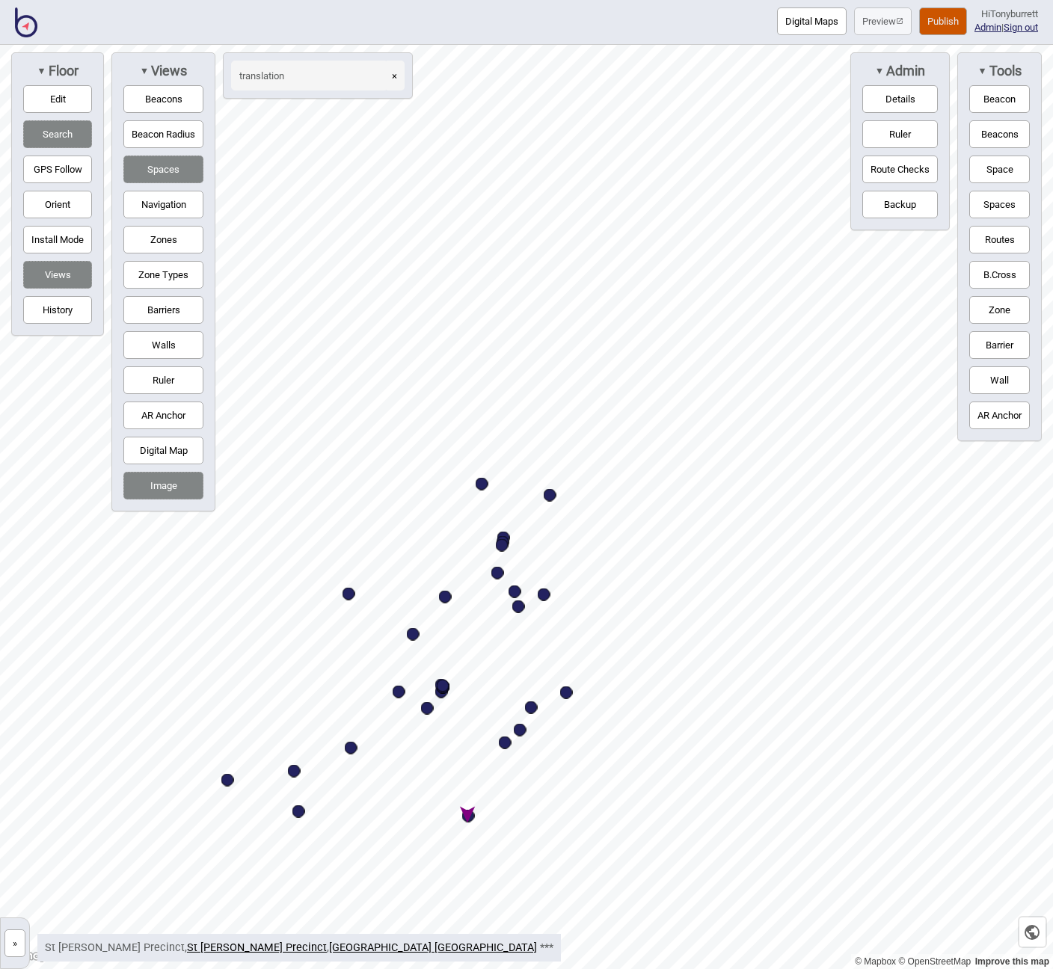
click at [17, 946] on button "»" at bounding box center [14, 943] width 21 height 28
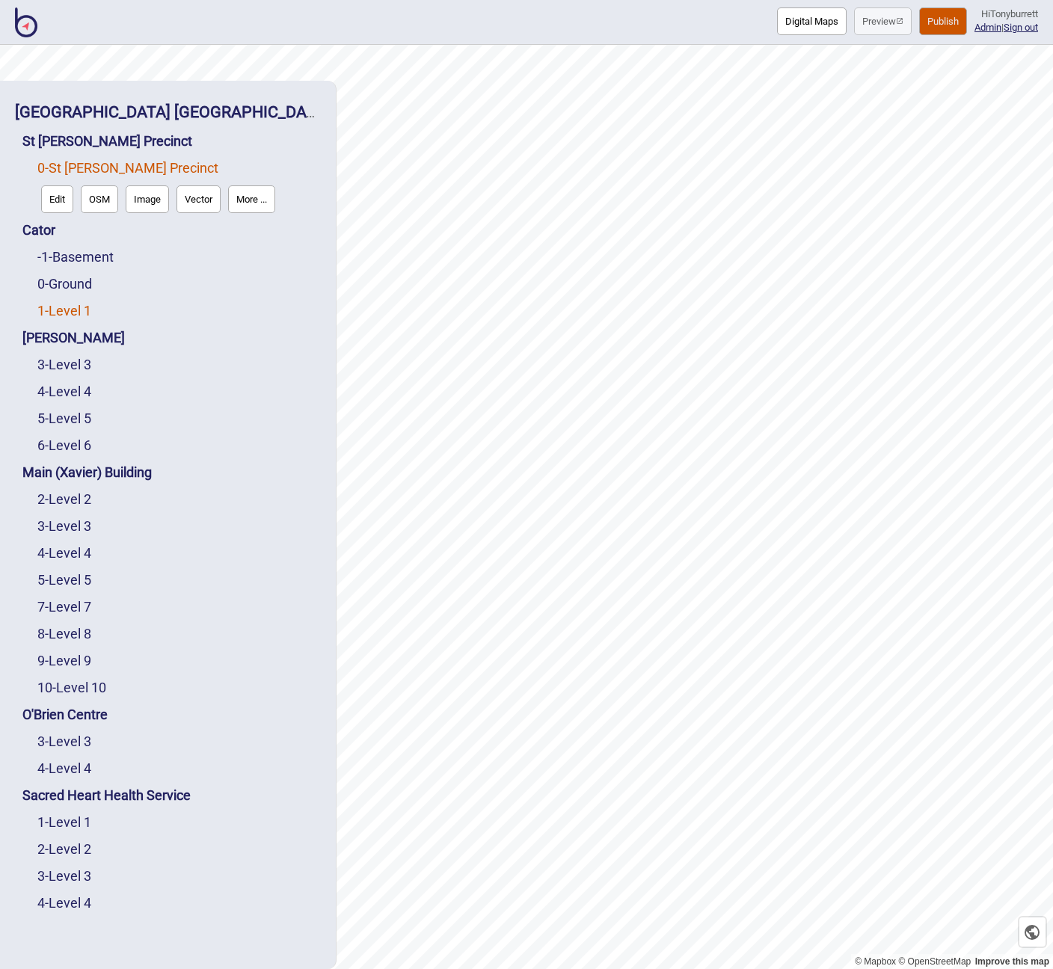
click at [60, 303] on link "1 - Level 1" at bounding box center [64, 311] width 54 height 16
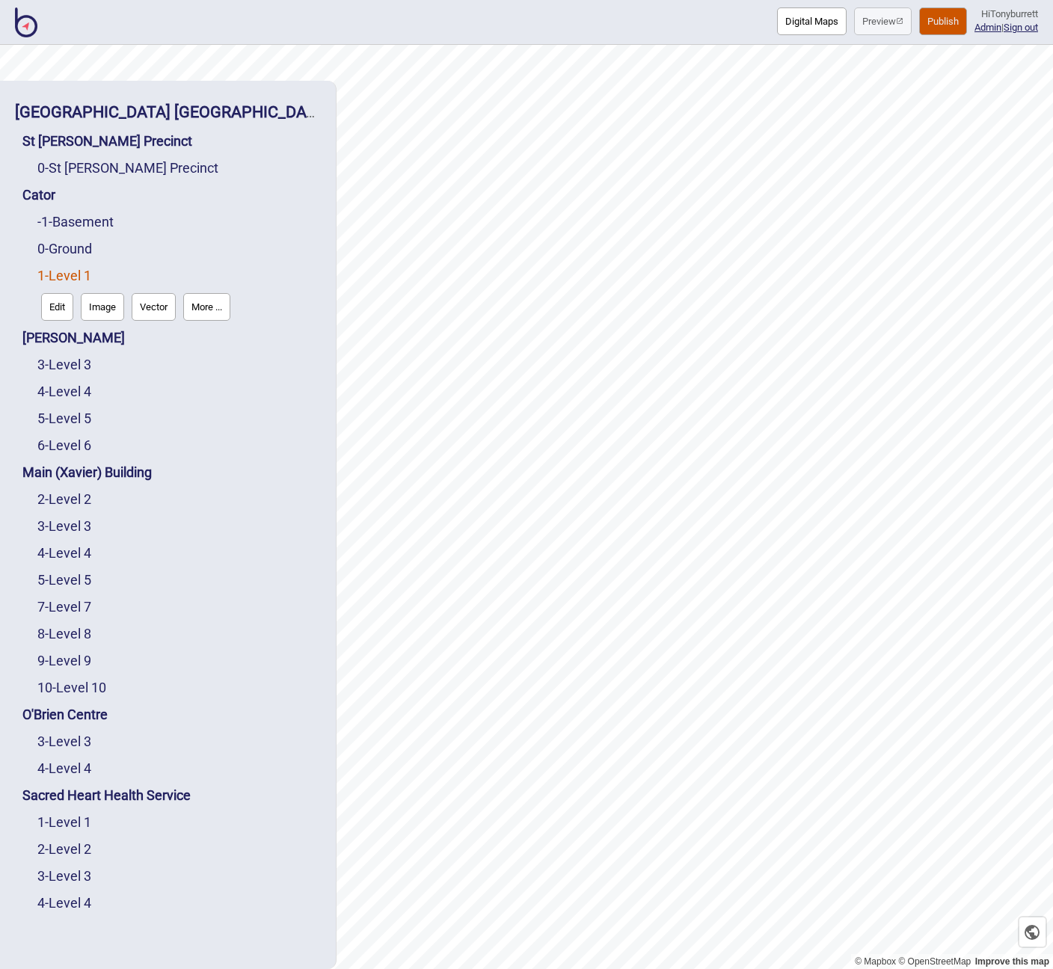
click at [58, 306] on button "Edit" at bounding box center [57, 307] width 32 height 28
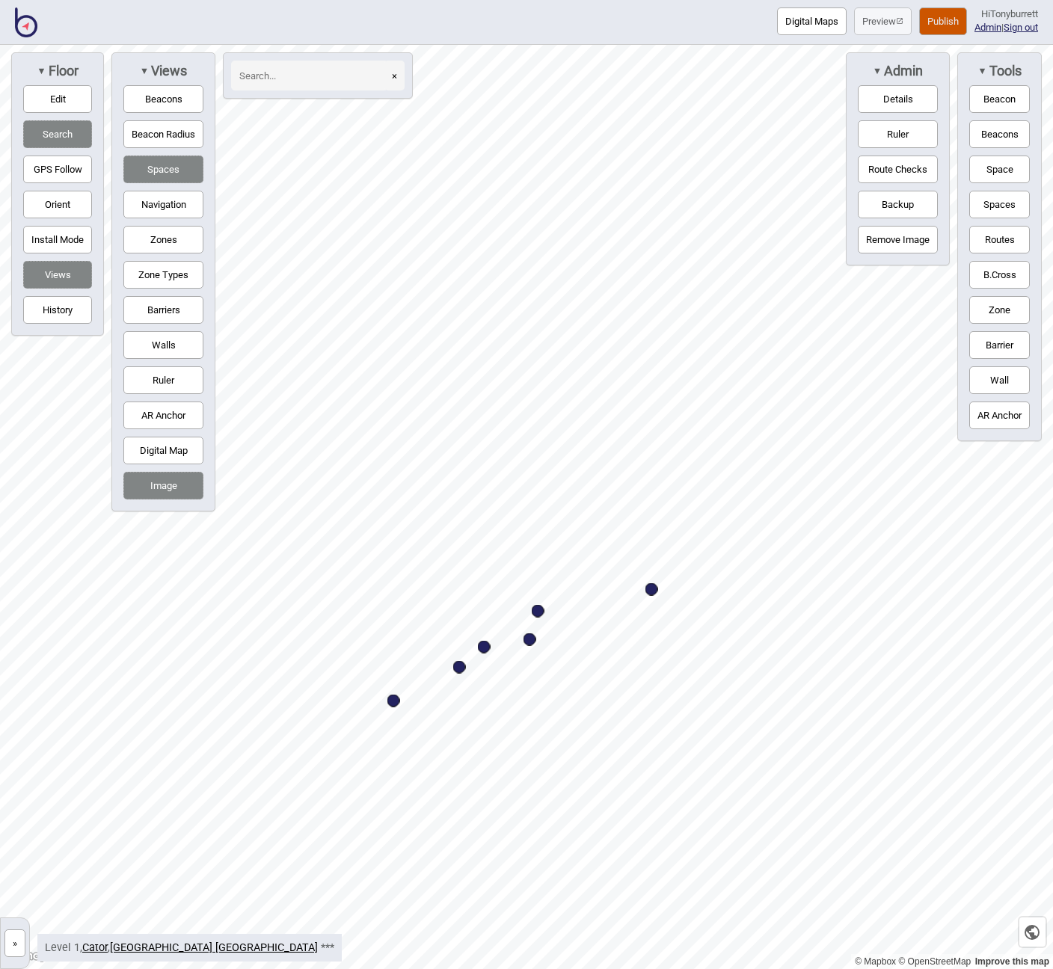
click at [530, 641] on div "Map marker" at bounding box center [529, 639] width 13 height 13
select select "Offices"
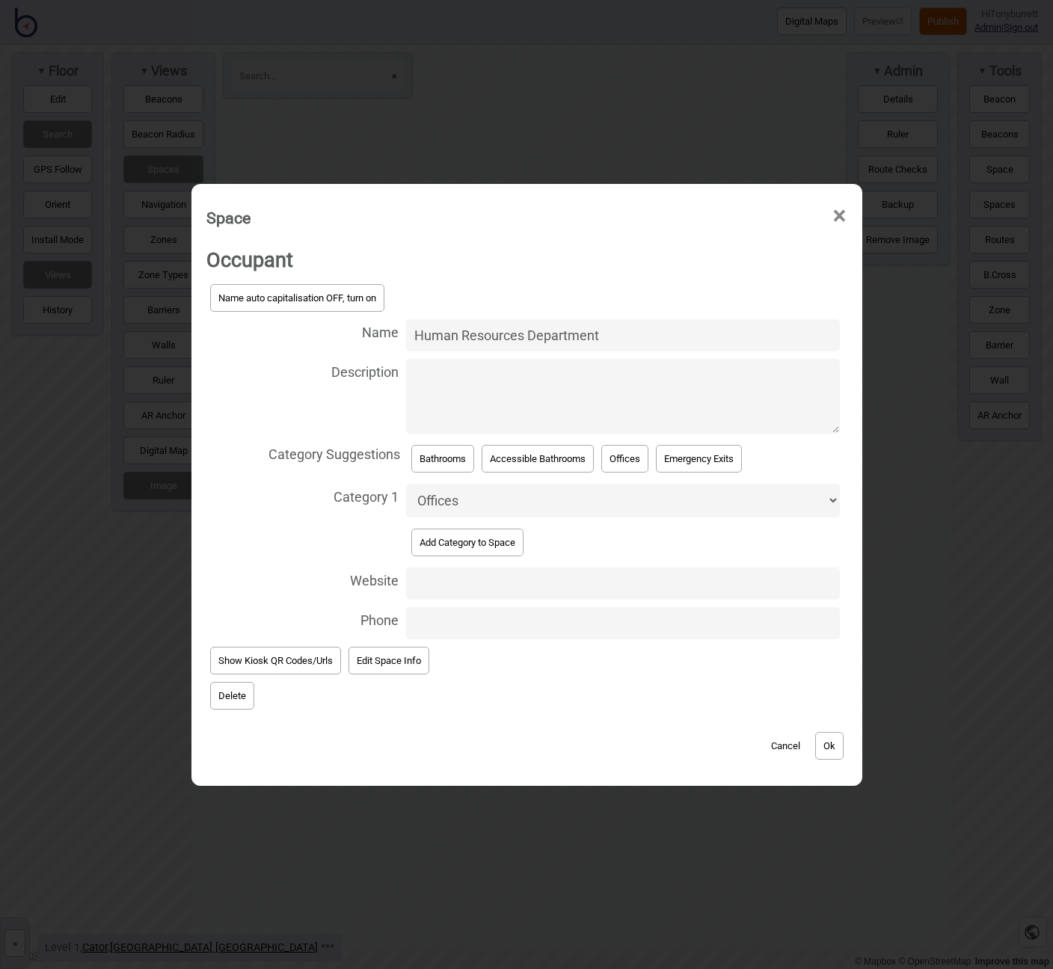
click at [460, 336] on input "Human Resources Department" at bounding box center [623, 335] width 434 height 32
drag, startPoint x: 1022, startPoint y: 638, endPoint x: 460, endPoint y: 336, distance: 638.5
click at [460, 336] on input "Human Resources Department" at bounding box center [623, 335] width 434 height 32
paste input "Work Health and Safety (WHS), Learning and Development (L&D)"
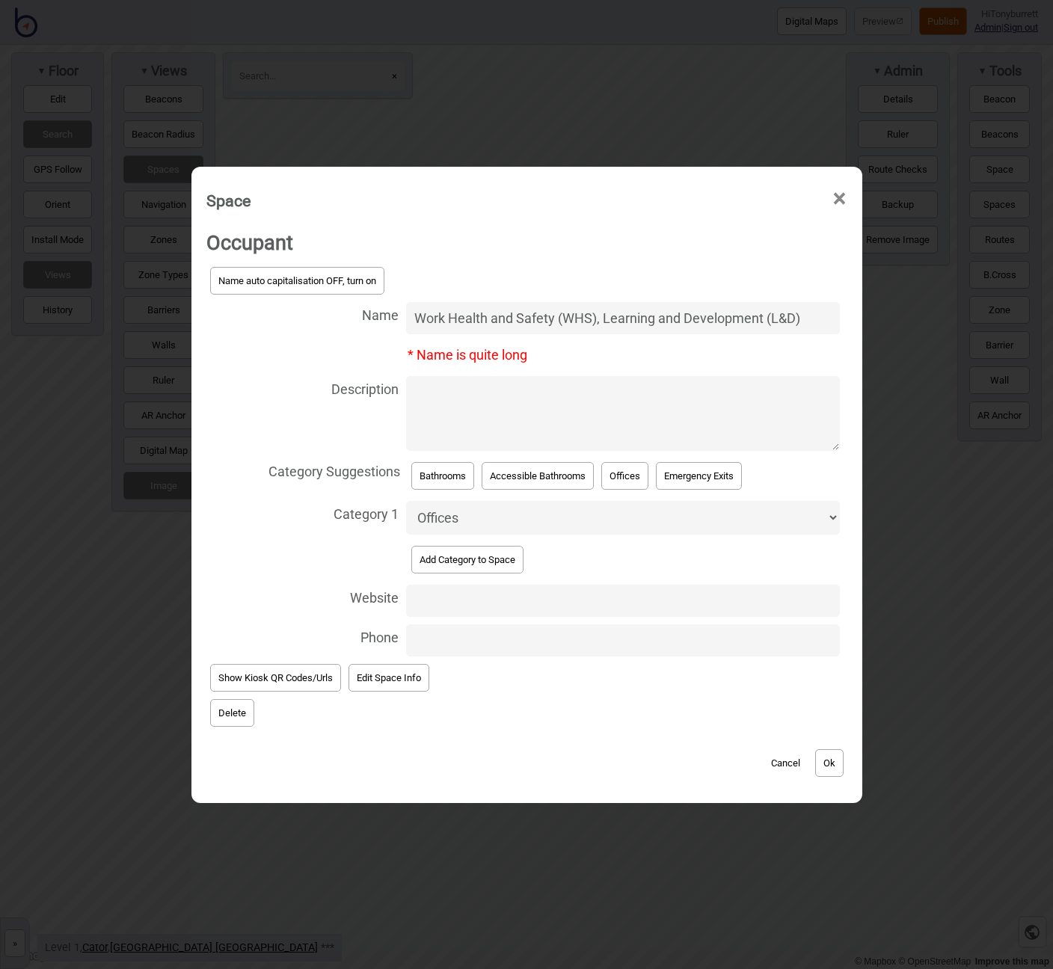
type input "Work Health and Safety (WHS), Learning and Development (L&D)"
click at [836, 759] on button "Ok" at bounding box center [829, 763] width 28 height 28
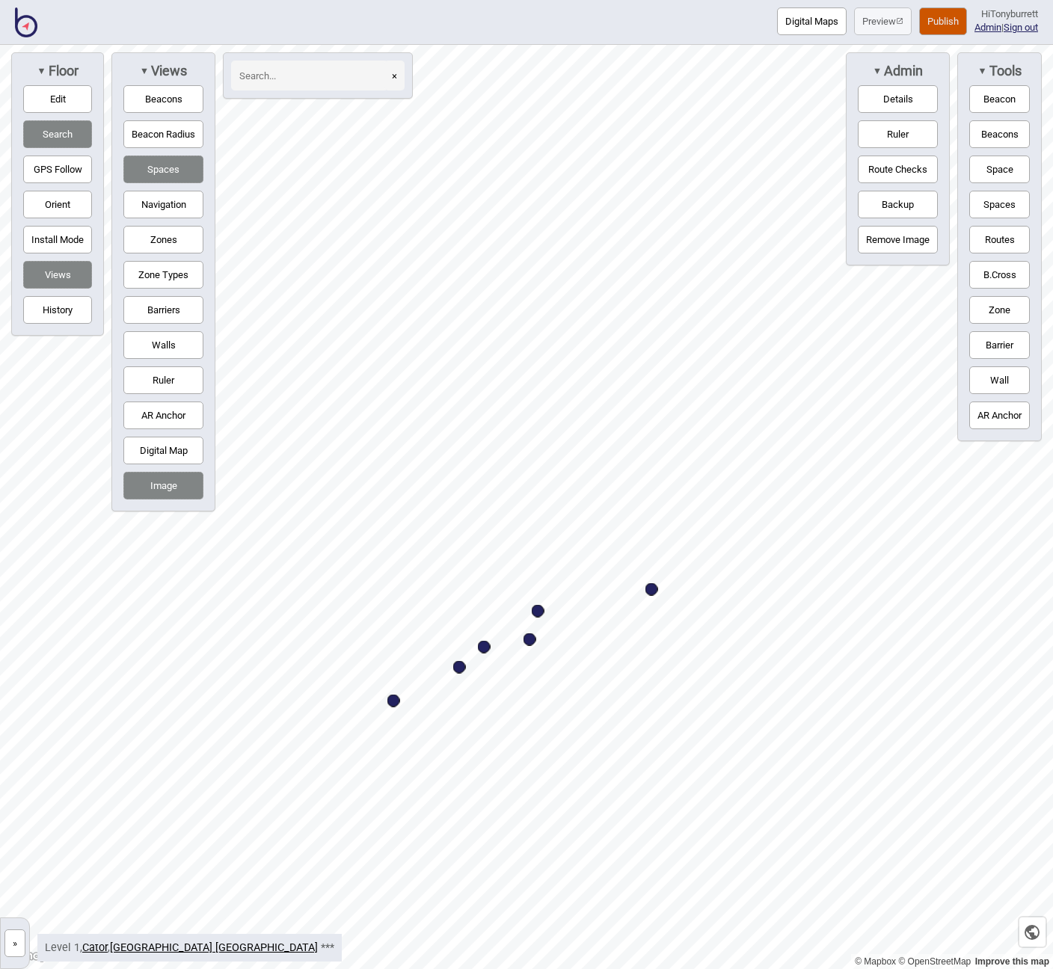
click at [19, 946] on button "»" at bounding box center [14, 943] width 21 height 28
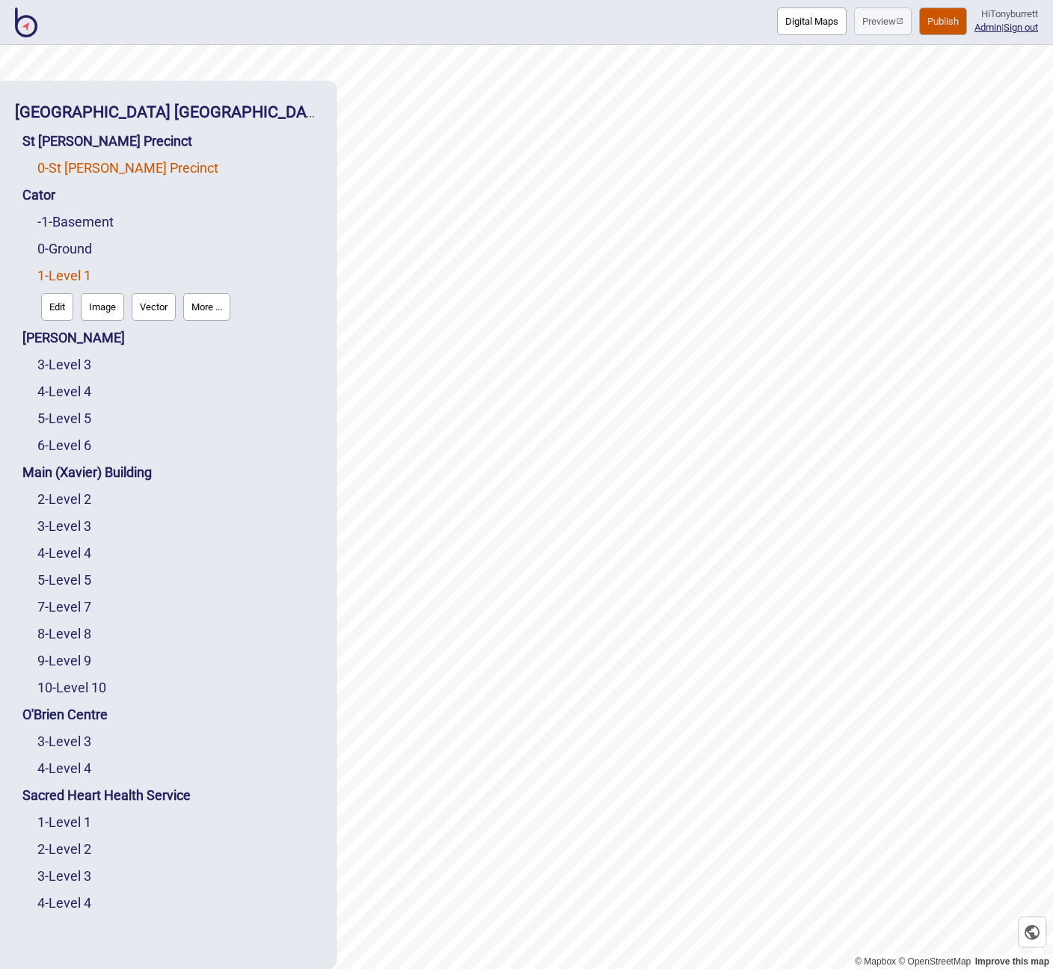
click at [92, 169] on link "0 - St Vincent's Precinct" at bounding box center [127, 168] width 181 height 16
click at [58, 194] on button "Edit" at bounding box center [57, 199] width 32 height 28
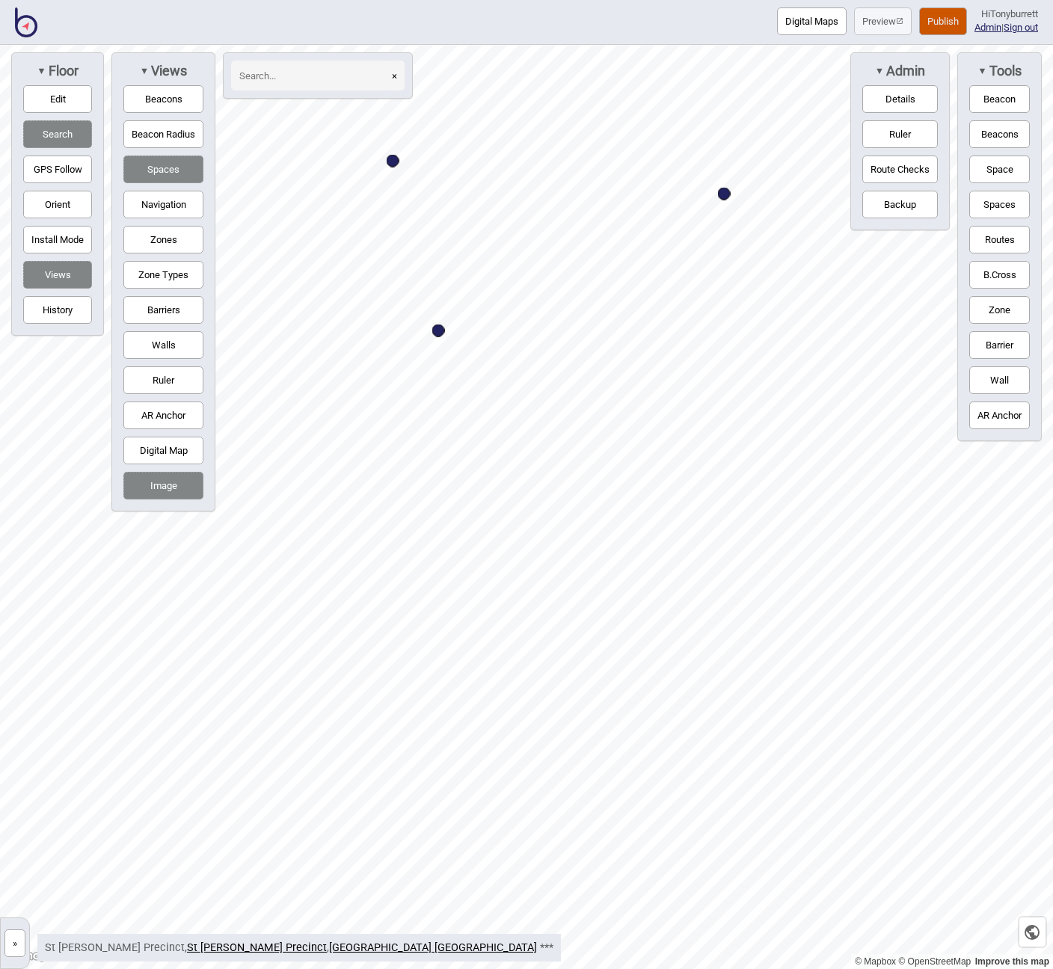
click at [156, 209] on button "Navigation" at bounding box center [163, 205] width 80 height 28
drag, startPoint x: 1002, startPoint y: 168, endPoint x: 914, endPoint y: 221, distance: 102.3
click at [1002, 168] on button "Space" at bounding box center [999, 169] width 61 height 28
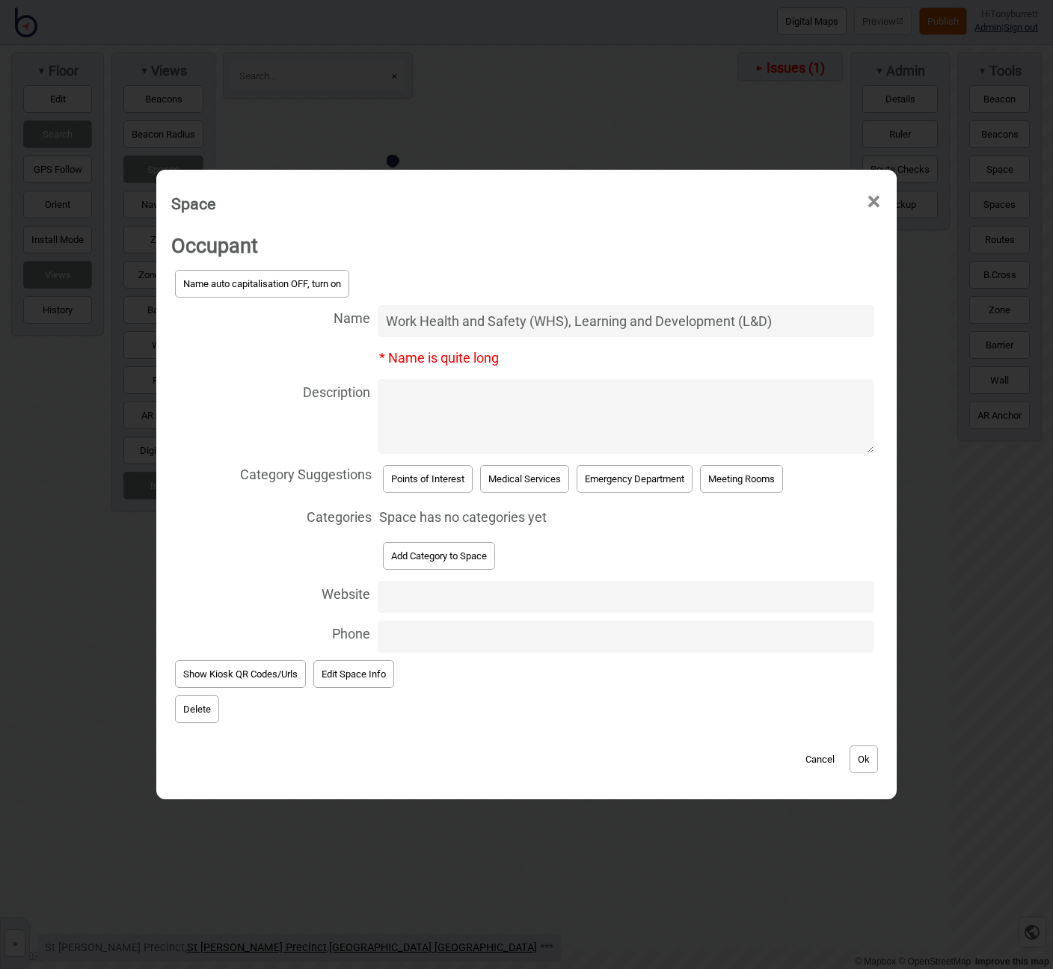
click at [435, 318] on input "Work Health and Safety (WHS), Learning and Development (L&D)" at bounding box center [626, 321] width 496 height 32
paste input "Entrance to: Alcohol and Drug Outpatient Service, [PERSON_NAME][GEOGRAPHIC_DATA…"
type input "Entrance to: Alcohol and Drug Outpatient Service, [PERSON_NAME][GEOGRAPHIC_DATA…"
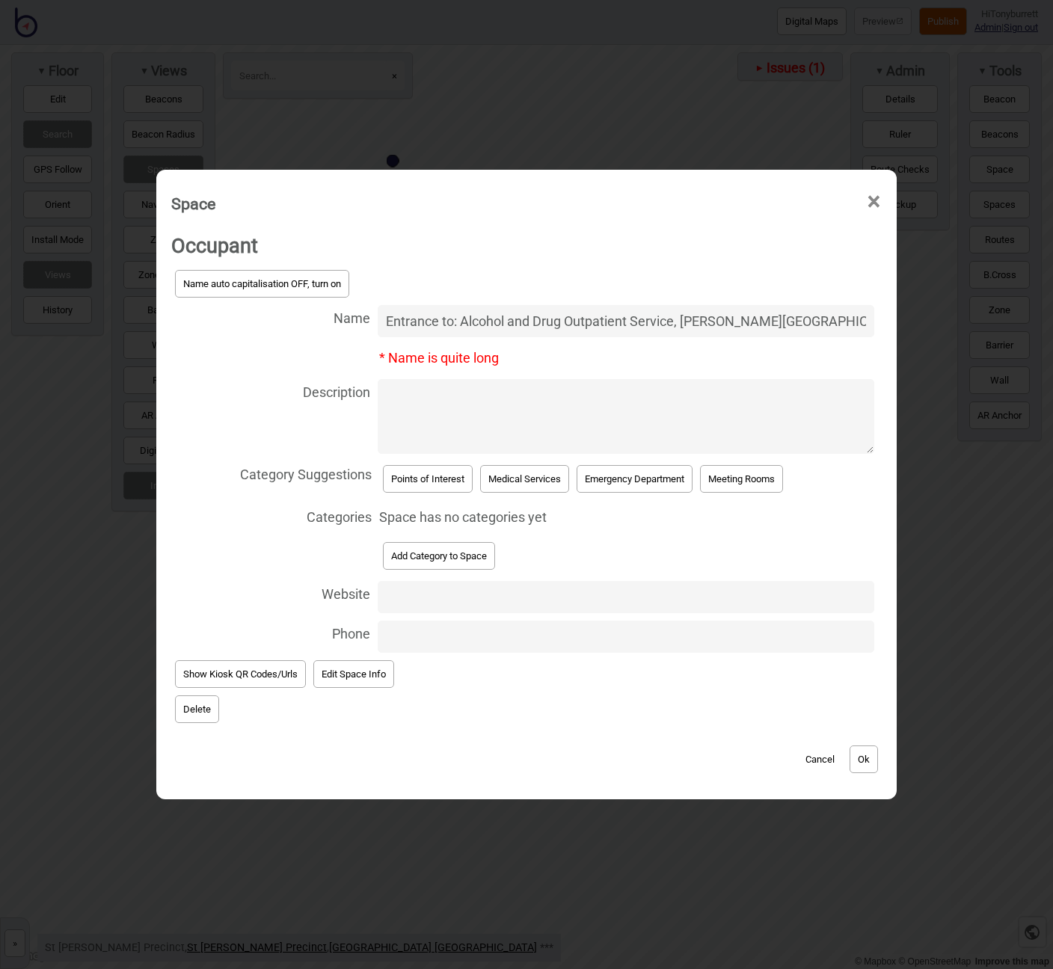
click at [875, 768] on button "Ok" at bounding box center [863, 759] width 28 height 28
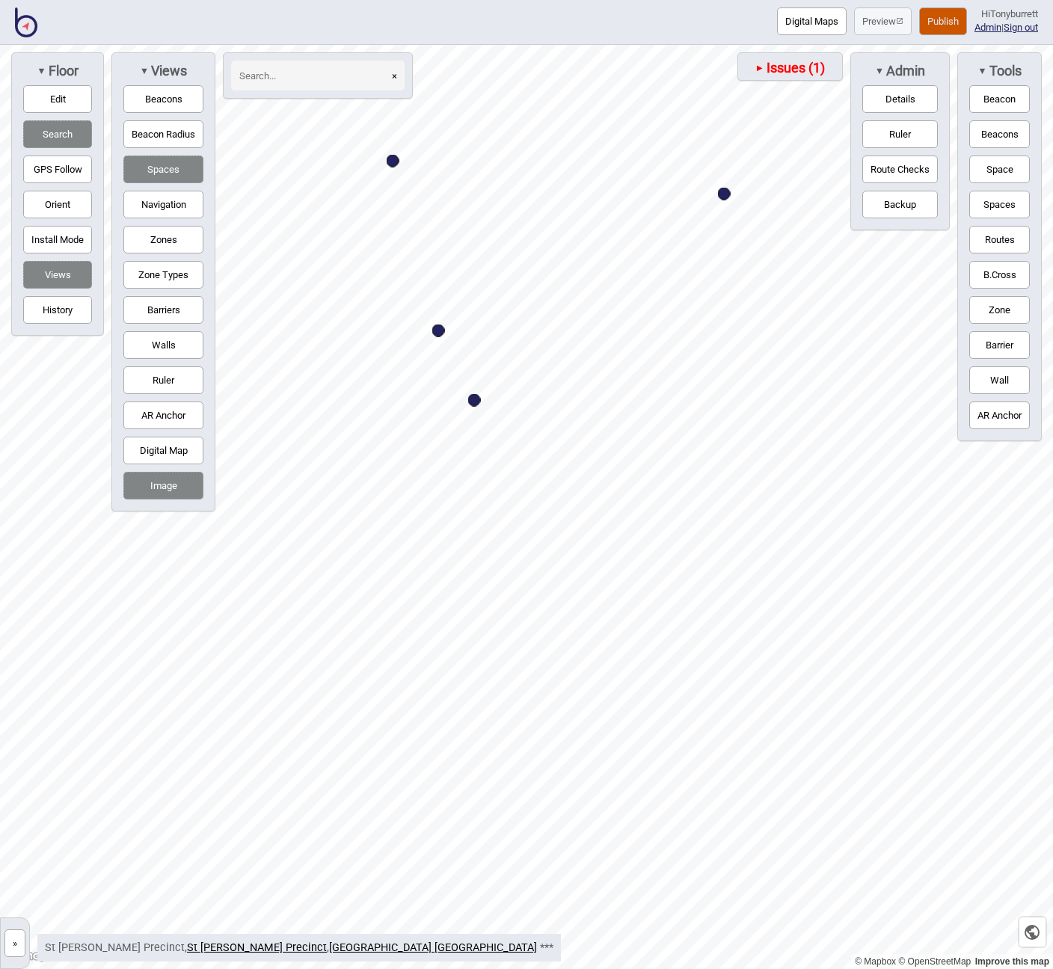
click at [475, 404] on div "Map marker" at bounding box center [474, 400] width 13 height 13
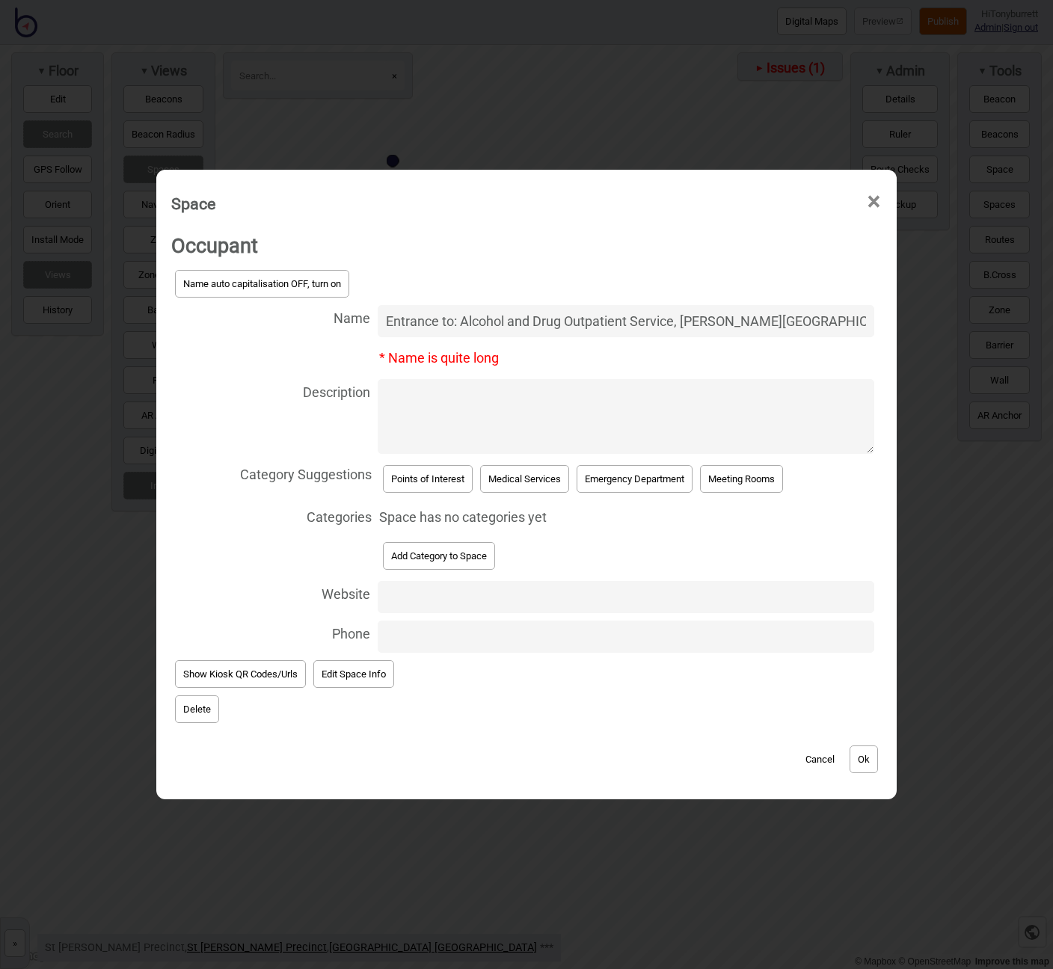
scroll to position [0, 295]
click at [452, 326] on input "Entrance to: Alcohol and Drug Outpatient Service, [PERSON_NAME][GEOGRAPHIC_DATA…" at bounding box center [626, 321] width 496 height 32
drag, startPoint x: 666, startPoint y: 324, endPoint x: 934, endPoint y: 336, distance: 267.9
click at [934, 336] on div "Space × Occupant Name auto capitalisation OFF, turn on Name Entrance to: Alcoho…" at bounding box center [526, 484] width 1053 height 969
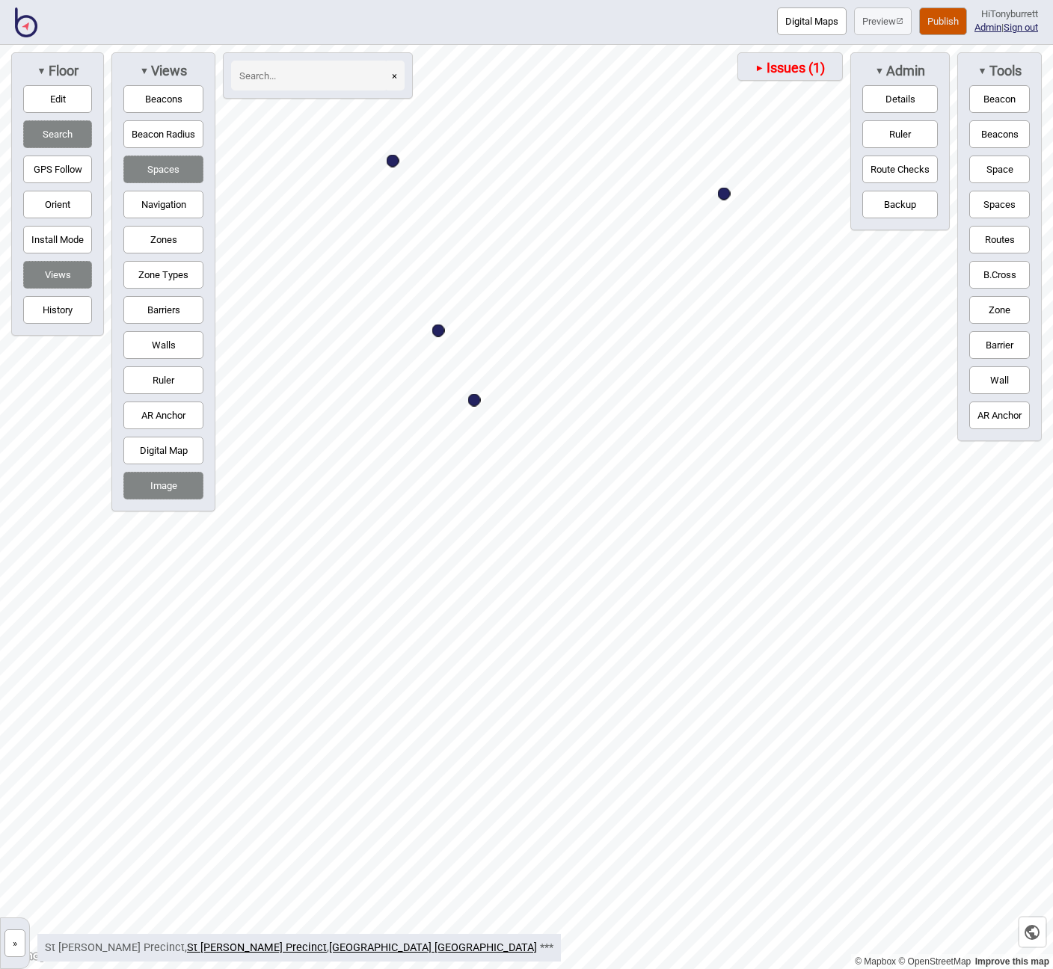
click at [470, 398] on div "Map marker" at bounding box center [474, 400] width 13 height 13
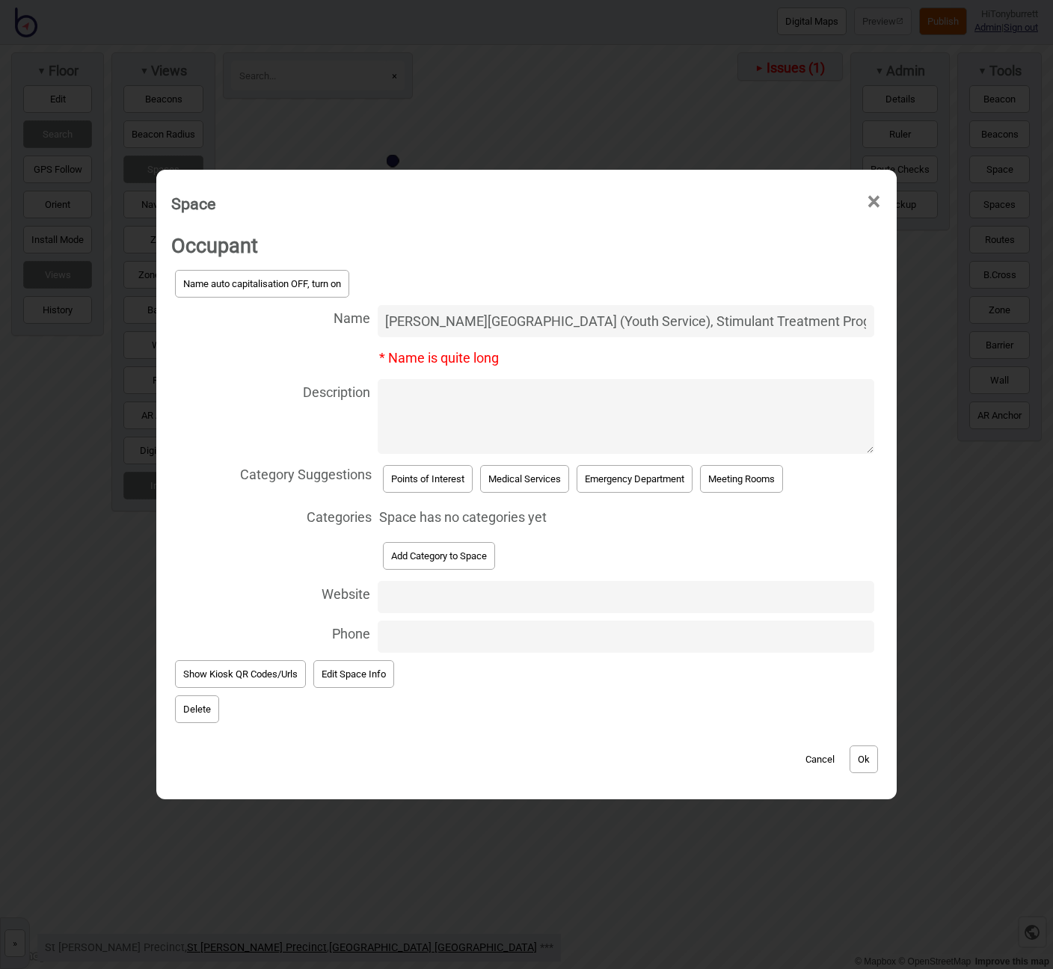
click at [385, 319] on input "Entrance to: Alcohol and Drug Outpatient Service, [PERSON_NAME][GEOGRAPHIC_DATA…" at bounding box center [626, 321] width 496 height 32
drag, startPoint x: 672, startPoint y: 323, endPoint x: 905, endPoint y: 325, distance: 233.2
click at [905, 325] on div "Space × Occupant Name auto capitalisation OFF, turn on Name Entrance to: Alcoho…" at bounding box center [526, 484] width 1053 height 969
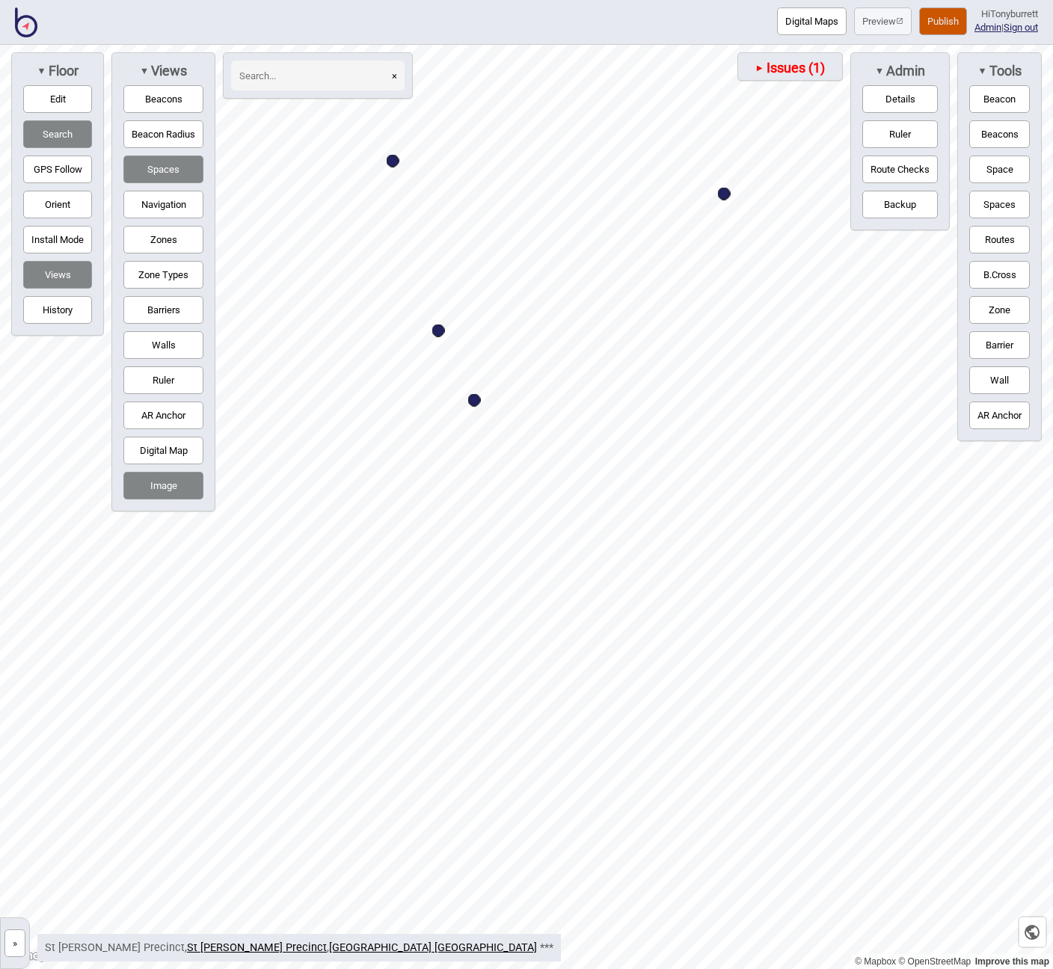
click at [474, 402] on div "Map marker" at bounding box center [474, 400] width 13 height 13
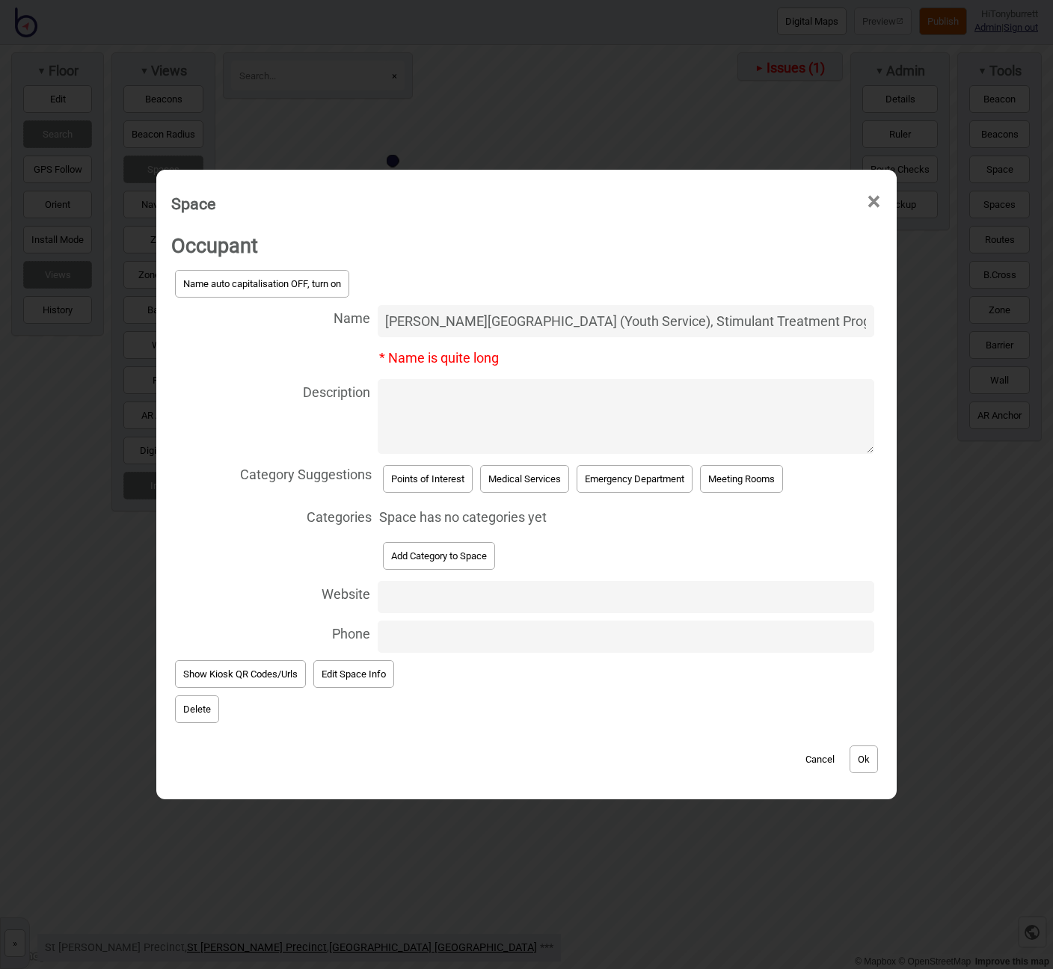
drag, startPoint x: 602, startPoint y: 324, endPoint x: 920, endPoint y: 346, distance: 318.5
click at [920, 346] on div "Space × Occupant Name auto capitalisation OFF, turn on Name Entrance to: Alcoho…" at bounding box center [526, 484] width 1053 height 969
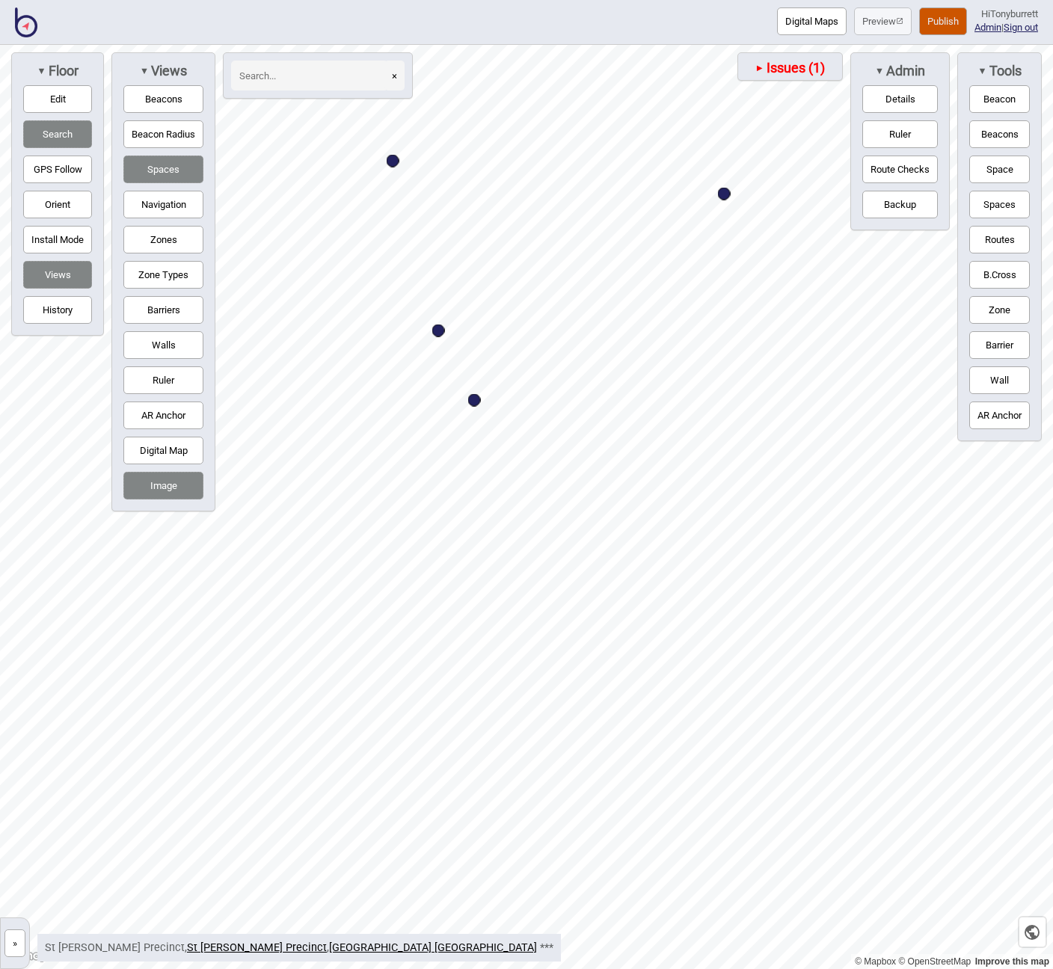
click at [472, 402] on div "Map marker" at bounding box center [474, 400] width 13 height 13
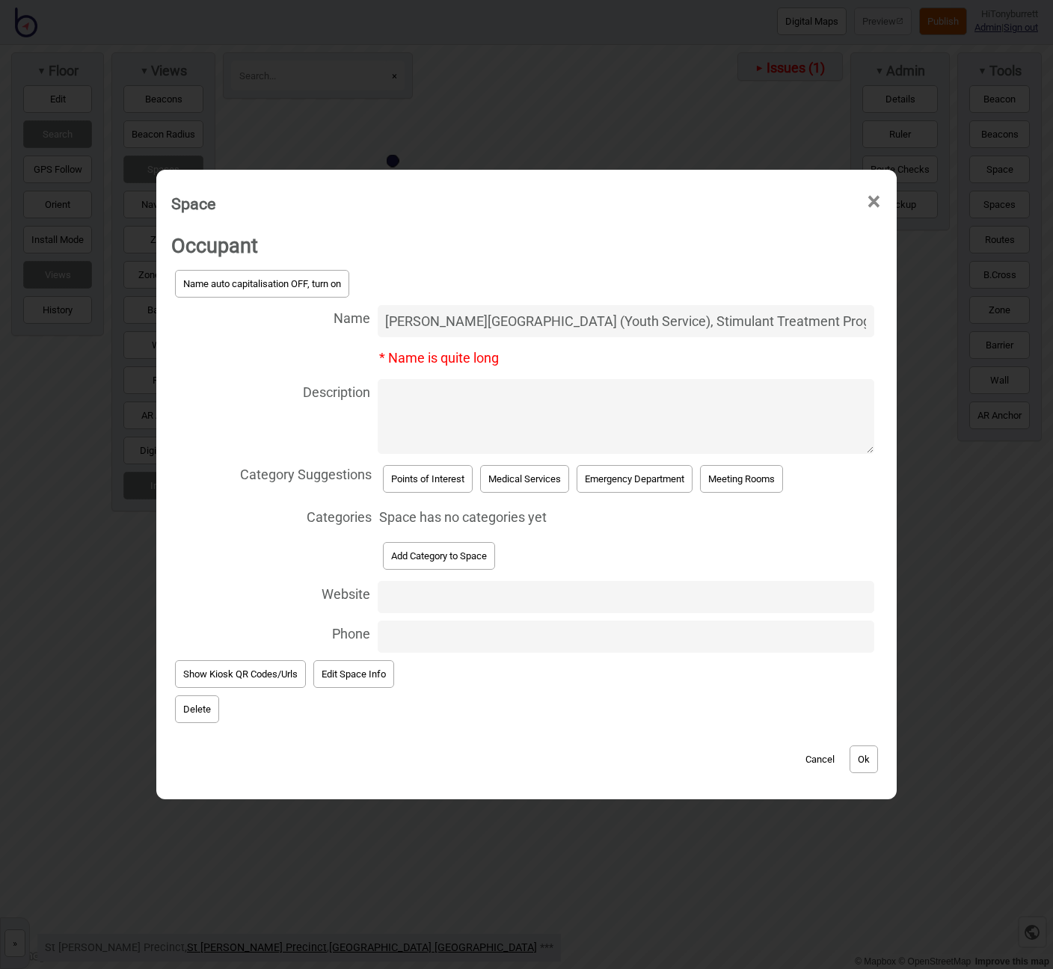
click at [621, 326] on input "Entrance to: Alcohol and Drug Outpatient Service, [PERSON_NAME][GEOGRAPHIC_DATA…" at bounding box center [626, 321] width 496 height 32
click at [609, 322] on input "Entrance to: Alcohol and Drug Outpatient Service, [PERSON_NAME][GEOGRAPHIC_DATA…" at bounding box center [626, 321] width 496 height 32
click at [572, 324] on input "Entrance to: Alcohol and Drug Outpatient Service, [PERSON_NAME][GEOGRAPHIC_DATA…" at bounding box center [626, 321] width 496 height 32
click at [777, 315] on input "Entrance to: Alcohol and Drug Outpatient Service, [PERSON_NAME][GEOGRAPHIC_DATA…" at bounding box center [626, 321] width 496 height 32
click at [828, 319] on input "Entrance to: Alcohol and Drug Outpatient Service, [PERSON_NAME][GEOGRAPHIC_DATA…" at bounding box center [626, 321] width 496 height 32
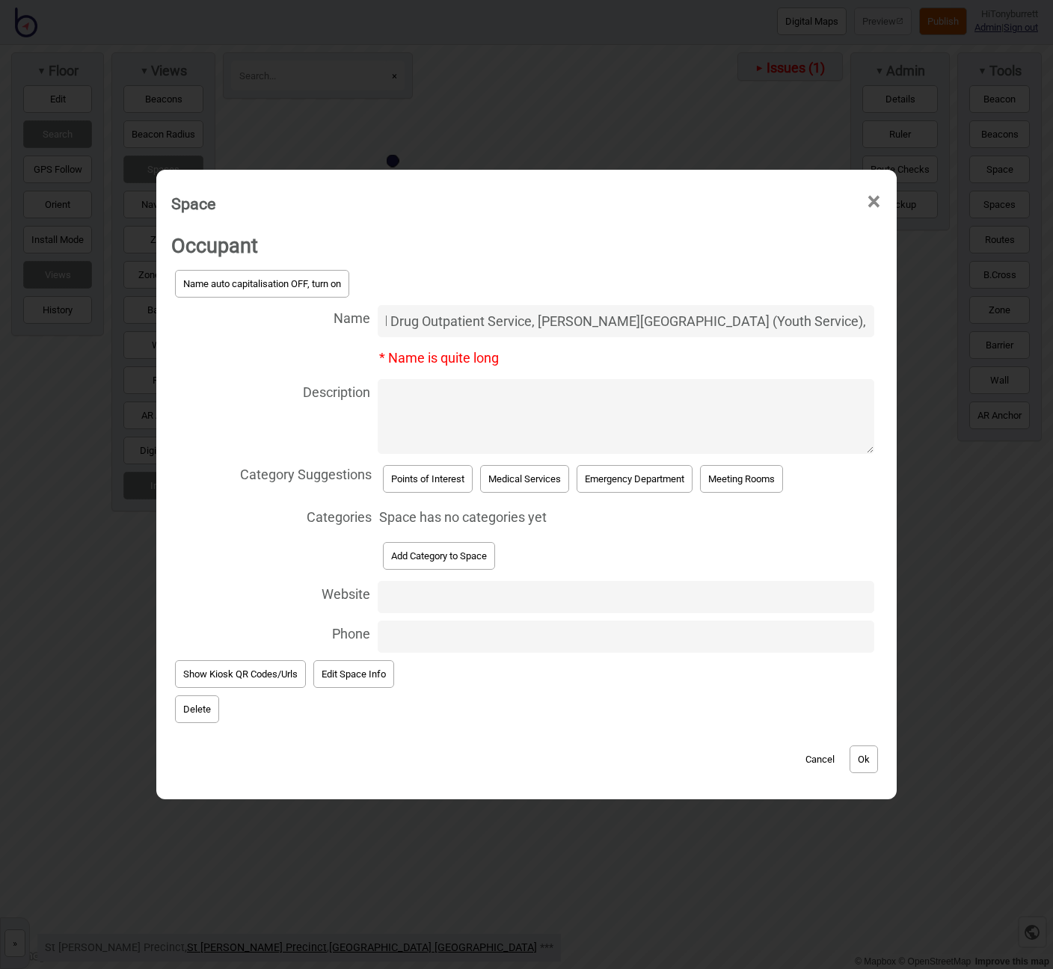
type input "Entrance to: Alcohol and Drug Outpatient Service, [PERSON_NAME][GEOGRAPHIC_DATA…"
click at [425, 485] on button "Points of Interest" at bounding box center [428, 479] width 90 height 28
select select "Points of Interest"
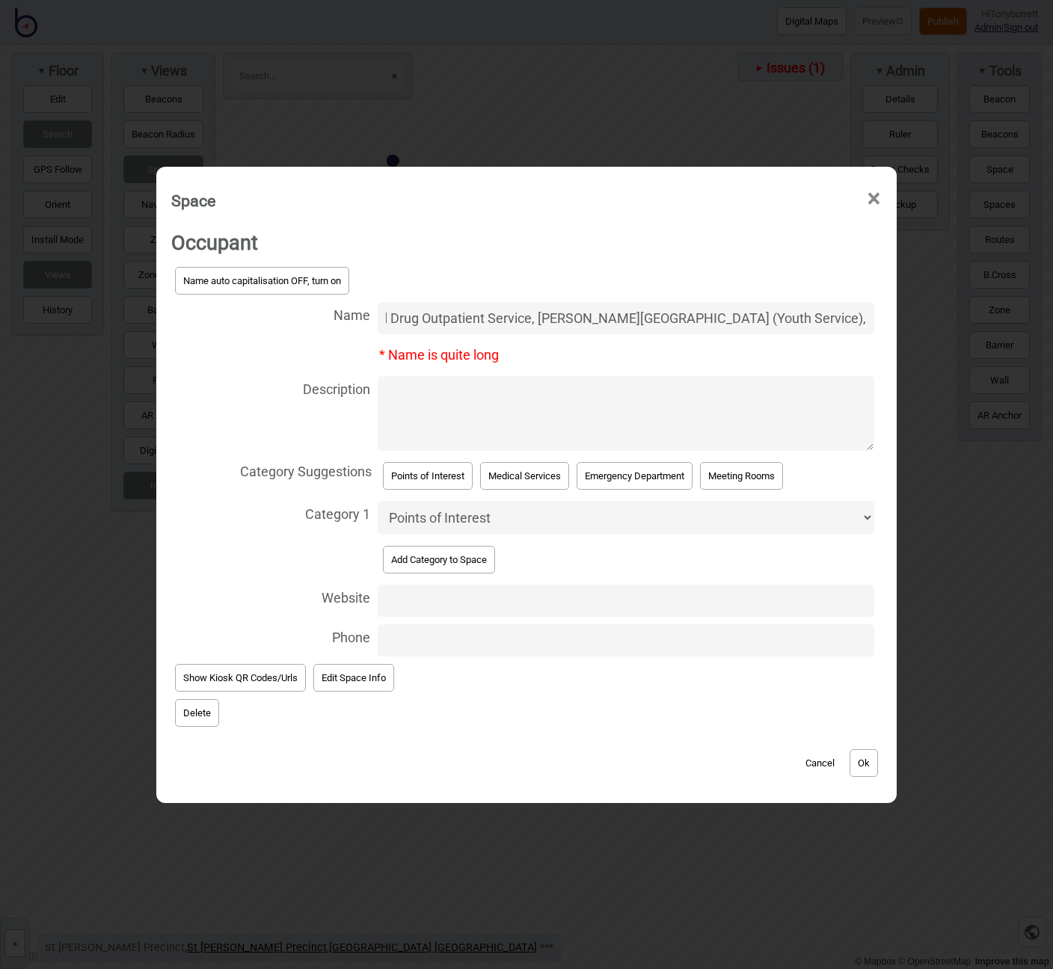
click at [875, 759] on button "Ok" at bounding box center [863, 763] width 28 height 28
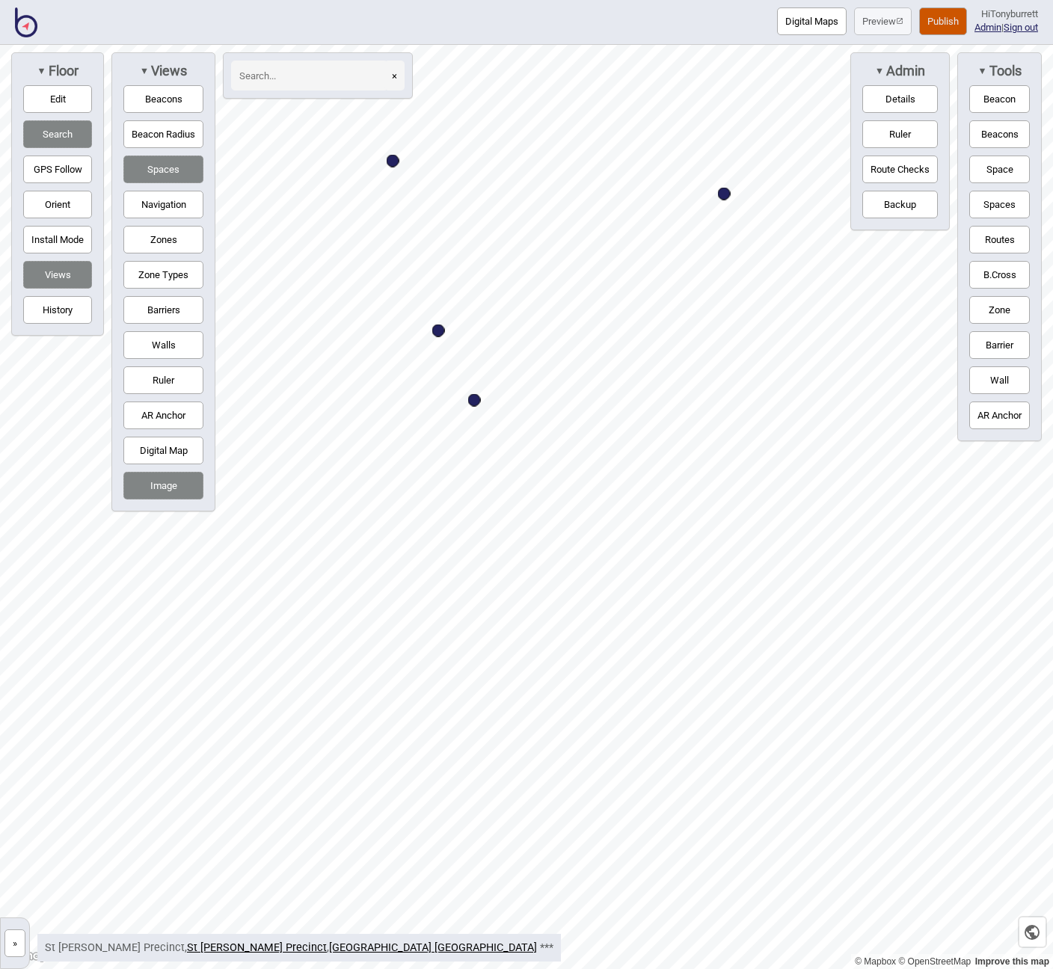
drag, startPoint x: 1008, startPoint y: 170, endPoint x: 919, endPoint y: 221, distance: 103.5
click at [1008, 170] on button "Space" at bounding box center [999, 169] width 61 height 28
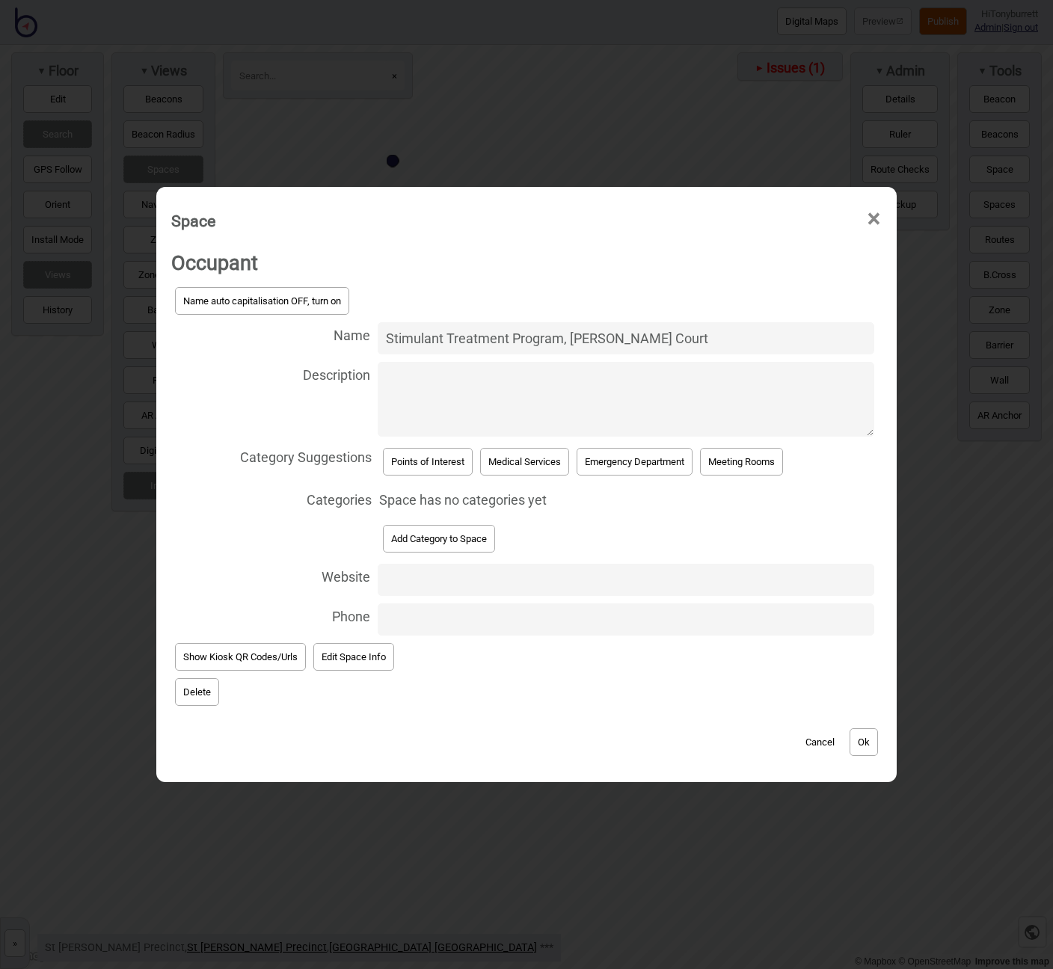
drag, startPoint x: 384, startPoint y: 337, endPoint x: 413, endPoint y: 332, distance: 29.6
click at [384, 337] on input "Stimulant Treatment Program, [PERSON_NAME] Court" at bounding box center [626, 338] width 496 height 32
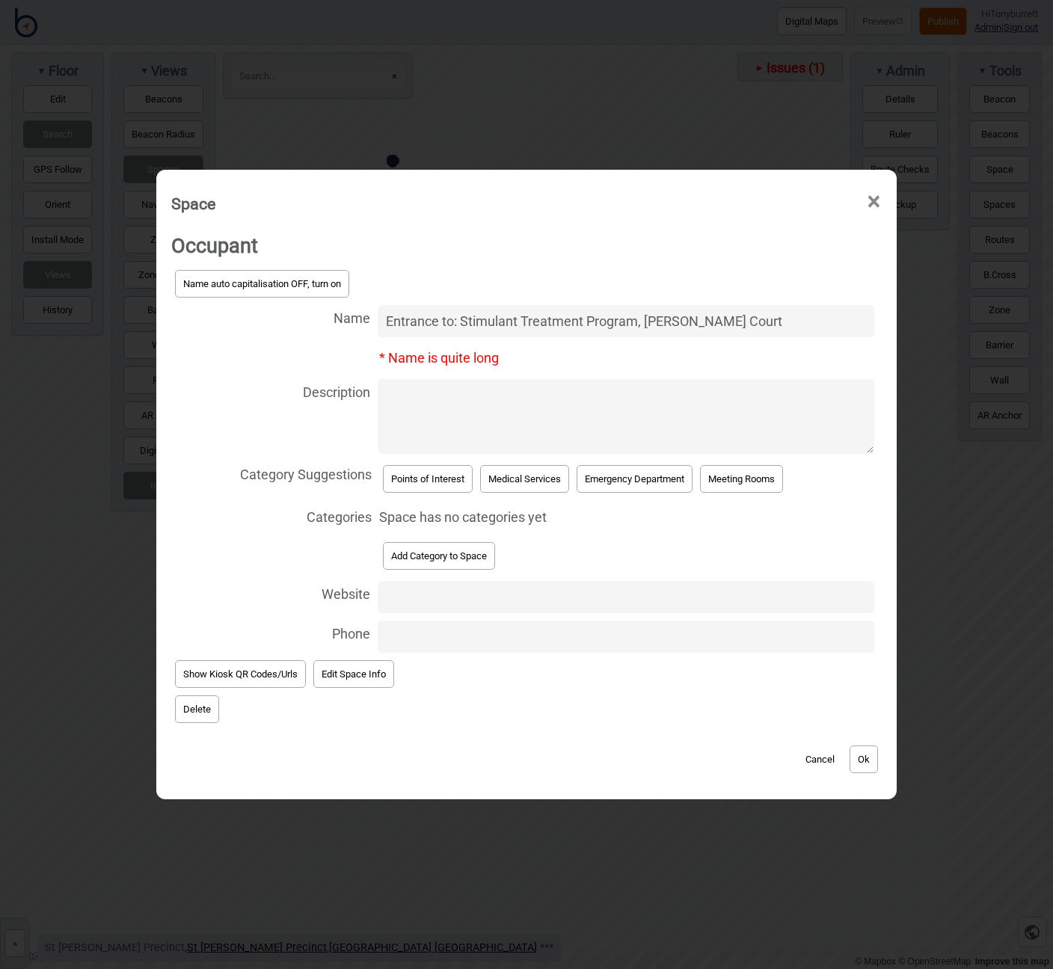
type input "Entrance to: Stimulant Treatment Program, [PERSON_NAME] Court"
click at [431, 490] on button "Points of Interest" at bounding box center [428, 479] width 90 height 28
select select "Points of Interest"
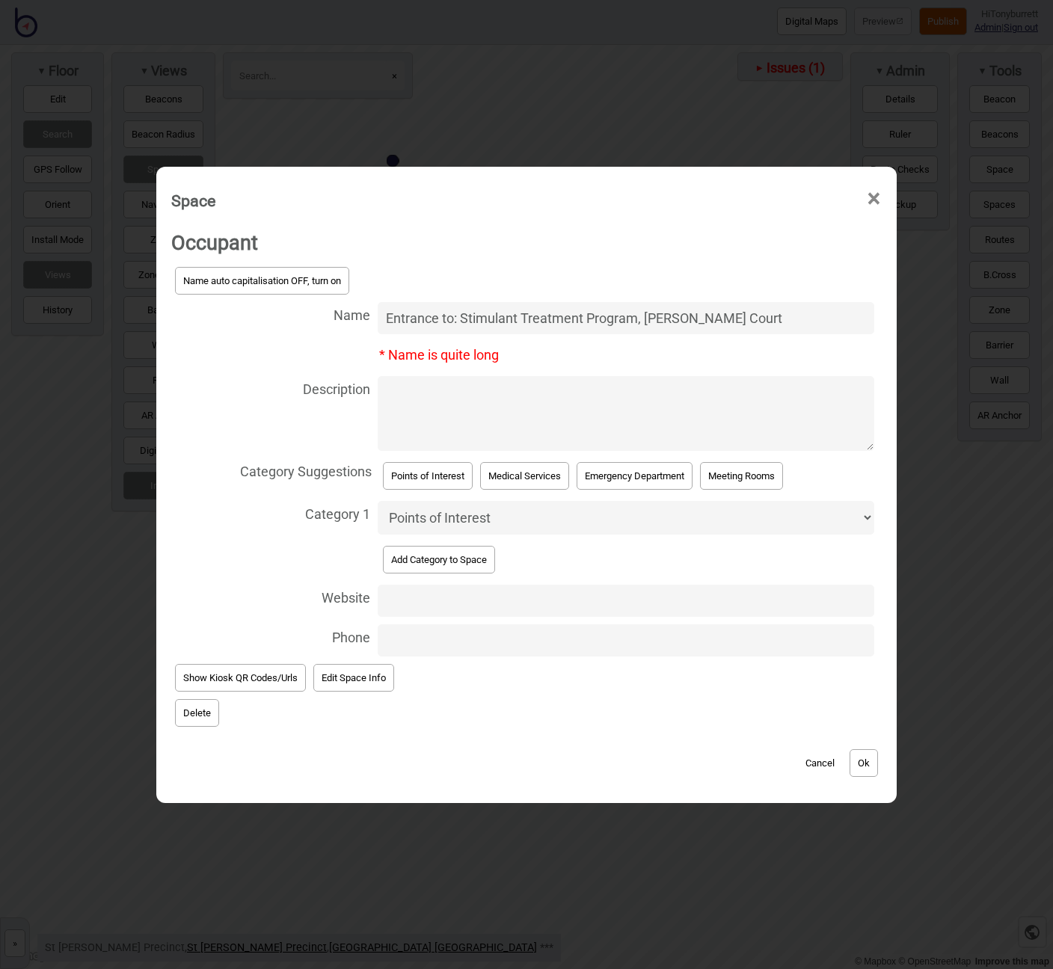
click at [869, 765] on button "Ok" at bounding box center [863, 763] width 28 height 28
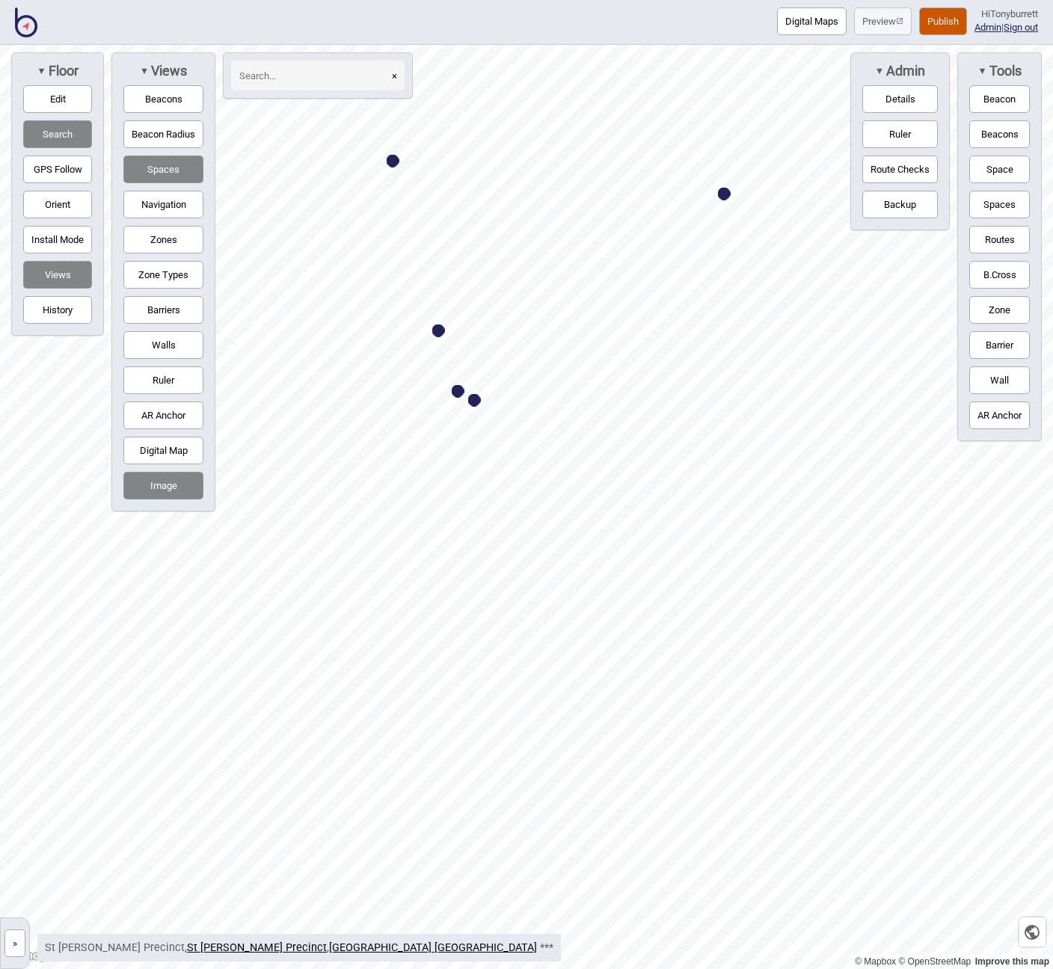
click at [935, 22] on button "Publish" at bounding box center [943, 21] width 48 height 28
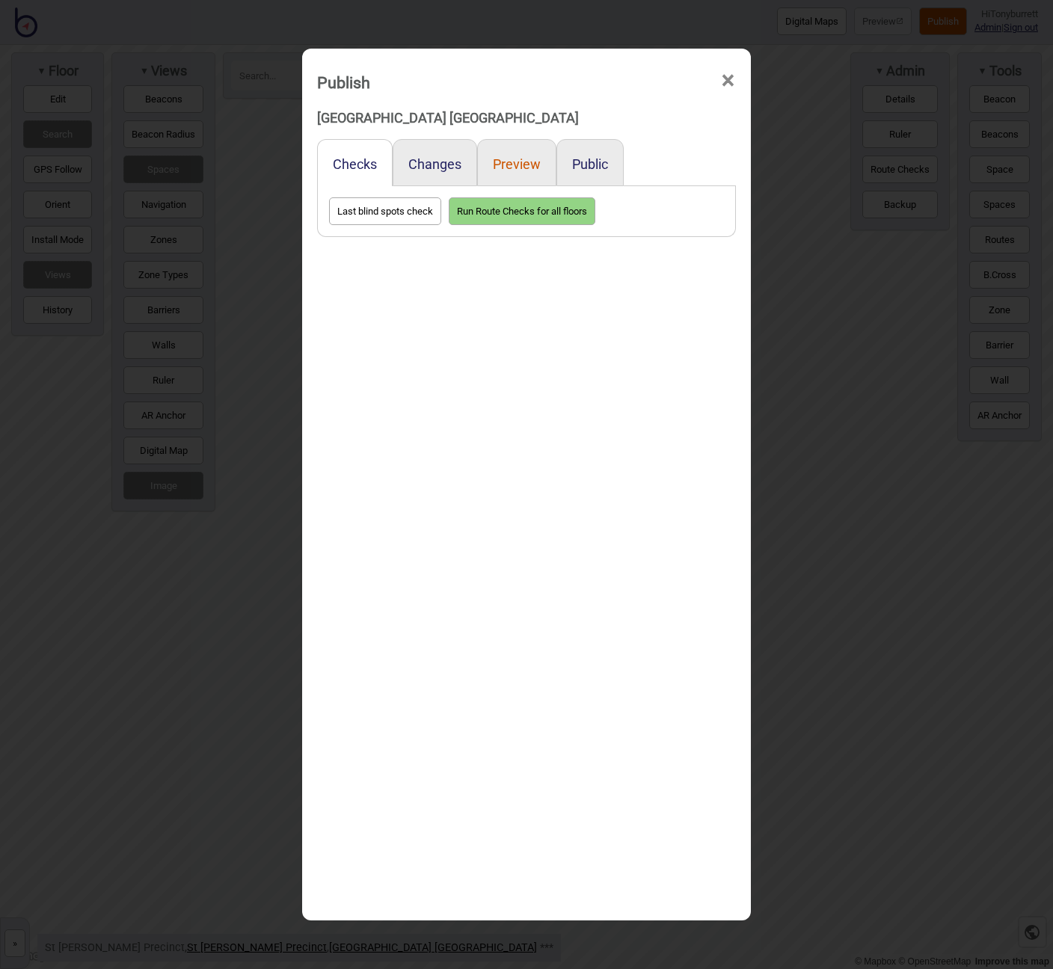
click at [519, 162] on button "Preview" at bounding box center [517, 164] width 48 height 16
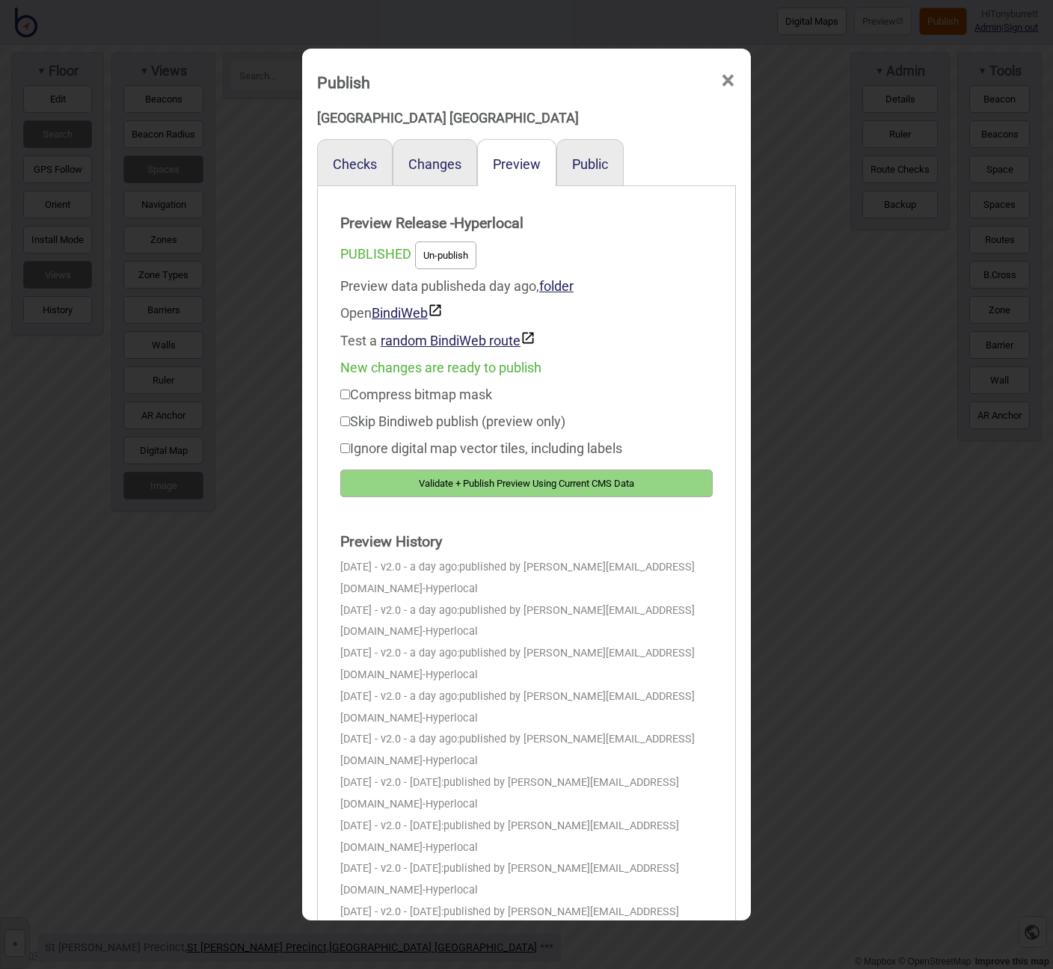
drag, startPoint x: 450, startPoint y: 479, endPoint x: 862, endPoint y: 359, distance: 429.1
click at [450, 479] on button "Validate + Publish Preview Using Current CMS Data" at bounding box center [526, 483] width 372 height 28
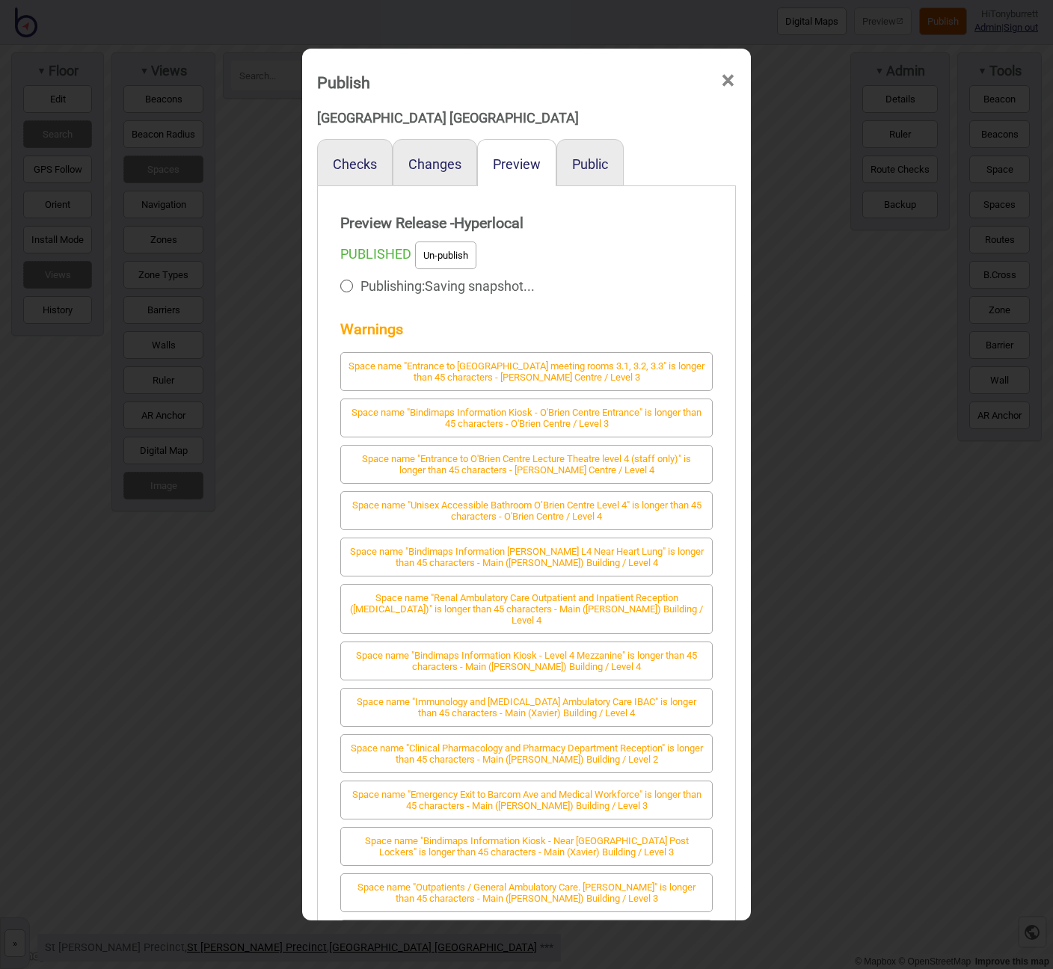
scroll to position [0, 0]
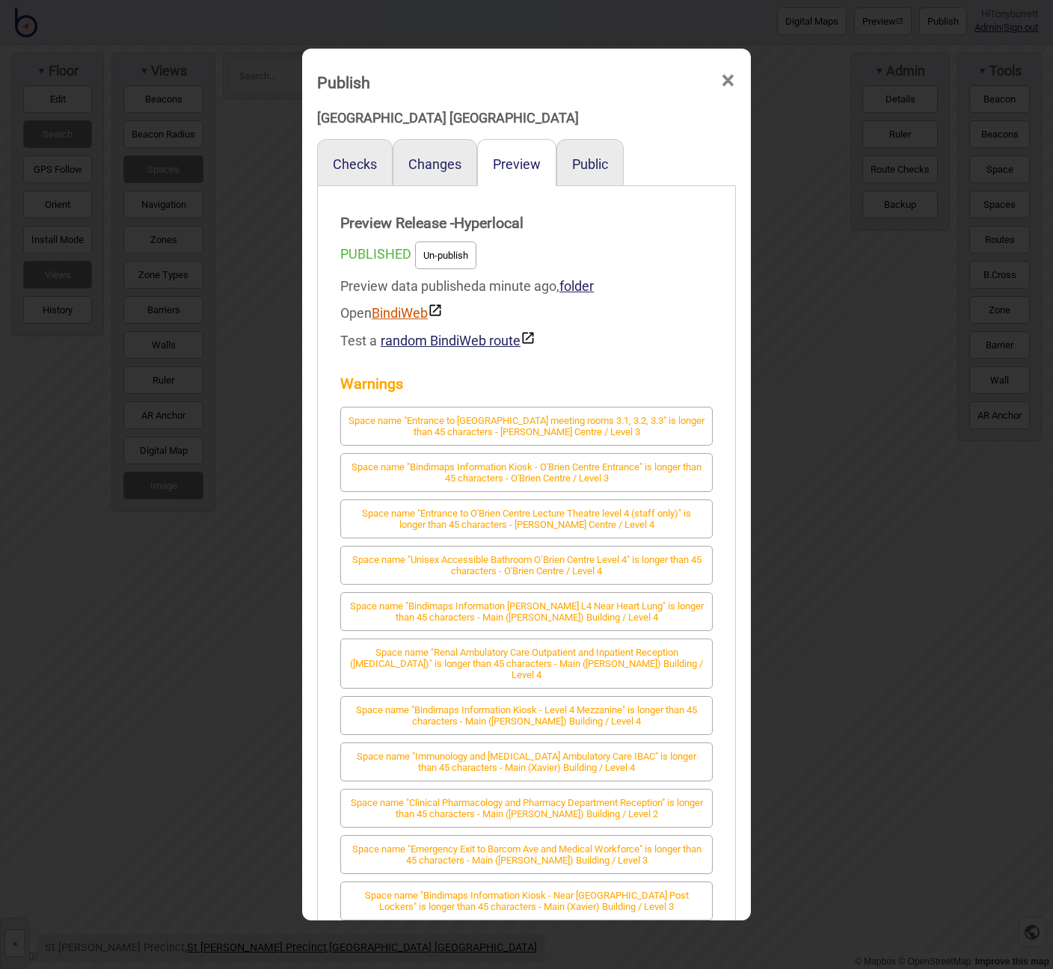
click at [393, 313] on link "BindiWeb" at bounding box center [407, 313] width 71 height 16
